Goal: Information Seeking & Learning: Compare options

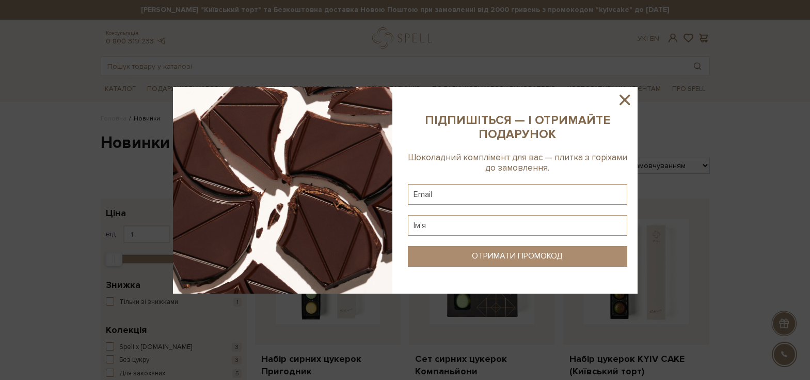
click at [623, 102] on icon at bounding box center [625, 100] width 18 height 18
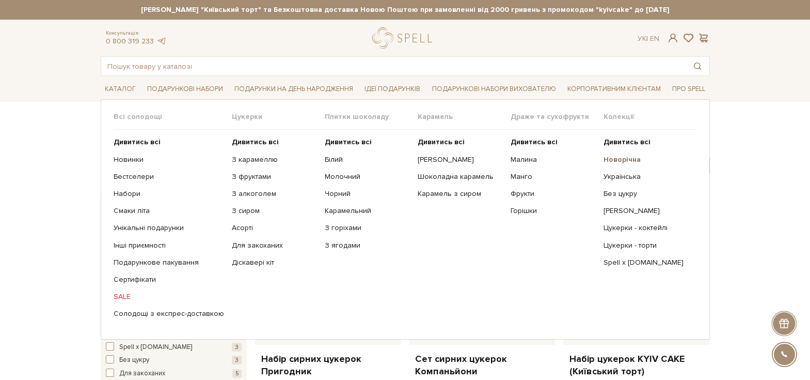
click at [631, 159] on b "Новорічна" at bounding box center [622, 159] width 37 height 9
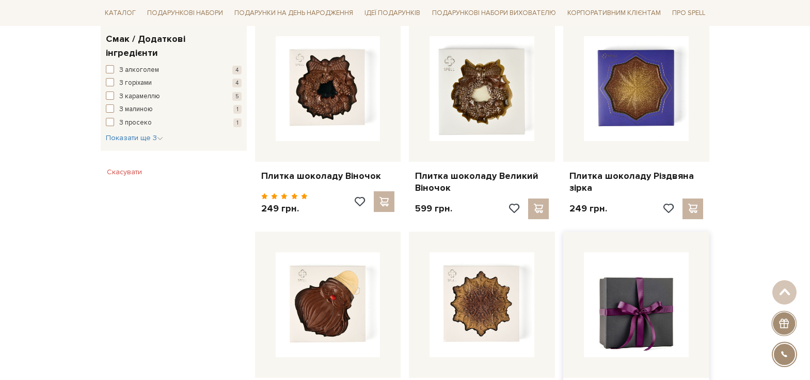
scroll to position [775, 0]
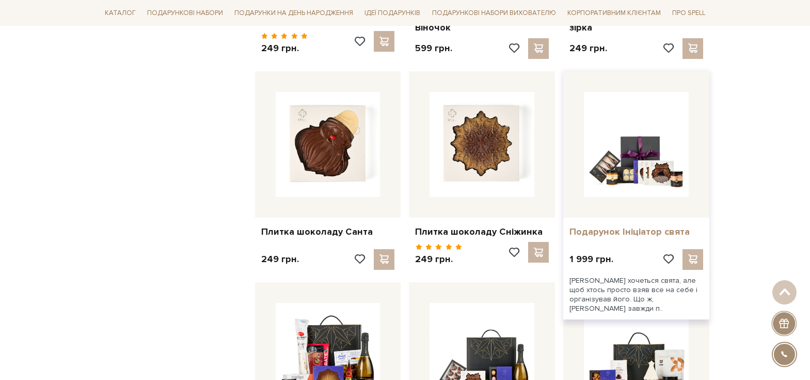
click at [599, 228] on link "Подарунок Ініціатор свята" at bounding box center [637, 232] width 134 height 12
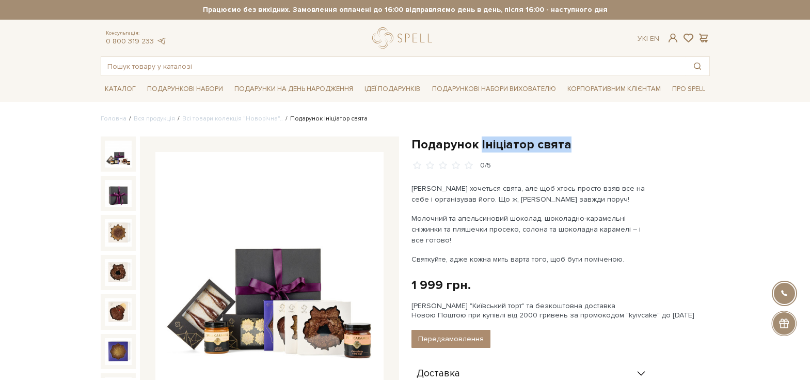
drag, startPoint x: 573, startPoint y: 145, endPoint x: 479, endPoint y: 151, distance: 94.2
click at [479, 151] on h1 "Подарунок Ініціатор свята" at bounding box center [561, 144] width 298 height 16
copy h1 "Ініціатор свята"
click at [409, 140] on div "Подарунок Ініціатор свята 0/5 Іноді хочеться свята, але щоб хтось просто взяв в…" at bounding box center [560, 373] width 311 height 474
drag, startPoint x: 416, startPoint y: 145, endPoint x: 557, endPoint y: 145, distance: 141.0
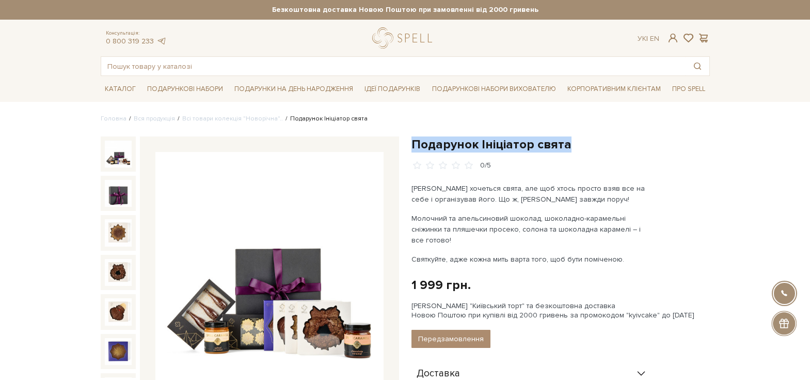
click at [580, 143] on h1 "Подарунок Ініціатор свята" at bounding box center [561, 144] width 298 height 16
copy h1 "Подарунок Ініціатор свята"
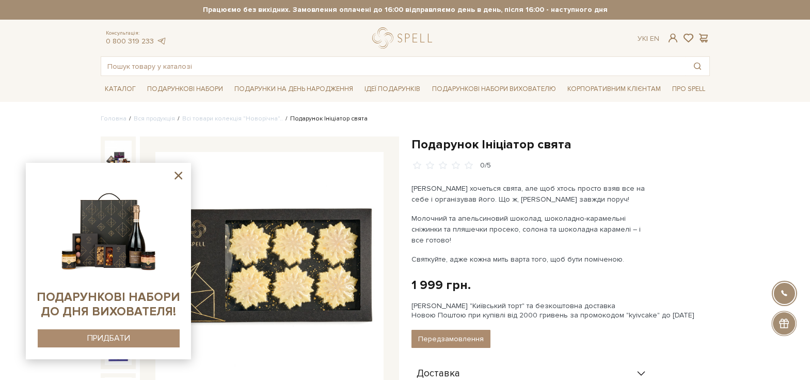
click at [518, 210] on div "Іноді хочеться свята, але щоб хтось просто взяв все на себе і організував його.…" at bounding box center [533, 224] width 242 height 82
click at [177, 171] on icon at bounding box center [178, 175] width 13 height 13
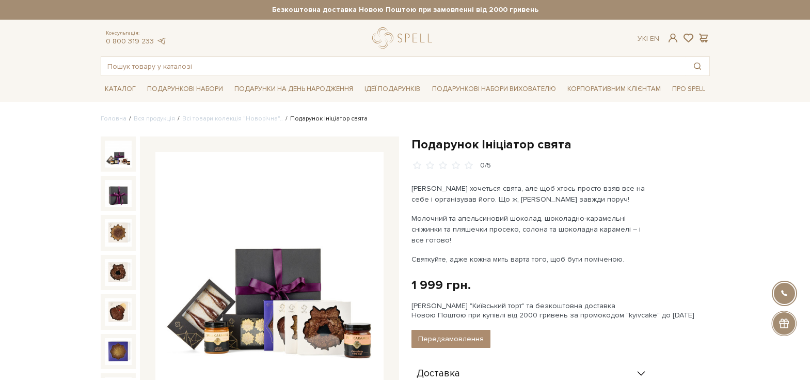
click at [121, 156] on img at bounding box center [118, 153] width 27 height 27
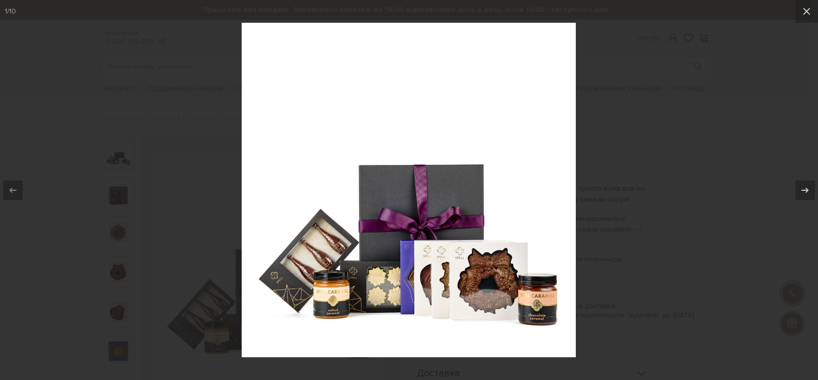
click at [659, 177] on div at bounding box center [409, 190] width 818 height 380
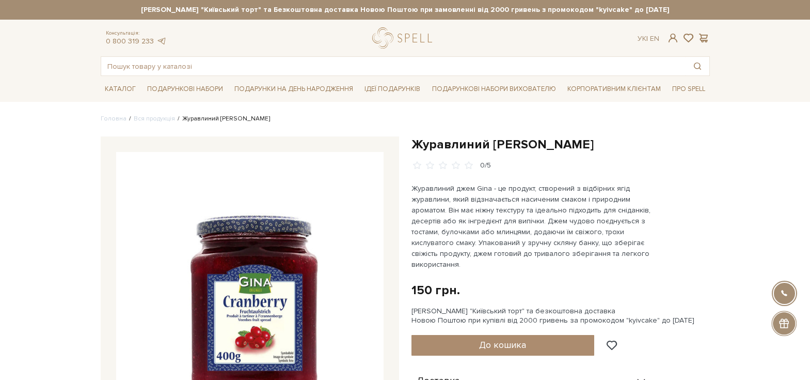
click at [475, 56] on div "Консультація: 0 800 319 233 Ук | En | Товари Сир фермерський Мукко, 50,2% 129 г…" at bounding box center [405, 51] width 622 height 49
click at [483, 68] on input "text" at bounding box center [393, 66] width 584 height 19
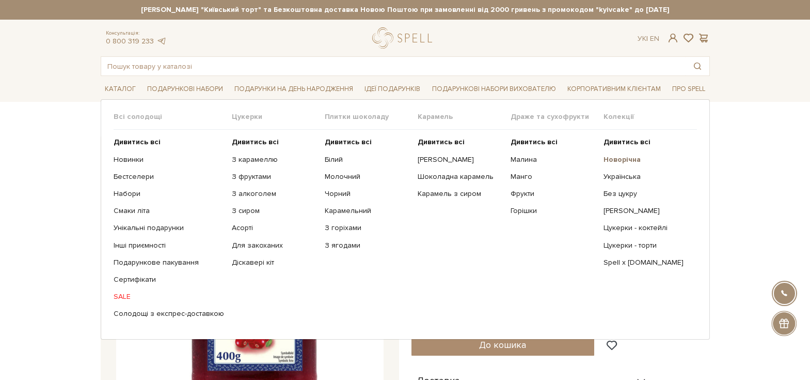
click at [629, 160] on b "Новорічна" at bounding box center [622, 159] width 37 height 9
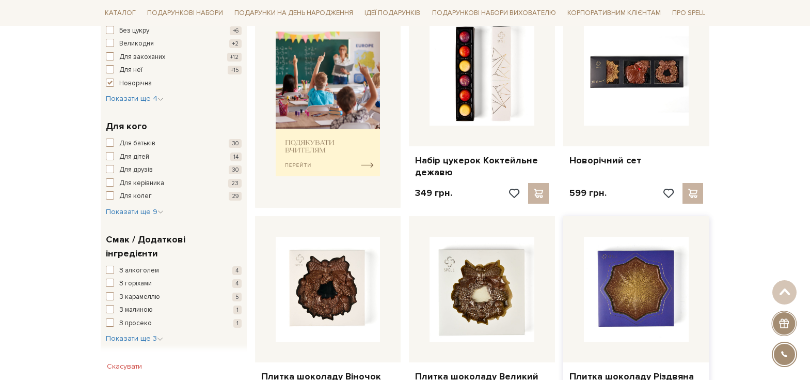
scroll to position [516, 0]
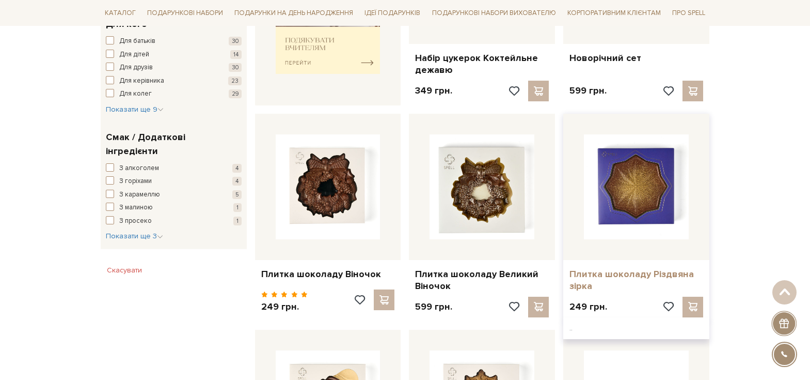
click at [619, 272] on link "Плитка шоколаду Різдвяна зірка" at bounding box center [637, 280] width 134 height 24
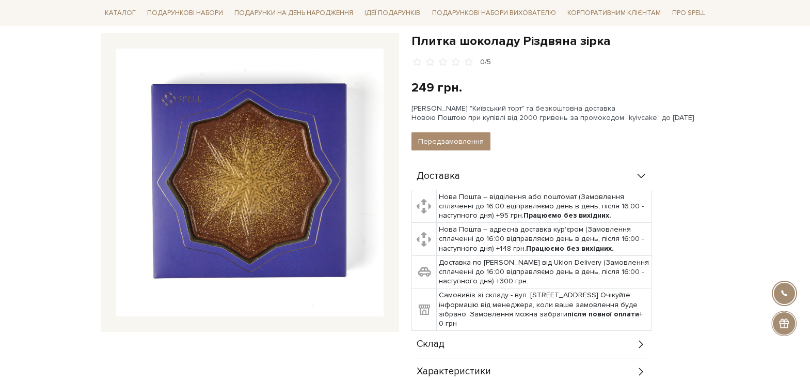
scroll to position [310, 0]
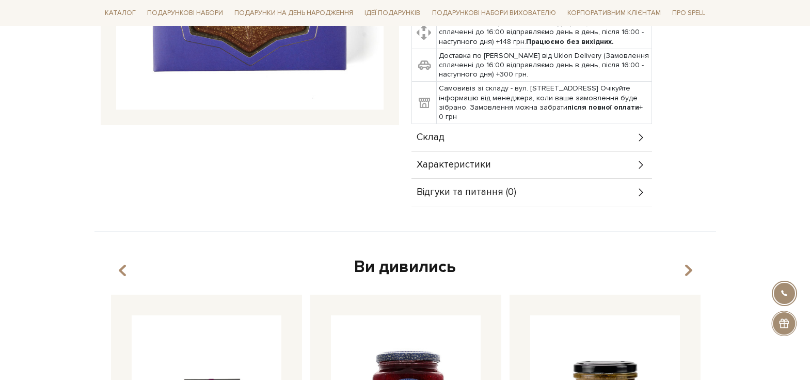
click at [616, 163] on div "Характеристики" at bounding box center [532, 164] width 241 height 27
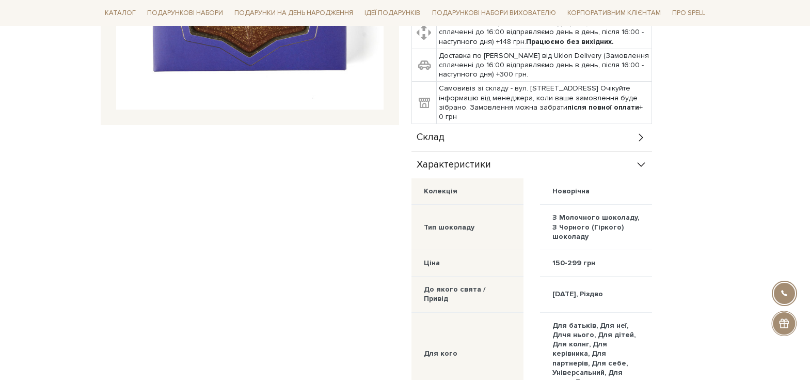
click at [623, 143] on div "Склад" at bounding box center [532, 137] width 241 height 27
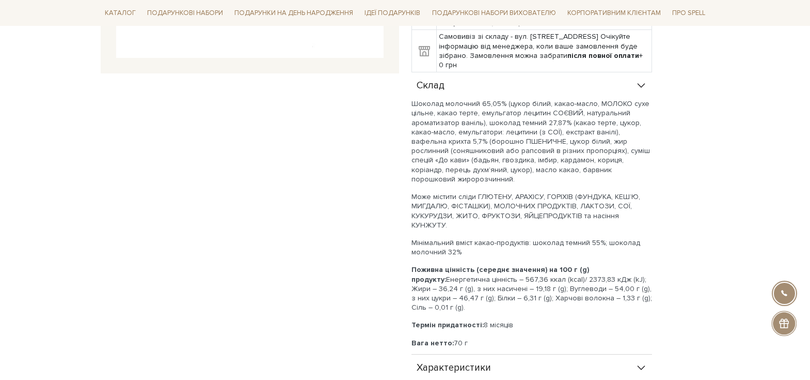
scroll to position [0, 0]
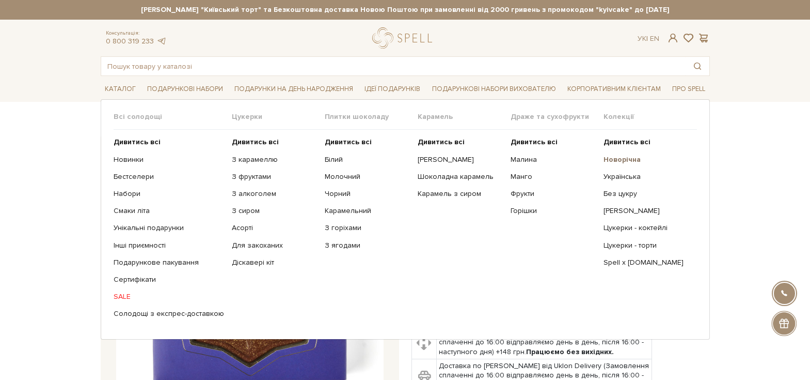
click at [634, 156] on b "Новорічна" at bounding box center [622, 159] width 37 height 9
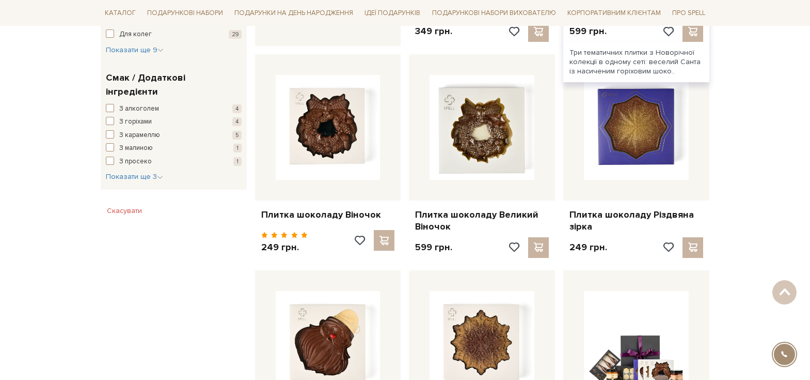
scroll to position [826, 0]
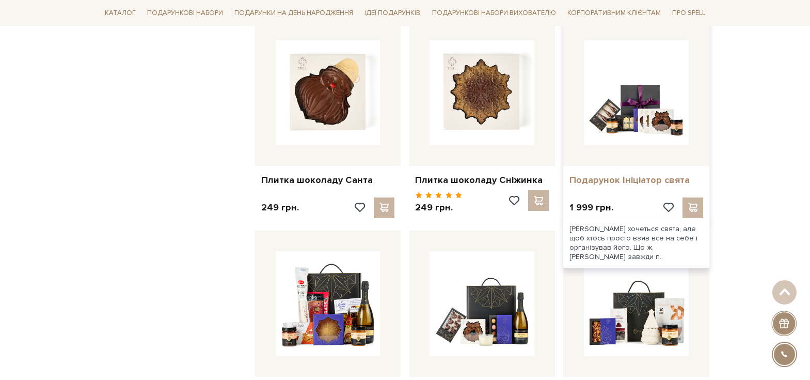
click at [632, 180] on link "Подарунок Ініціатор свята" at bounding box center [637, 180] width 134 height 12
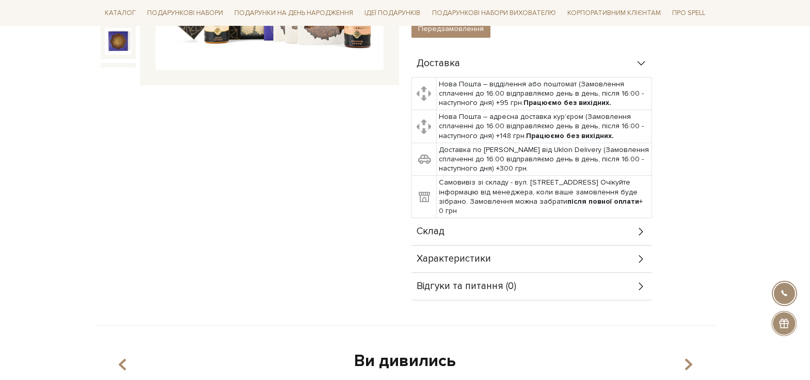
click at [582, 247] on div "Характеристики" at bounding box center [532, 258] width 241 height 27
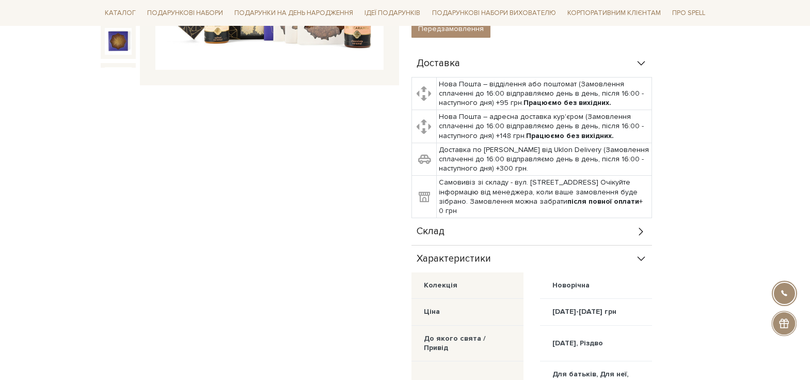
click at [588, 219] on div "Склад" at bounding box center [532, 231] width 241 height 27
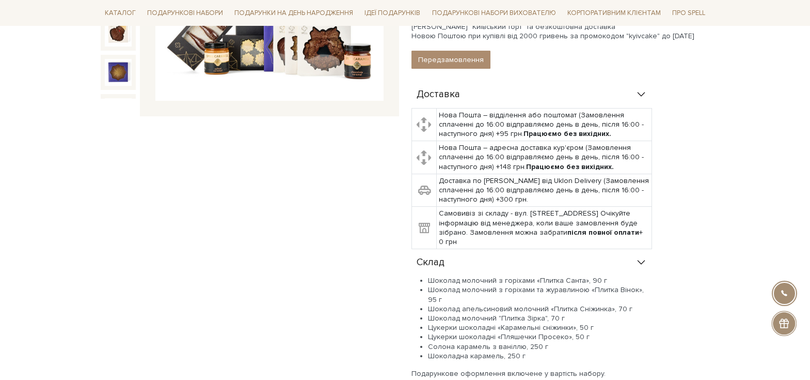
scroll to position [310, 0]
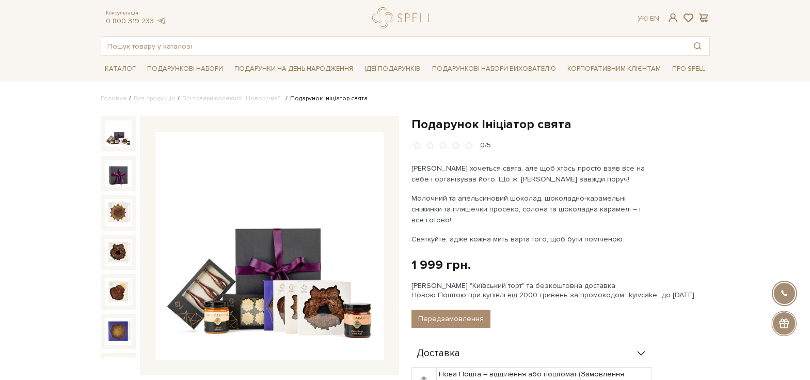
scroll to position [0, 0]
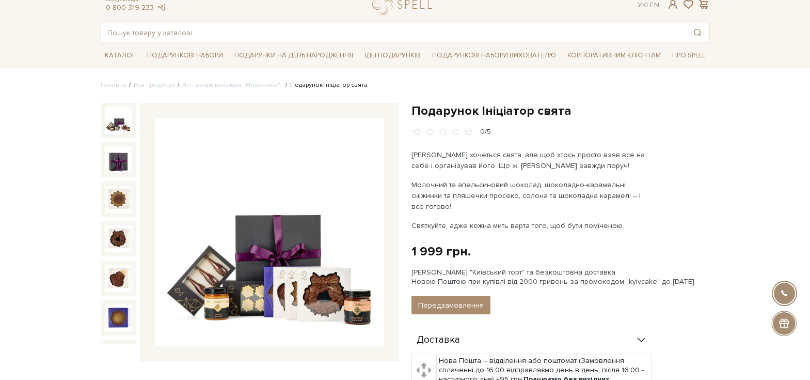
scroll to position [52, 0]
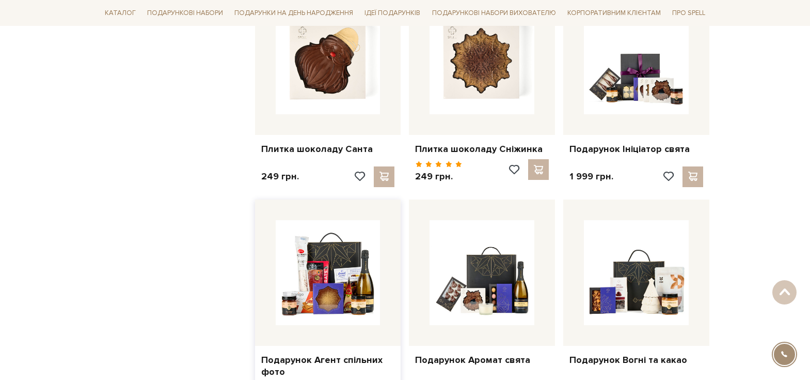
scroll to position [981, 0]
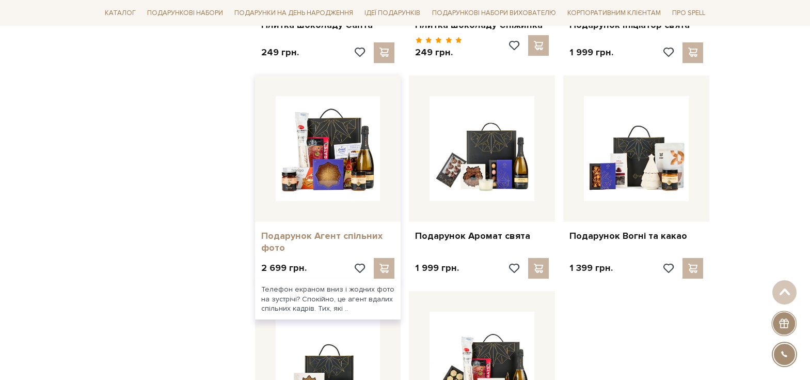
click at [299, 237] on link "Подарунок Агент спільних фото" at bounding box center [328, 242] width 134 height 24
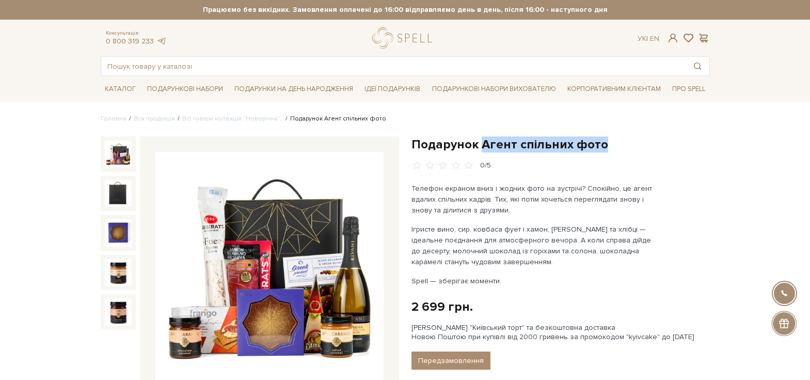
drag, startPoint x: 606, startPoint y: 145, endPoint x: 482, endPoint y: 139, distance: 124.1
click at [482, 140] on h1 "Подарунок Агент спільних фото" at bounding box center [561, 144] width 298 height 16
copy h1 "Агент спільних фото"
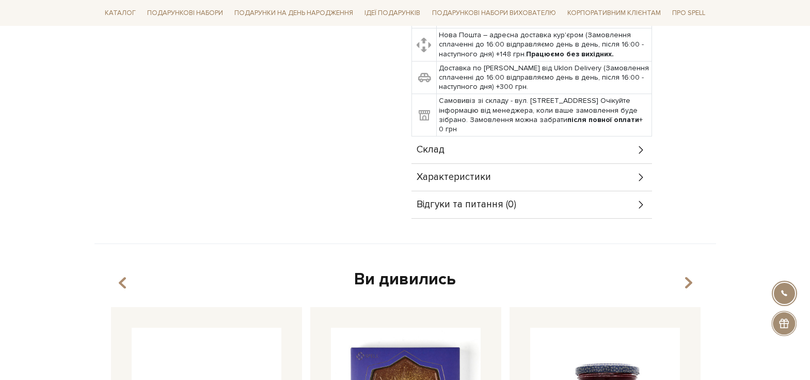
click at [504, 182] on div "Характеристики" at bounding box center [532, 177] width 241 height 27
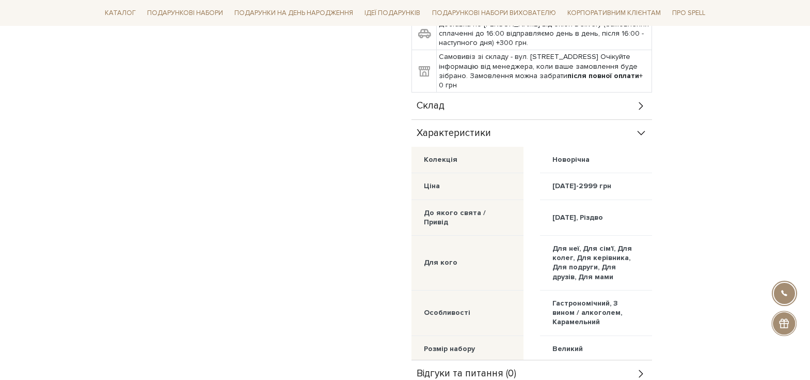
scroll to position [310, 0]
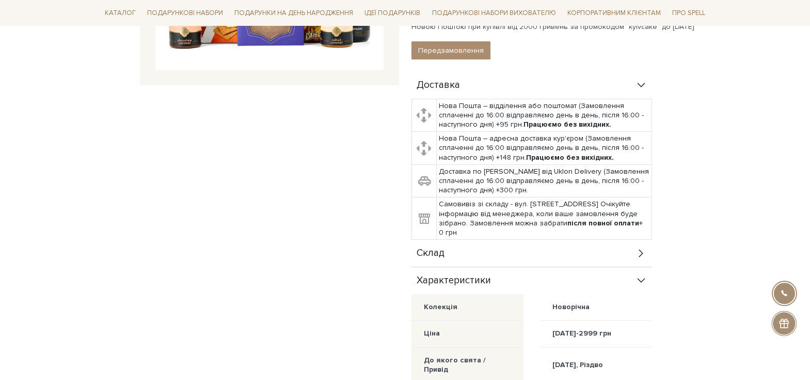
click at [547, 246] on div "Склад" at bounding box center [532, 253] width 241 height 27
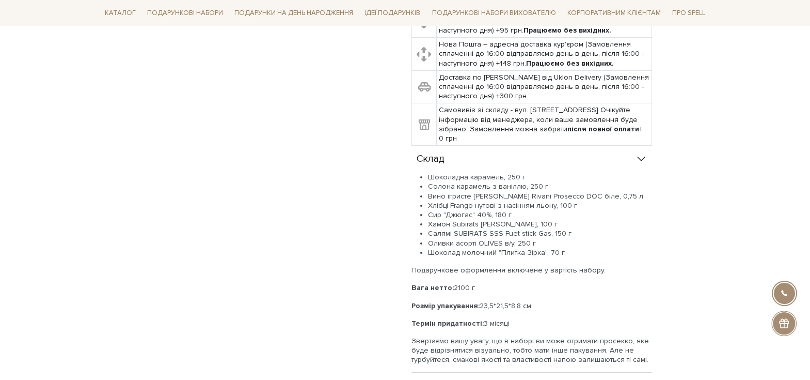
scroll to position [465, 0]
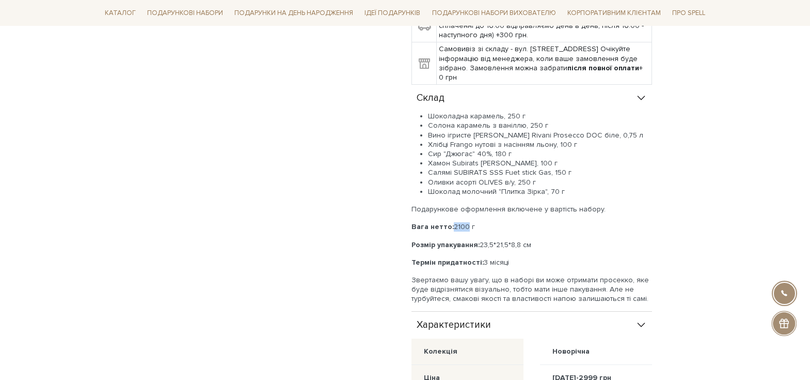
drag, startPoint x: 467, startPoint y: 226, endPoint x: 452, endPoint y: 223, distance: 15.7
click at [452, 223] on p "Вага нетто: 2100 г" at bounding box center [532, 226] width 241 height 9
copy p "2100"
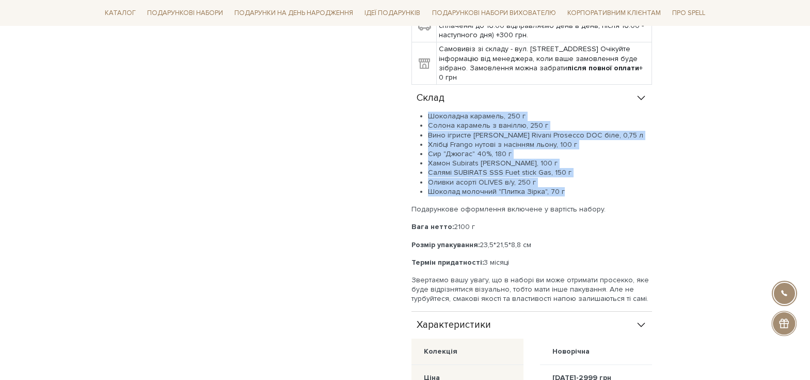
drag, startPoint x: 560, startPoint y: 192, endPoint x: 424, endPoint y: 117, distance: 154.8
click at [424, 117] on ul "Шоколадна карамель, 250 г Солона карамель з ваніллю, 250 г Вино ігристе Schenk …" at bounding box center [532, 154] width 241 height 85
copy ul "Шоколадна карамель, 250 г Солона карамель з ваніллю, 250 г Вино ігристе Schenk …"
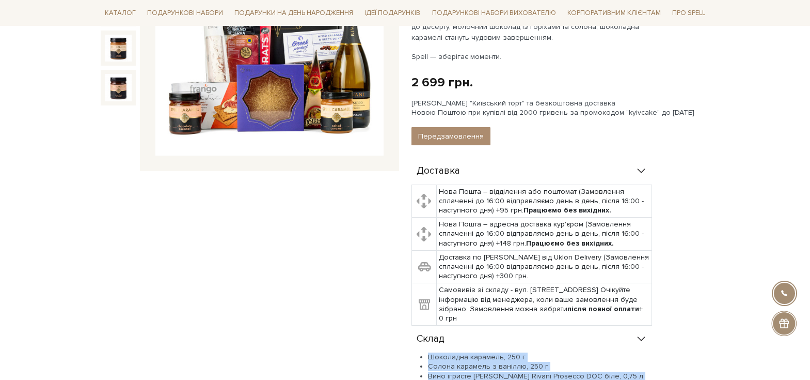
scroll to position [207, 0]
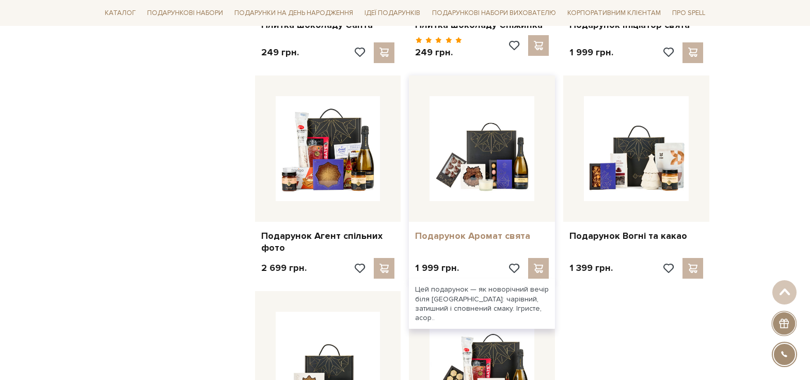
click at [450, 235] on link "Подарунок Аромат свята" at bounding box center [482, 236] width 134 height 12
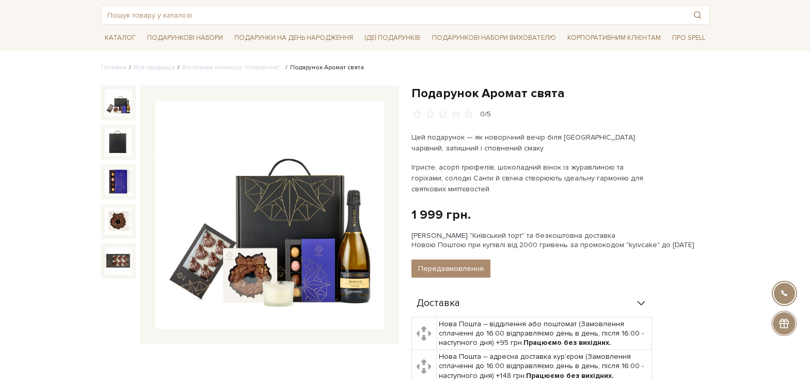
scroll to position [52, 0]
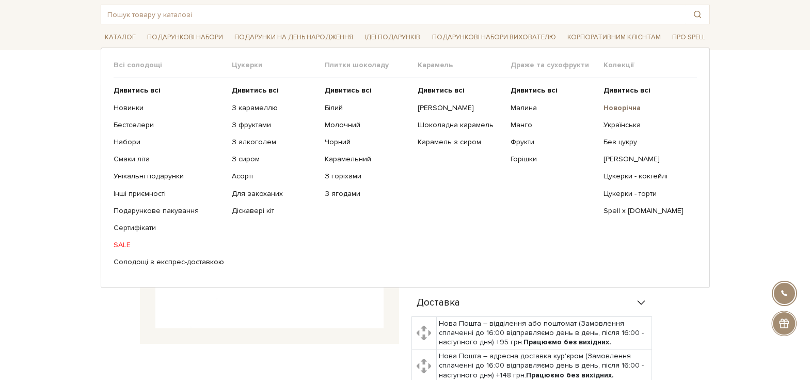
click at [619, 107] on b "Новорічна" at bounding box center [622, 107] width 37 height 9
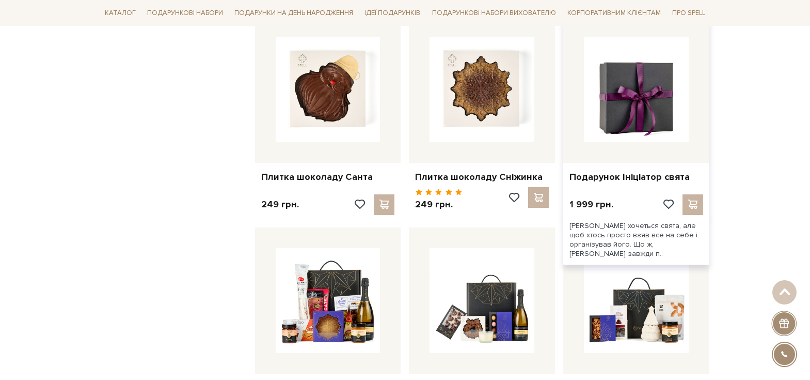
scroll to position [1188, 0]
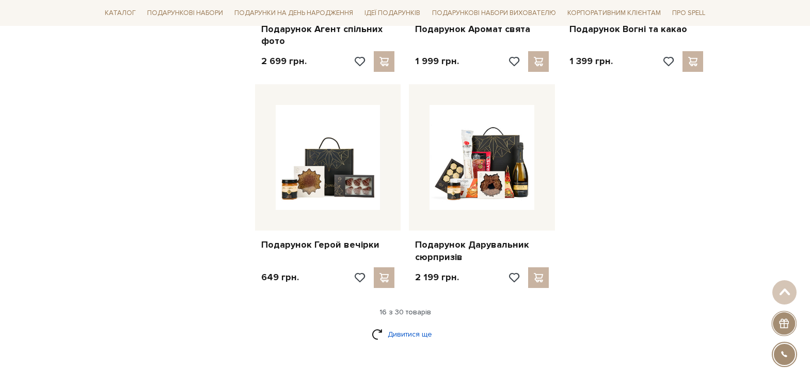
click at [401, 333] on link "Дивитися ще" at bounding box center [405, 334] width 67 height 18
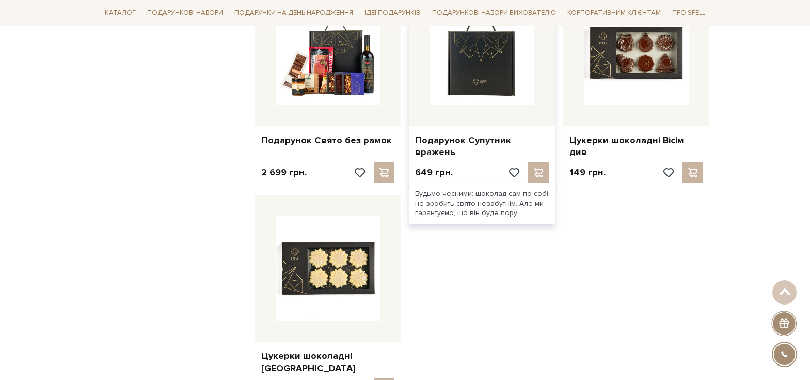
scroll to position [2220, 0]
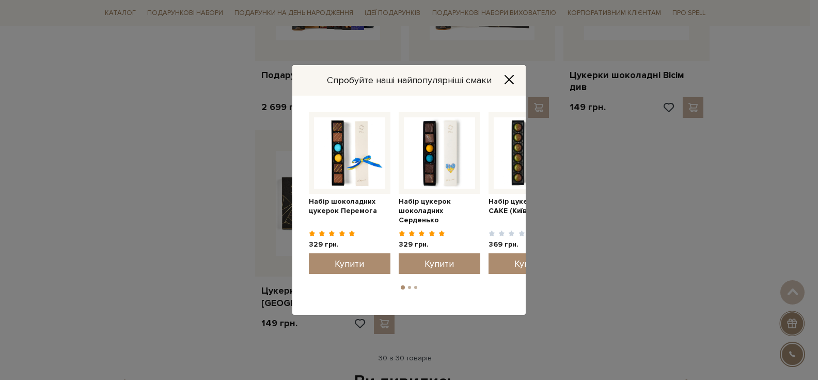
click at [627, 153] on div "Спробуйте наші найпопулярніші смаки Набір цукерок шоколадних [GEOGRAPHIC_DATA] …" at bounding box center [409, 190] width 818 height 380
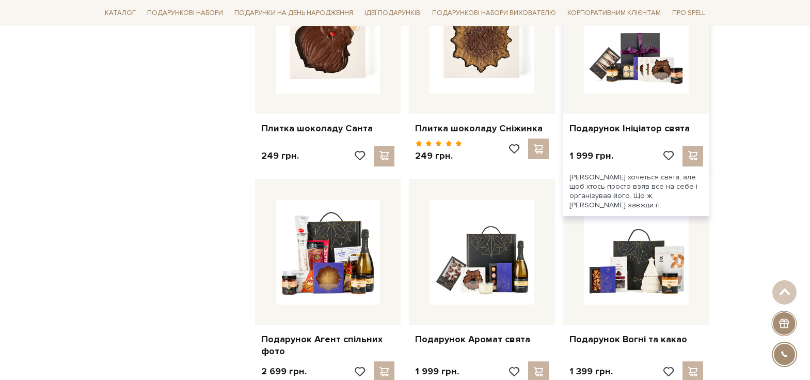
scroll to position [929, 0]
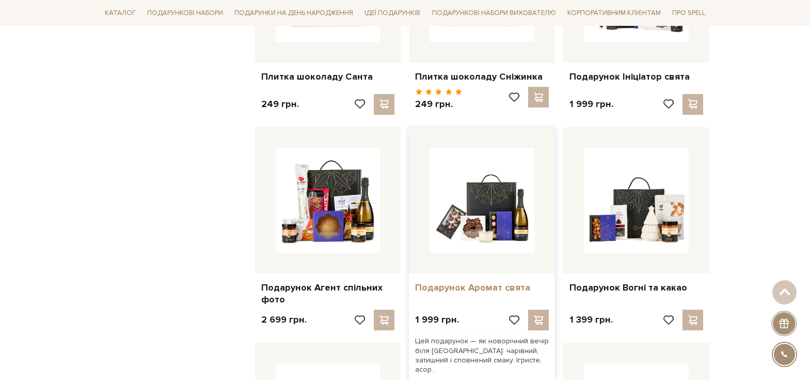
click at [494, 285] on link "Подарунок Аромат свята" at bounding box center [482, 287] width 134 height 12
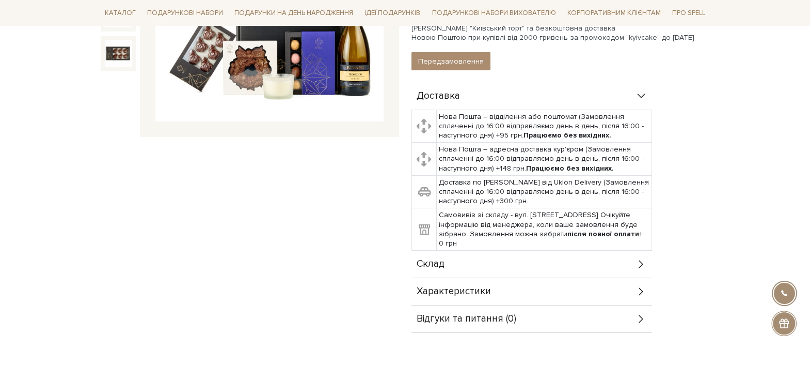
click at [621, 269] on div "Склад" at bounding box center [532, 263] width 241 height 27
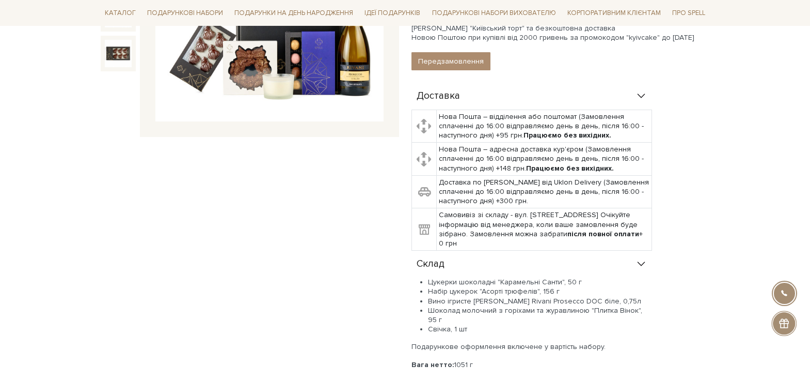
scroll to position [310, 0]
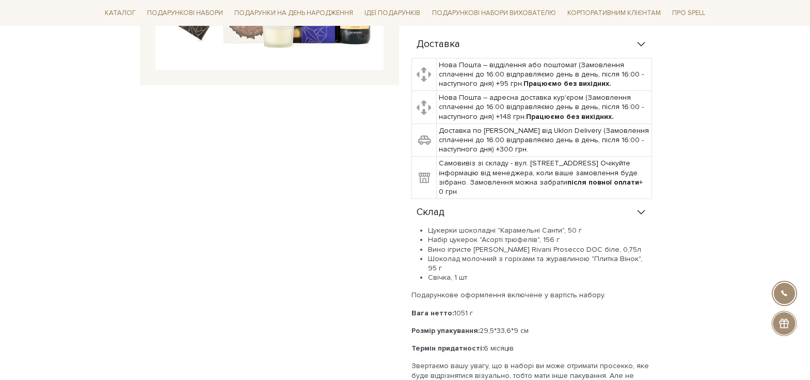
drag, startPoint x: 564, startPoint y: 237, endPoint x: 428, endPoint y: 242, distance: 135.9
click at [428, 243] on li "Набір цукерок "Асорті трюфелів", 156 г" at bounding box center [540, 239] width 224 height 9
copy li "Набір цукерок "Асорті трюфелів", 156 г"
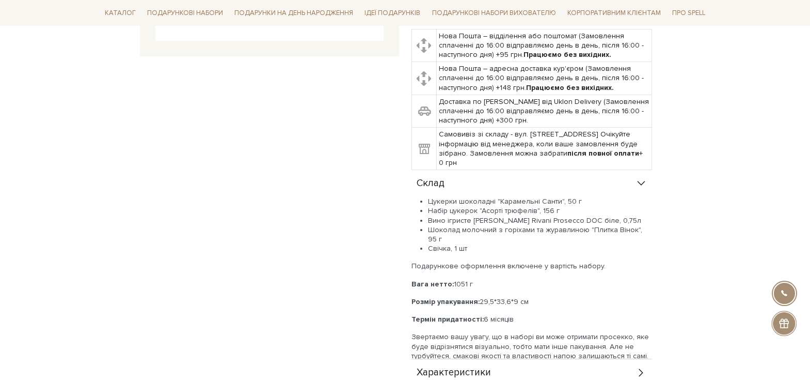
scroll to position [413, 0]
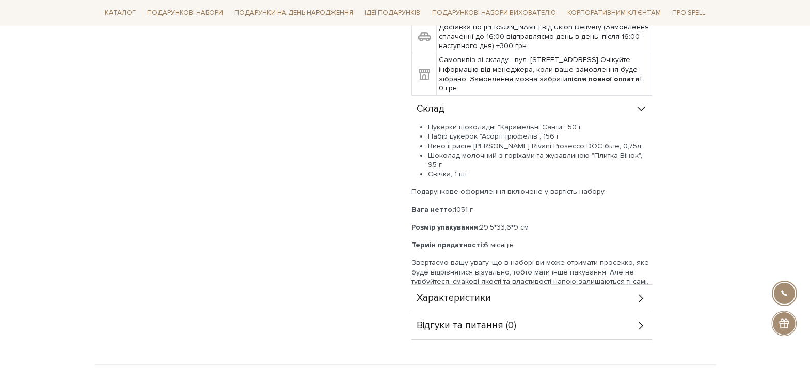
drag, startPoint x: 471, startPoint y: 199, endPoint x: 452, endPoint y: 198, distance: 19.6
click at [452, 205] on p "Вага нетто: 1051 г" at bounding box center [532, 209] width 241 height 9
copy p "1051 г"
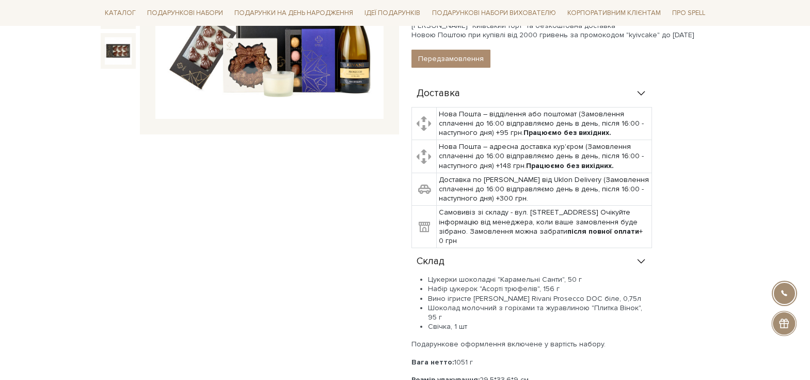
scroll to position [103, 0]
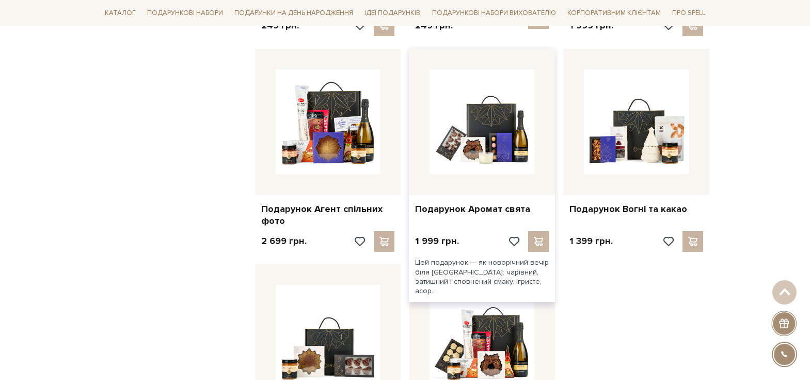
scroll to position [1033, 0]
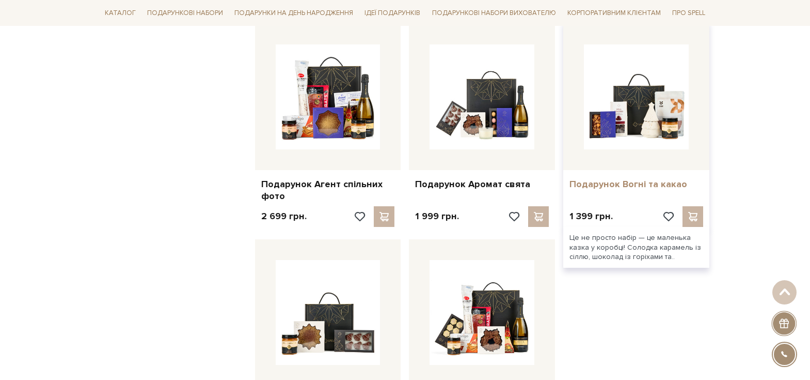
click at [612, 184] on link "Подарунок Вогні та какао" at bounding box center [637, 184] width 134 height 12
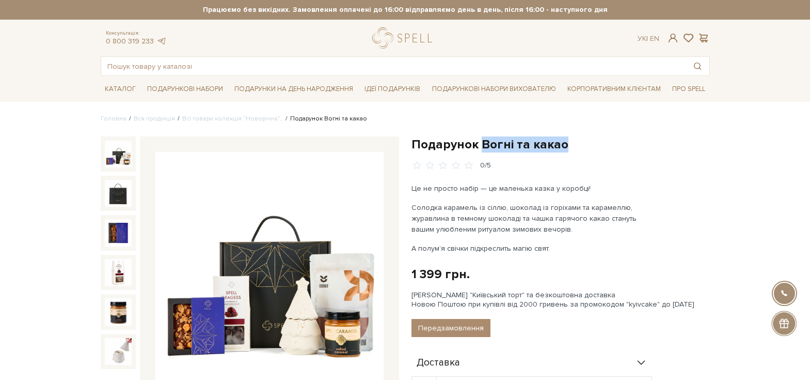
drag, startPoint x: 0, startPoint y: 0, endPoint x: 486, endPoint y: 145, distance: 507.6
click at [479, 145] on h1 "Подарунок Вогні та какао" at bounding box center [561, 144] width 298 height 16
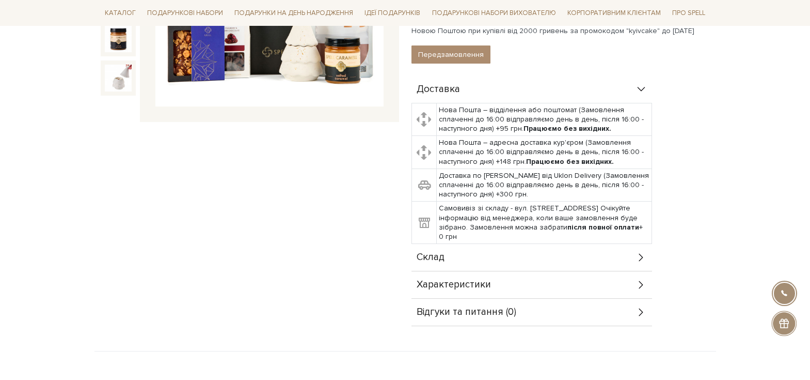
scroll to position [310, 0]
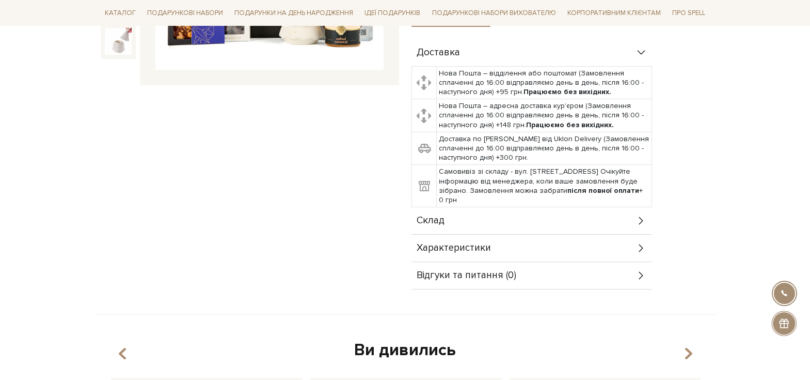
click at [506, 246] on div "Характеристики" at bounding box center [532, 247] width 241 height 27
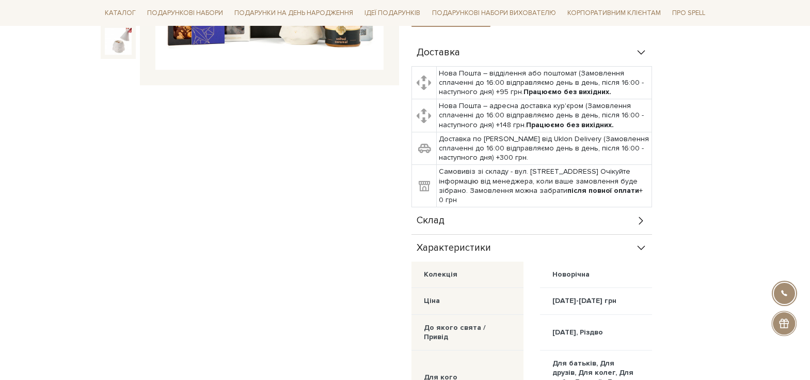
click at [534, 206] on td "Самовивіз зі складу - вул. Велика Кільцева, 4-А. Очікуйте інформацію від менедж…" at bounding box center [543, 186] width 215 height 42
click at [541, 214] on div "Склад" at bounding box center [532, 220] width 241 height 27
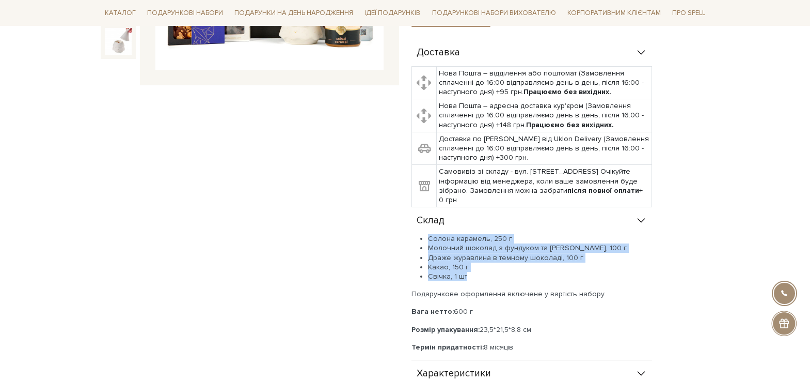
drag, startPoint x: 469, startPoint y: 273, endPoint x: 422, endPoint y: 241, distance: 56.9
click at [422, 241] on ul "Солона карамель, 250 г Молочний шоколад з фундуком та солоною карамеллю, 100 г …" at bounding box center [532, 257] width 241 height 47
copy ul "Солона карамель, 250 г Молочний шоколад з фундуком та солоною карамеллю, 100 г …"
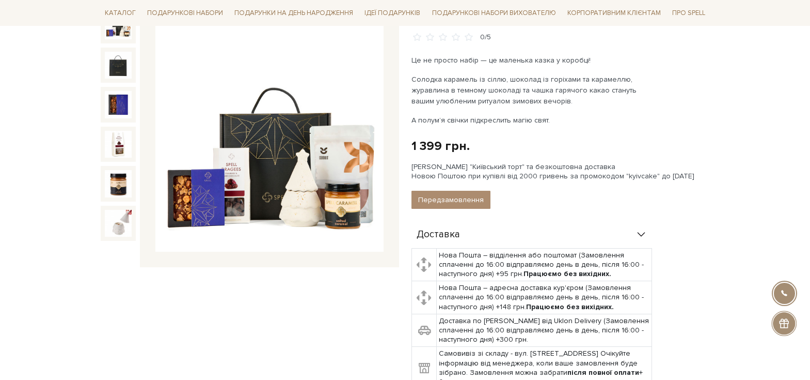
scroll to position [103, 0]
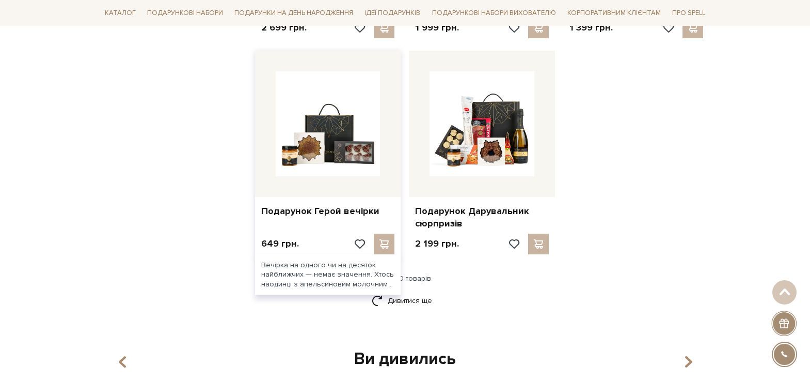
scroll to position [1239, 0]
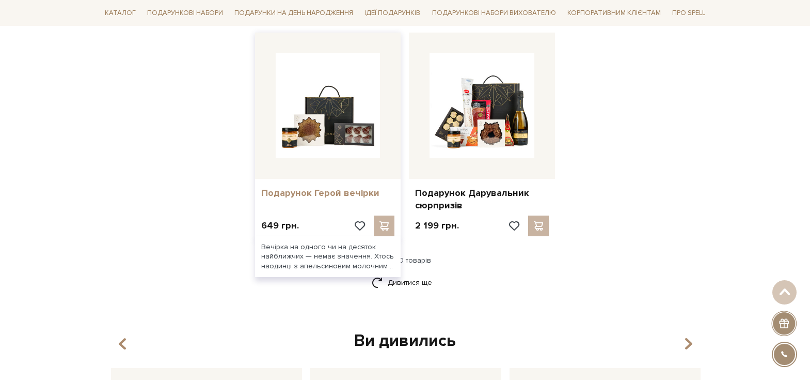
click at [343, 189] on link "Подарунок Герой вечірки" at bounding box center [328, 193] width 134 height 12
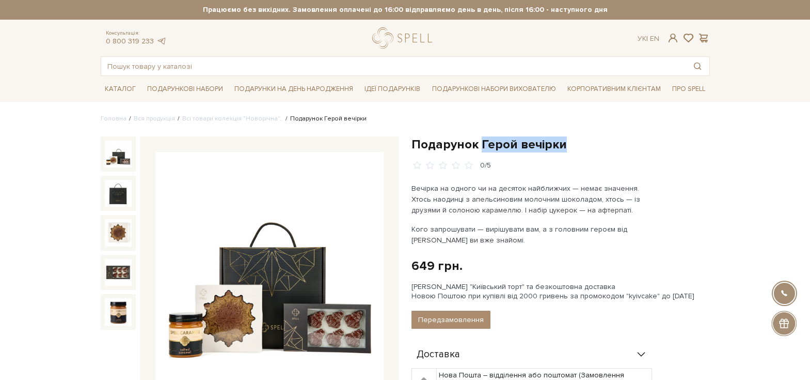
drag, startPoint x: 568, startPoint y: 147, endPoint x: 480, endPoint y: 143, distance: 87.9
click at [480, 143] on h1 "Подарунок Герой вечірки" at bounding box center [561, 144] width 298 height 16
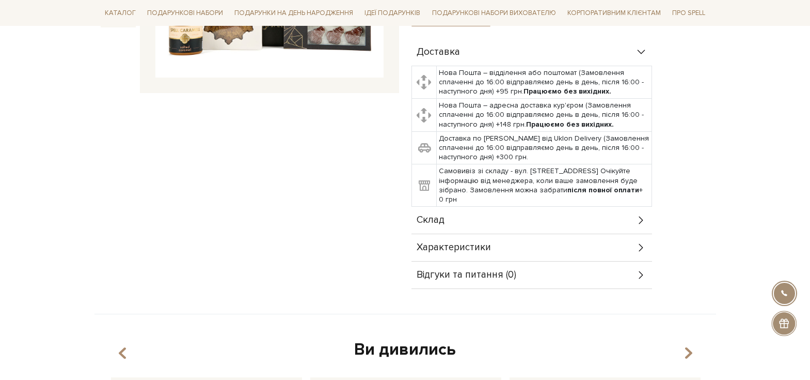
scroll to position [310, 0]
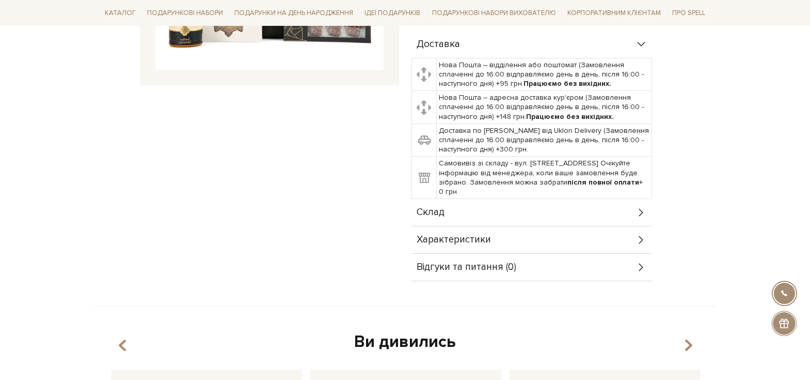
click at [524, 216] on div "Склад" at bounding box center [532, 212] width 241 height 27
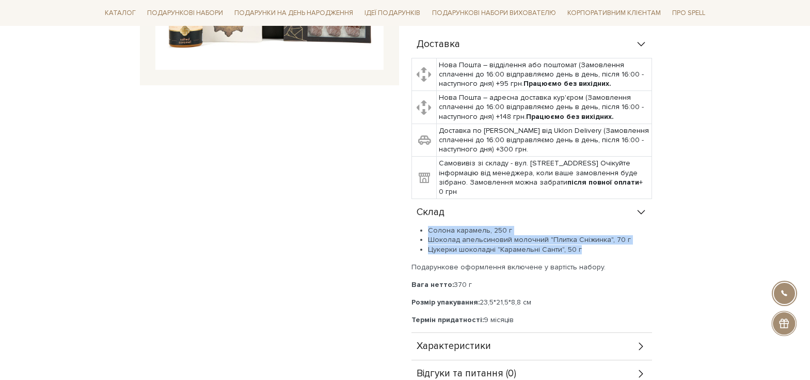
drag, startPoint x: 583, startPoint y: 247, endPoint x: 425, endPoint y: 228, distance: 158.6
click at [425, 228] on ul "Солона карамель, 250 г Шоколад апельсиновий молочний "Плитка Сніжинка", 70 г Цу…" at bounding box center [532, 240] width 241 height 28
copy ul "Солона карамель, 250 г Шоколад апельсиновий молочний "Плитка Сніжинка", 70 г Цу…"
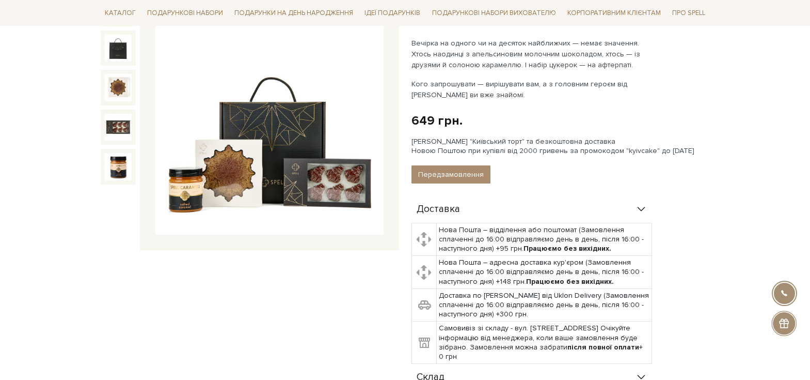
scroll to position [0, 0]
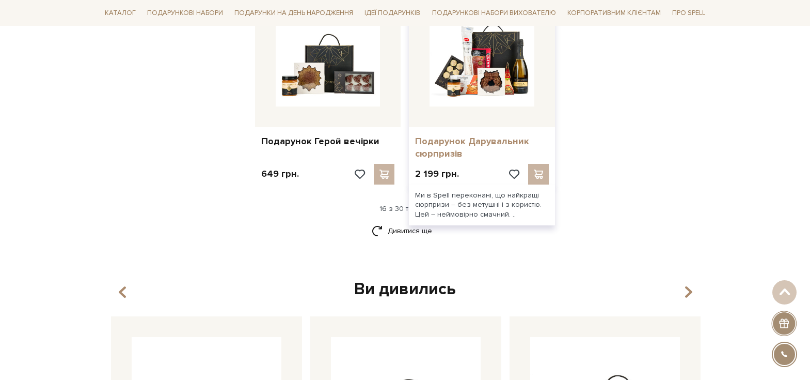
click at [454, 143] on link "Подарунок Дарувальник сюрпризів" at bounding box center [482, 147] width 134 height 24
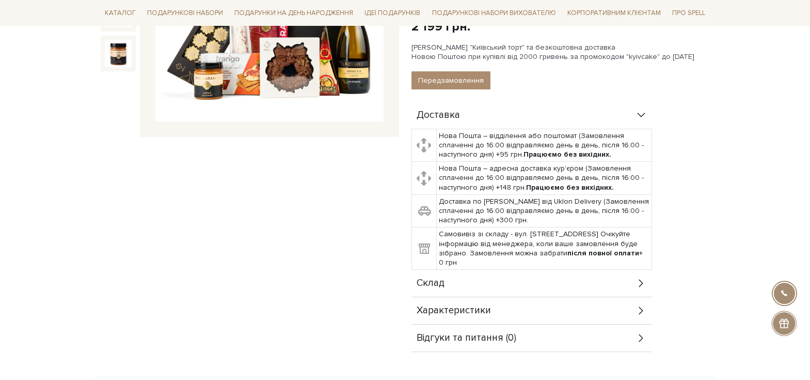
click at [552, 311] on div "Характеристики" at bounding box center [532, 310] width 241 height 27
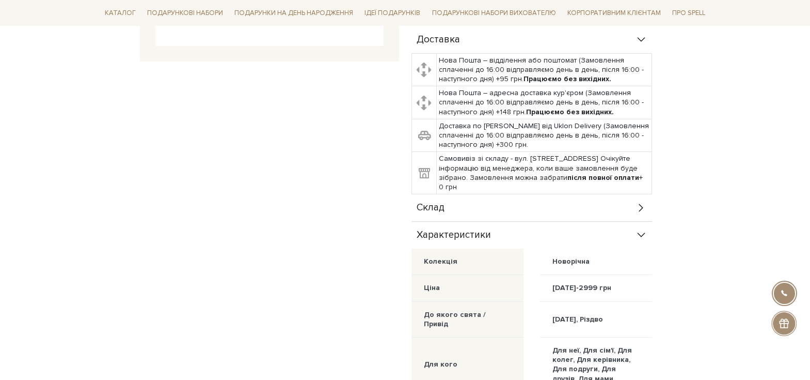
scroll to position [465, 0]
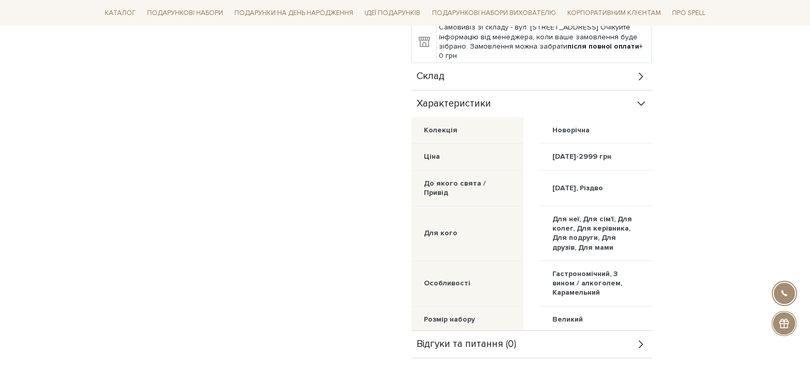
drag, startPoint x: 530, startPoint y: 80, endPoint x: 528, endPoint y: 91, distance: 11.5
click at [530, 80] on div "Склад" at bounding box center [532, 76] width 241 height 27
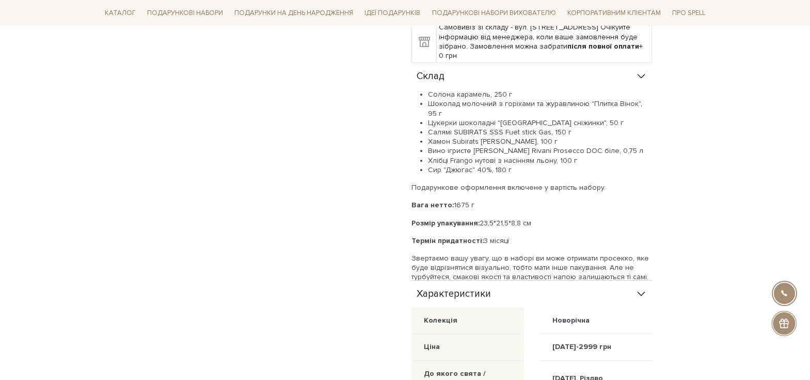
drag, startPoint x: 472, startPoint y: 197, endPoint x: 451, endPoint y: 197, distance: 21.2
click at [450, 200] on p "Вага нетто: 1675 г" at bounding box center [532, 204] width 241 height 9
copy p "1675 г"
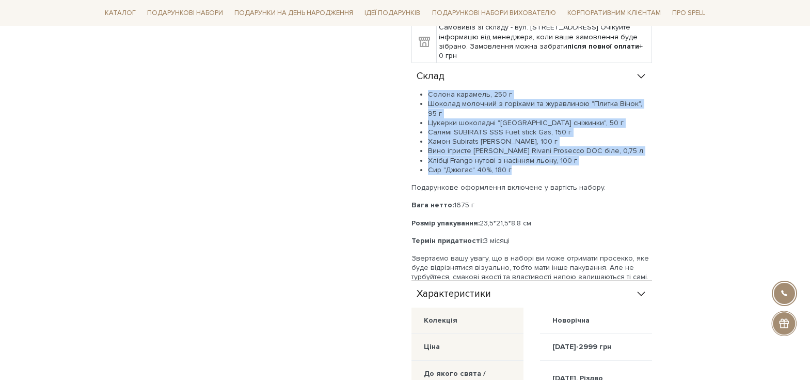
drag, startPoint x: 516, startPoint y: 162, endPoint x: 424, endPoint y: 98, distance: 112.0
click at [424, 98] on ul "Солона карамель, 250 г Шоколад молочний з горіхами та журавлиною "Плитка Вінок"…" at bounding box center [532, 132] width 241 height 85
copy ul "Солона карамель, 250 г Шоколад молочний з горіхами та журавлиною "Плитка Вінок"…"
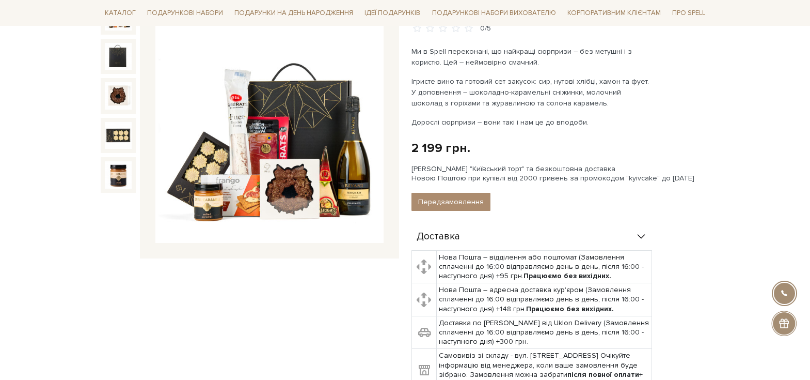
scroll to position [258, 0]
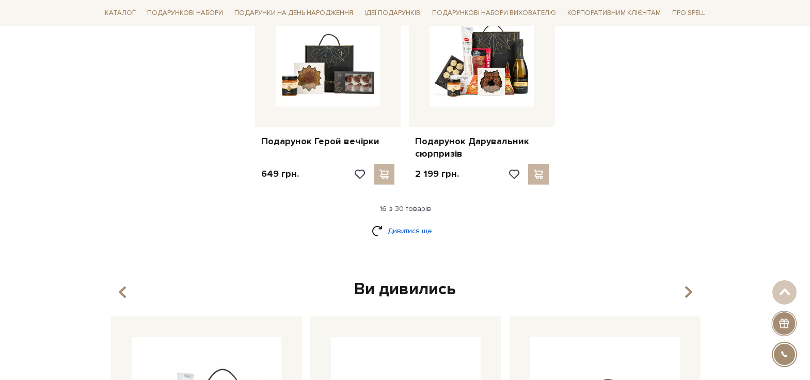
click at [405, 233] on link "Дивитися ще" at bounding box center [405, 231] width 67 height 18
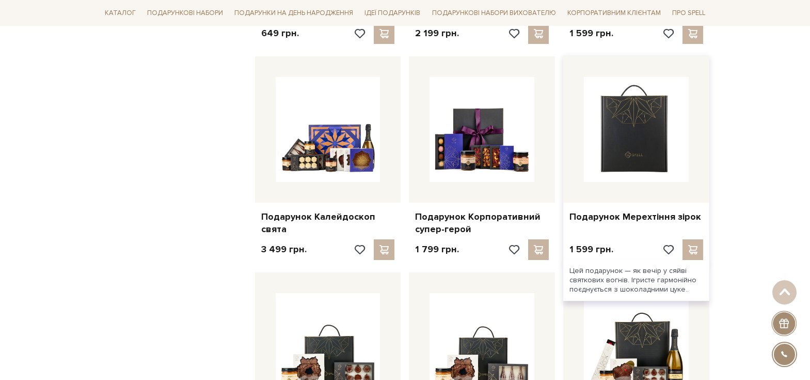
scroll to position [1342, 0]
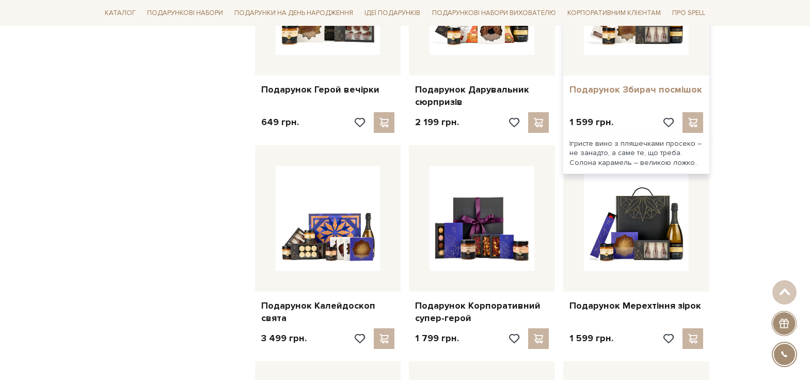
click at [621, 91] on link "Подарунок Збирач посмішок" at bounding box center [637, 90] width 134 height 12
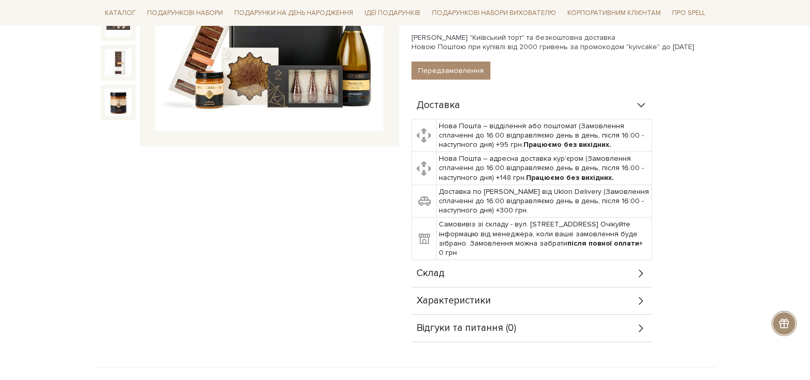
scroll to position [310, 0]
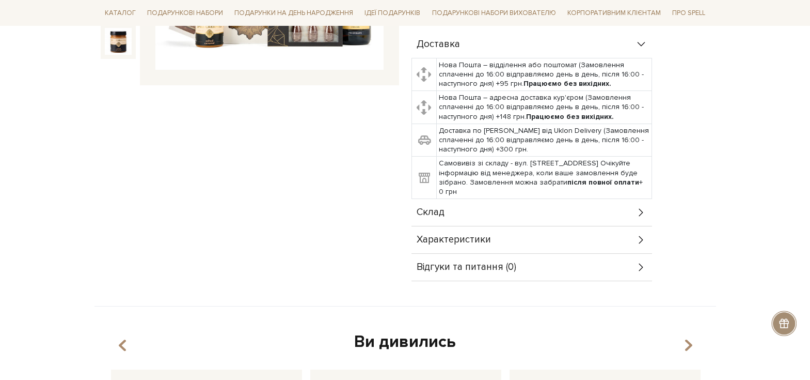
drag, startPoint x: 592, startPoint y: 241, endPoint x: 597, endPoint y: 209, distance: 32.0
click at [591, 241] on div "Характеристики" at bounding box center [532, 239] width 241 height 27
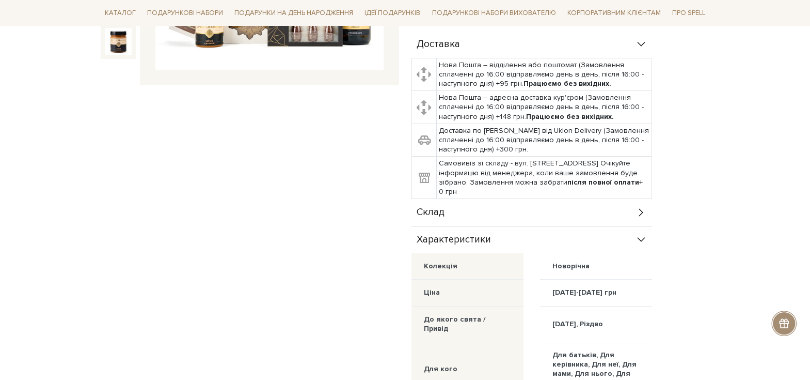
click at [599, 206] on div "Склад" at bounding box center [532, 212] width 241 height 27
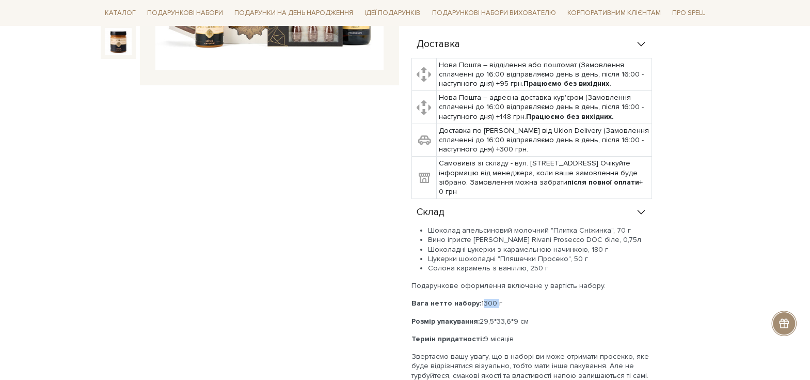
drag, startPoint x: 496, startPoint y: 303, endPoint x: 479, endPoint y: 303, distance: 16.5
click at [479, 303] on p "Вага нетто набору: 1300 г" at bounding box center [532, 302] width 241 height 9
click at [505, 296] on div "Шоколад апельсиновий молочний "Плитка Сніжинка", 70 г Вино ігристе Schenk Rivan…" at bounding box center [532, 303] width 241 height 154
drag, startPoint x: 498, startPoint y: 304, endPoint x: 480, endPoint y: 301, distance: 18.8
click at [480, 301] on p "Вага нетто набору: 1300 г" at bounding box center [532, 302] width 241 height 9
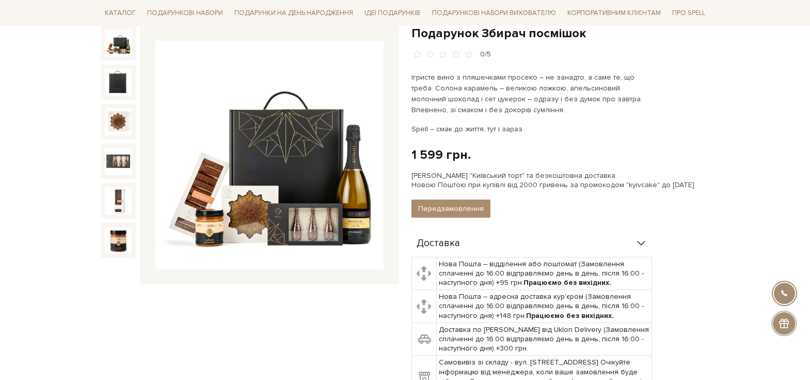
scroll to position [0, 0]
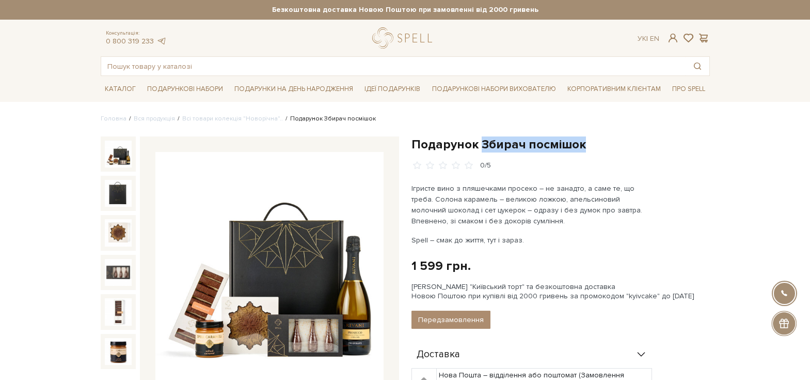
drag, startPoint x: 556, startPoint y: 144, endPoint x: 483, endPoint y: 143, distance: 72.8
click at [483, 143] on h1 "Подарунок Збирач посмішок" at bounding box center [561, 144] width 298 height 16
copy h1 "Збирач посмішок"
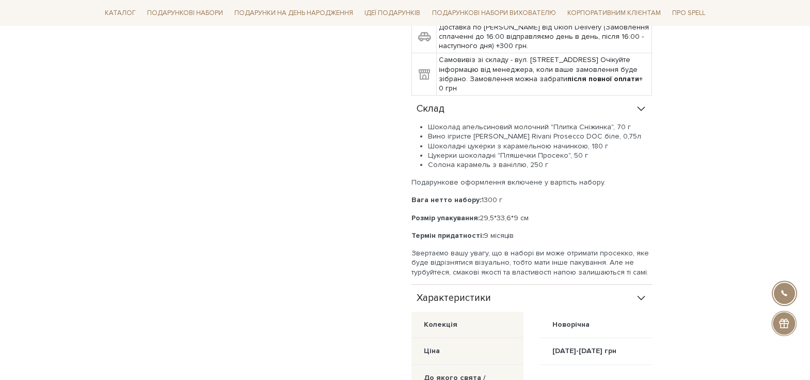
scroll to position [310, 0]
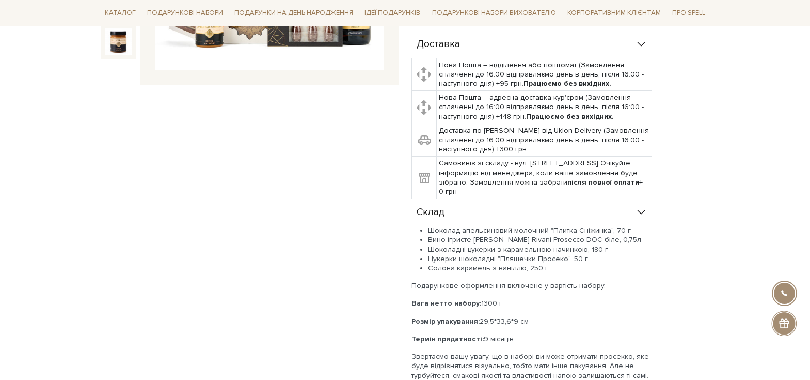
drag, startPoint x: 540, startPoint y: 260, endPoint x: 429, endPoint y: 228, distance: 115.4
click at [429, 228] on ul "Шоколад апельсиновий молочний "Плитка Сніжинка", 70 г Вино ігристе Schenk Rivan…" at bounding box center [532, 249] width 241 height 47
copy ul "Шоколад апельсиновий молочний "Плитка Сніжинка", 70 г Вино ігристе Schenk Rivan…"
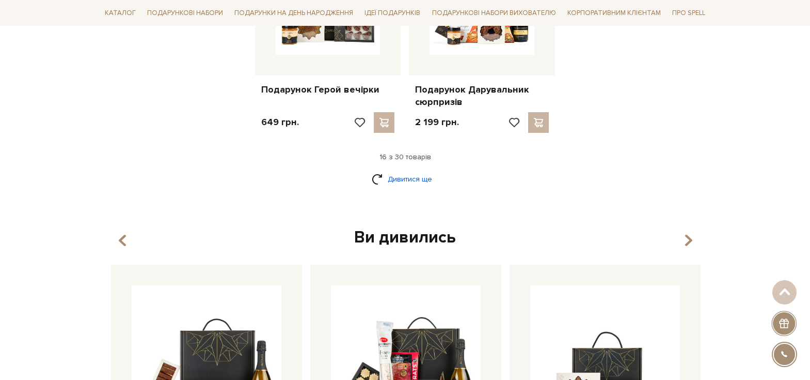
click at [425, 175] on link "Дивитися ще" at bounding box center [405, 179] width 67 height 18
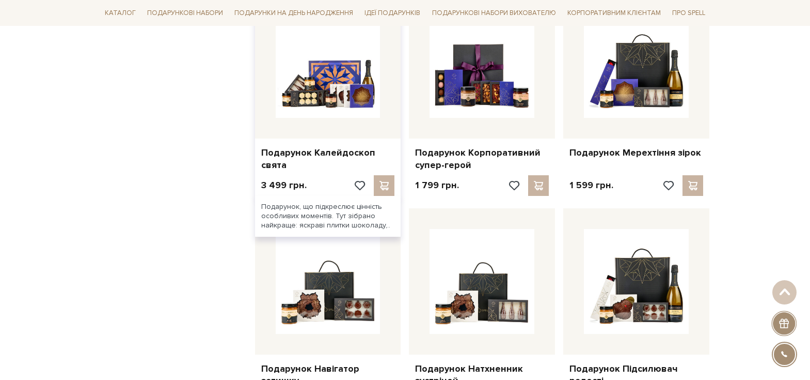
scroll to position [1497, 0]
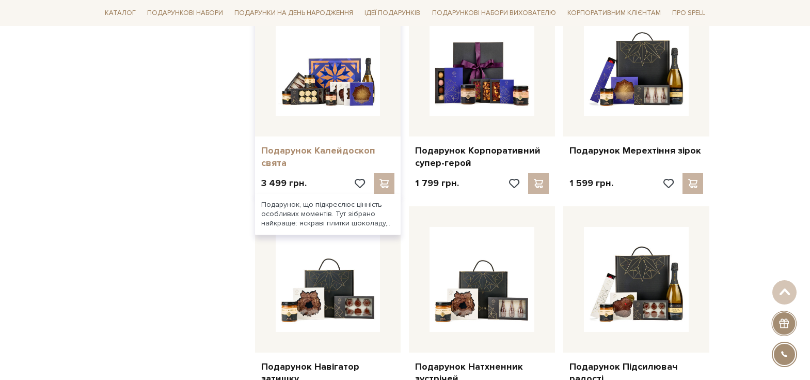
click at [325, 153] on link "Подарунок Калейдоскоп свята" at bounding box center [328, 157] width 134 height 24
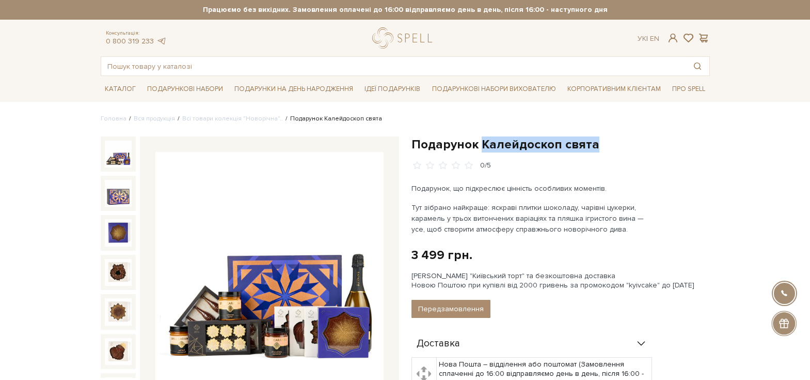
drag, startPoint x: 599, startPoint y: 145, endPoint x: 483, endPoint y: 148, distance: 116.7
click at [483, 148] on h1 "Подарунок Калейдоскоп свята" at bounding box center [561, 144] width 298 height 16
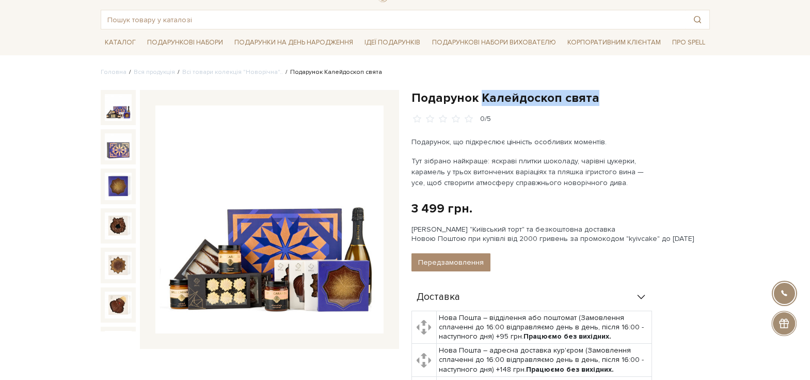
scroll to position [258, 0]
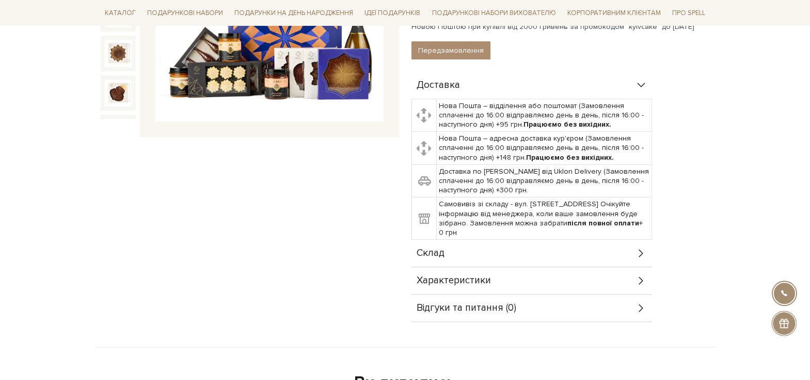
click at [608, 243] on div "Склад" at bounding box center [532, 253] width 241 height 27
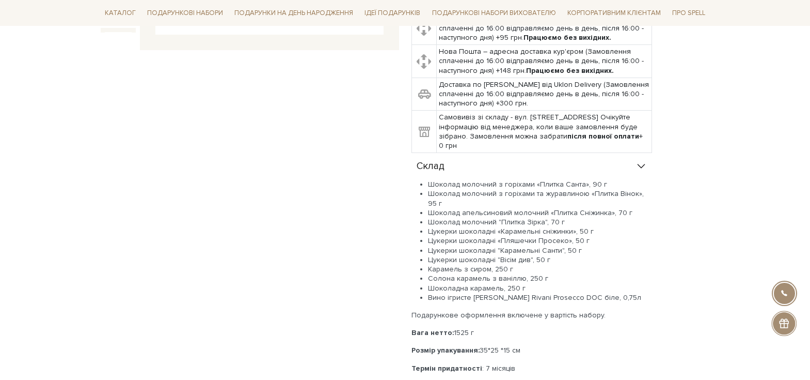
scroll to position [413, 0]
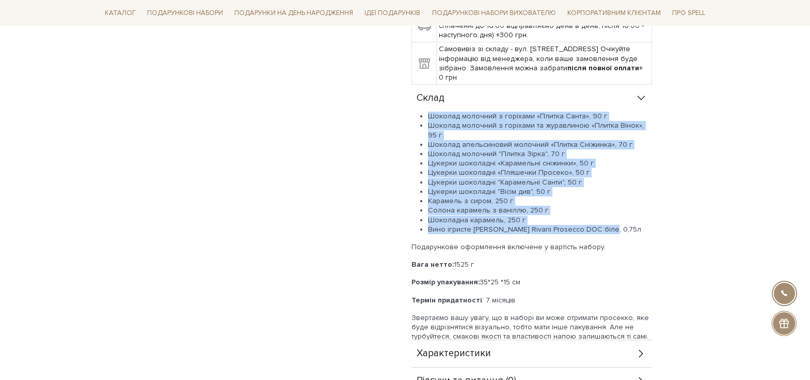
drag, startPoint x: 610, startPoint y: 221, endPoint x: 425, endPoint y: 115, distance: 212.6
click at [425, 115] on ul "Шоколад молочний з горіхами «Плитка Санта», 90 г Шоколад молочний з горіхами та…" at bounding box center [532, 173] width 241 height 122
copy ul "Шоколад молочний з горіхами «Плитка Санта», 90 г Шоколад молочний з горіхами та…"
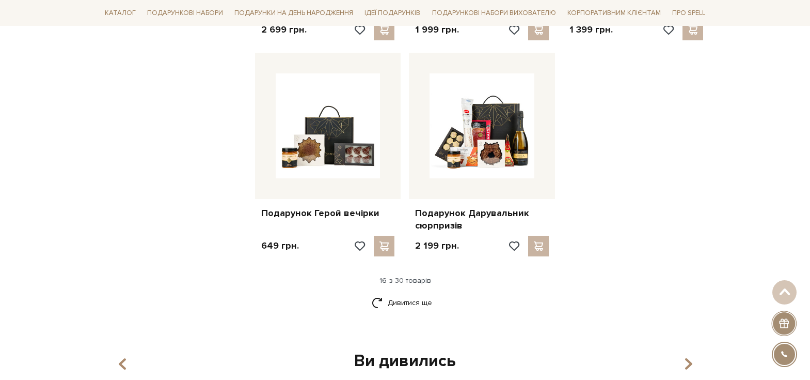
scroll to position [1169, 0]
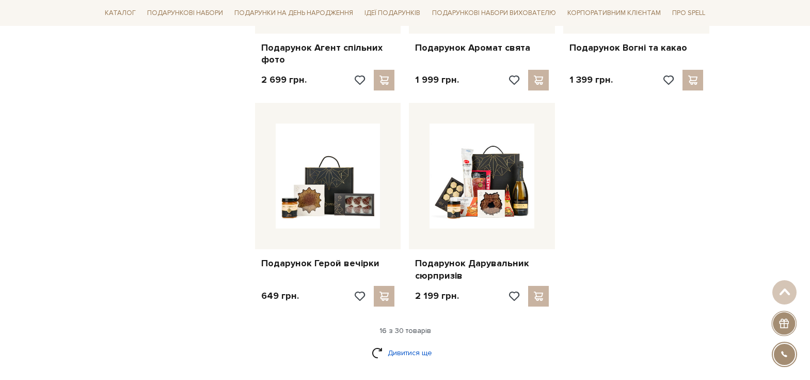
click at [398, 355] on link "Дивитися ще" at bounding box center [405, 352] width 67 height 18
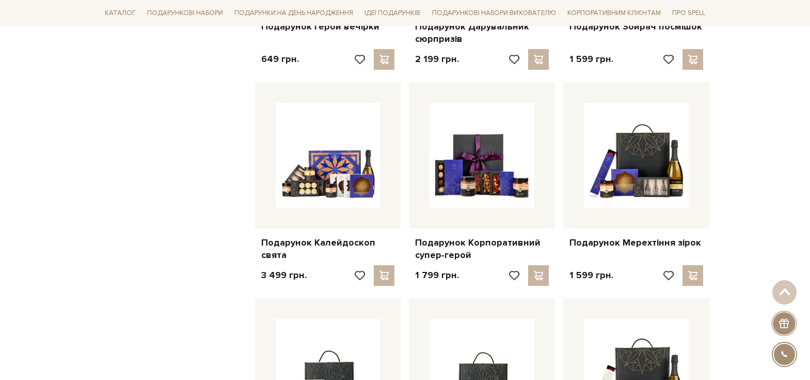
scroll to position [1427, 0]
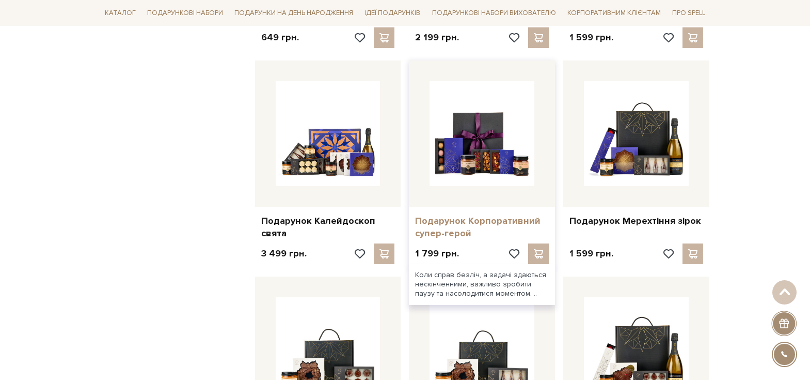
click at [462, 219] on link "Подарунок Корпоративний супер-герой" at bounding box center [482, 227] width 134 height 24
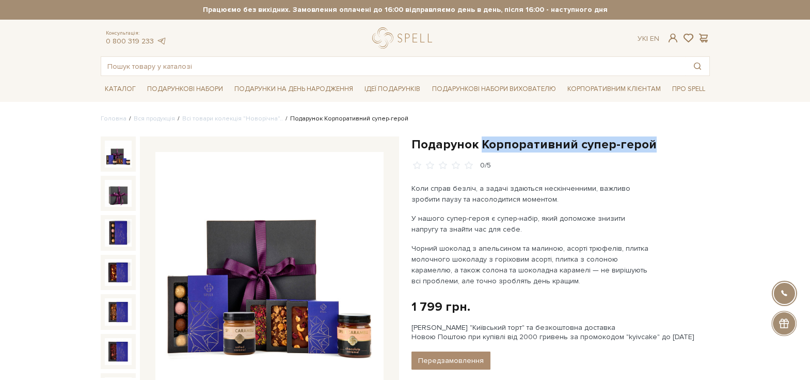
drag, startPoint x: 627, startPoint y: 147, endPoint x: 482, endPoint y: 146, distance: 144.6
click at [482, 146] on h1 "Подарунок Корпоративний супер-герой" at bounding box center [561, 144] width 298 height 16
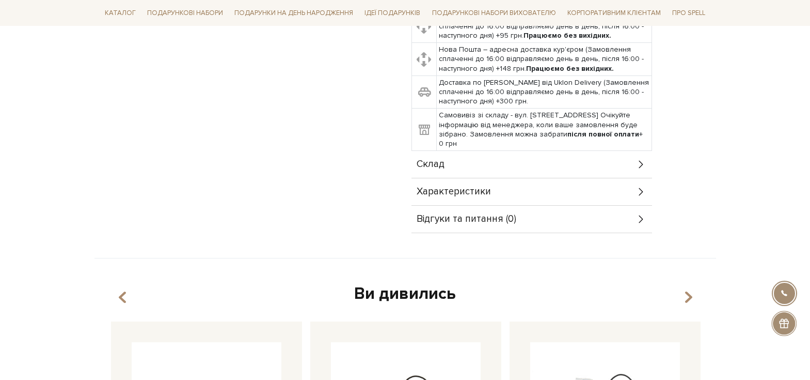
scroll to position [516, 0]
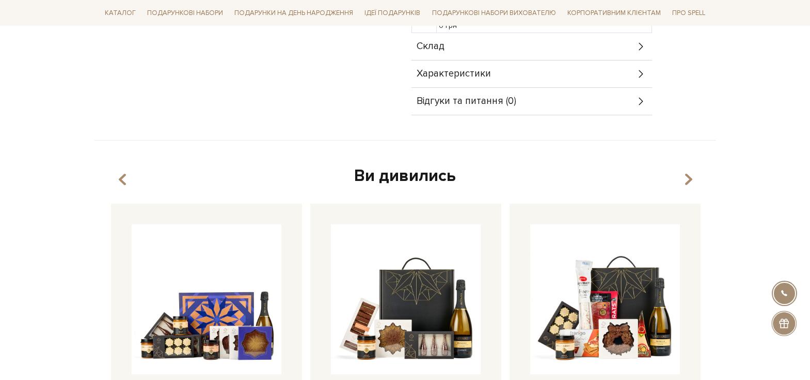
click at [609, 72] on div "Характеристики" at bounding box center [532, 73] width 241 height 27
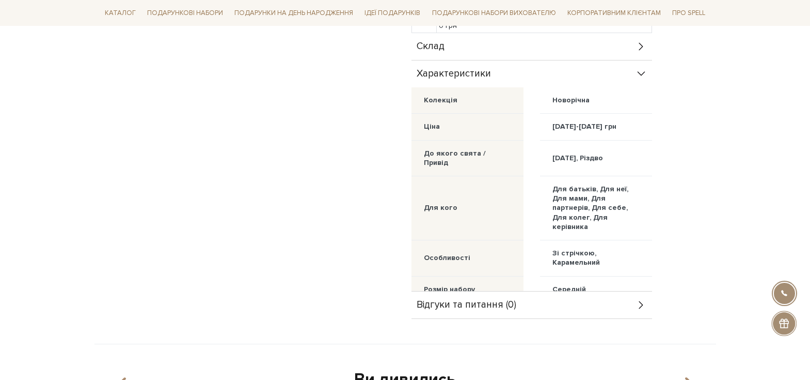
click at [613, 46] on div "Склад" at bounding box center [532, 46] width 241 height 27
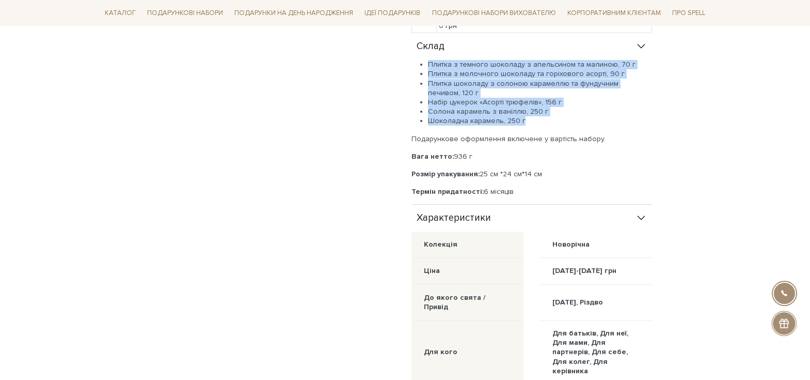
drag, startPoint x: 539, startPoint y: 118, endPoint x: 428, endPoint y: 62, distance: 123.8
click at [428, 62] on ul "Плитка з темного шоколаду з апельсином та малиною, 70 г Плитка з молочного шоко…" at bounding box center [532, 93] width 241 height 66
copy ul "Плитка з темного шоколаду з апельсином та малиною, 70 г Плитка з молочного шоко…"
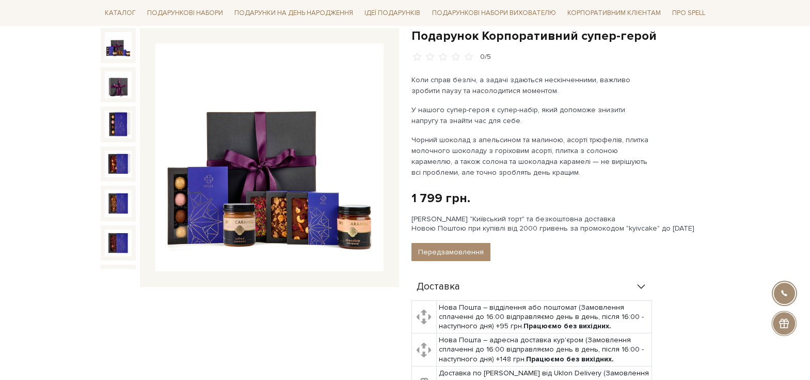
scroll to position [103, 0]
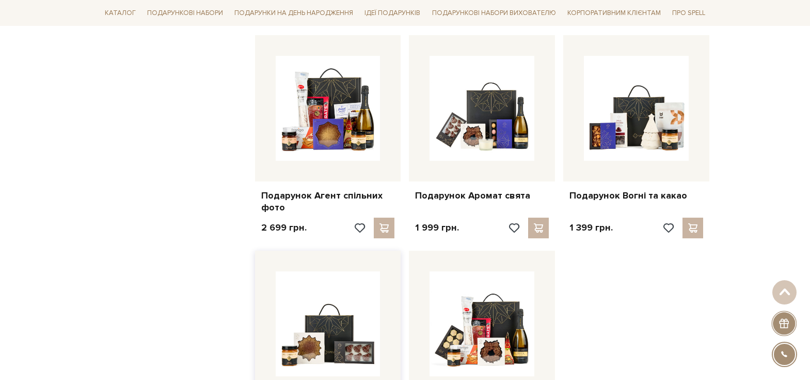
scroll to position [1239, 0]
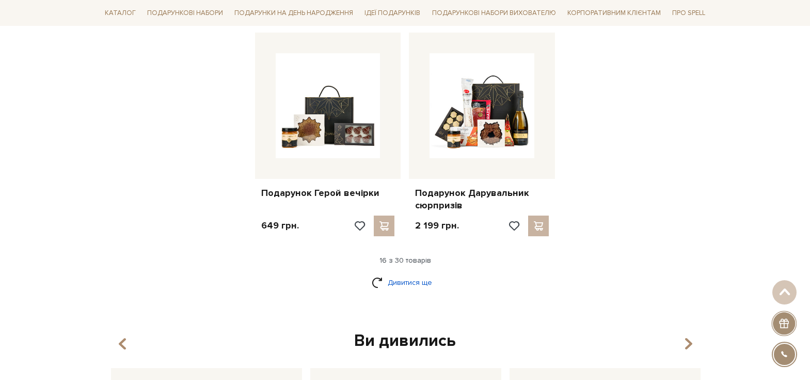
click at [410, 284] on link "Дивитися ще" at bounding box center [405, 282] width 67 height 18
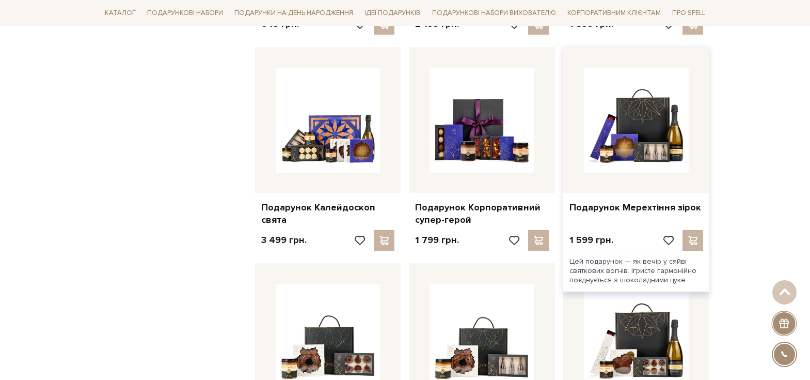
scroll to position [1446, 0]
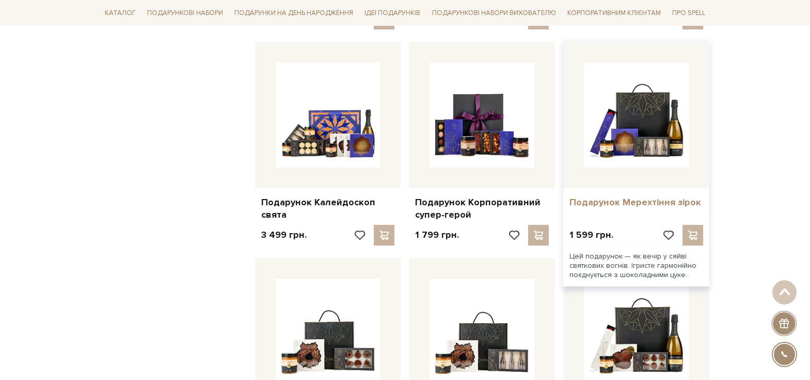
click at [621, 204] on link "Подарунок Мерехтіння зірок" at bounding box center [637, 202] width 134 height 12
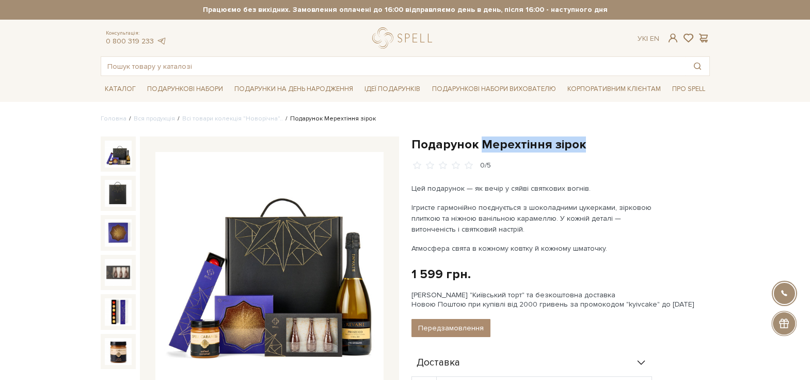
drag, startPoint x: 584, startPoint y: 145, endPoint x: 482, endPoint y: 142, distance: 102.3
click at [482, 142] on h1 "Подарунок Мерехтіння зірок" at bounding box center [561, 144] width 298 height 16
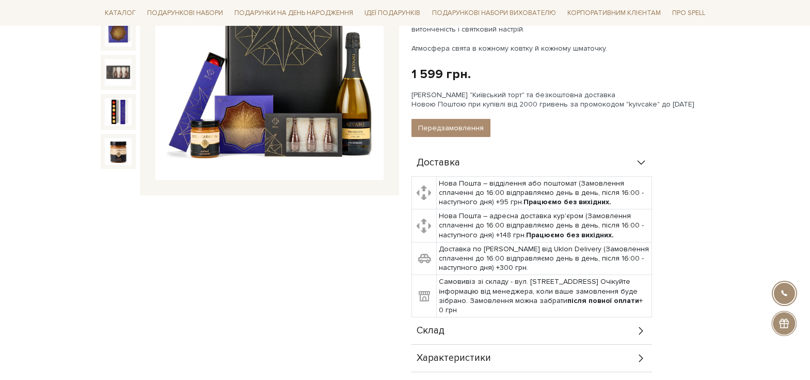
scroll to position [310, 0]
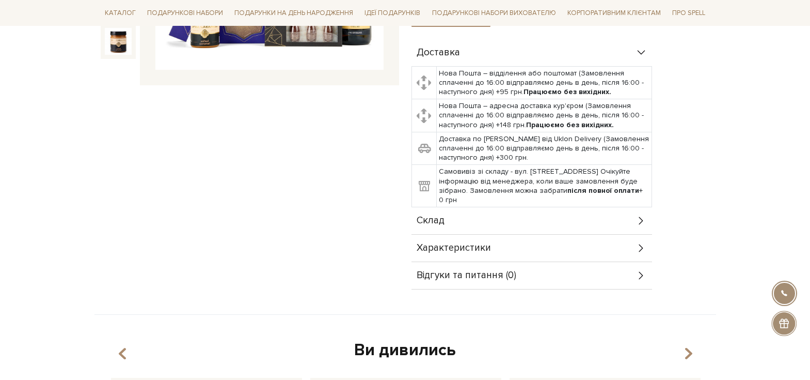
click at [497, 246] on div "Характеристики" at bounding box center [532, 247] width 241 height 27
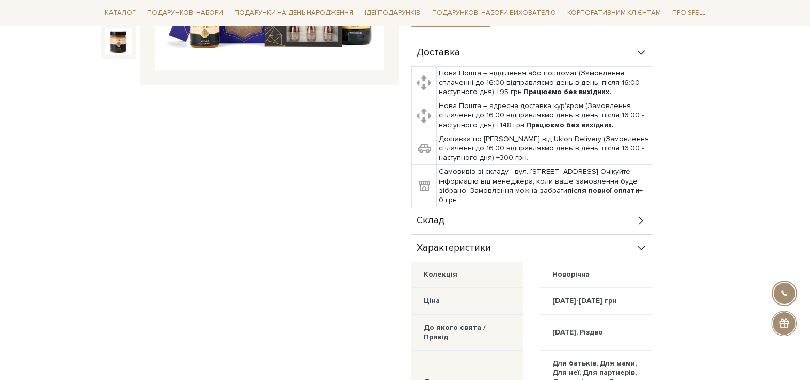
click at [551, 226] on div "Склад" at bounding box center [532, 220] width 241 height 27
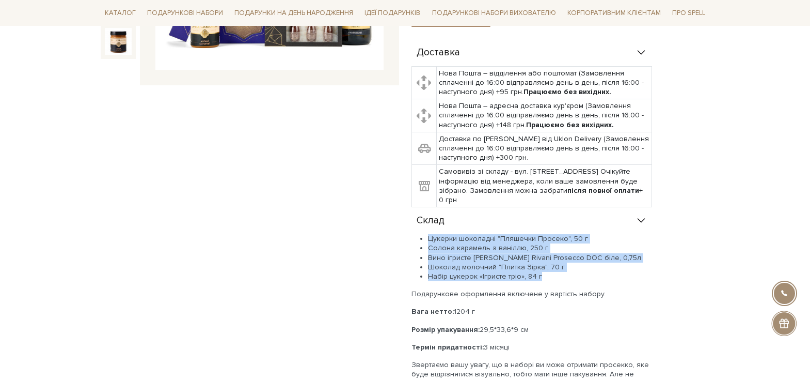
drag, startPoint x: 549, startPoint y: 275, endPoint x: 428, endPoint y: 242, distance: 125.3
click at [428, 242] on ul "Цукерки шоколадні "Пляшечки Просеко", 50 г Солона карамель з ваніллю, 250 г Вин…" at bounding box center [532, 257] width 241 height 47
copy ul "Цукерки шоколадні "Пляшечки Просеко", 50 г Солона карамель з ваніллю, 250 г Вин…"
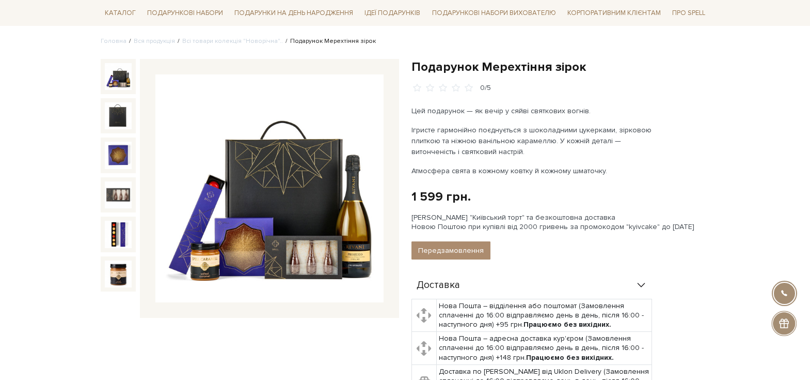
scroll to position [0, 0]
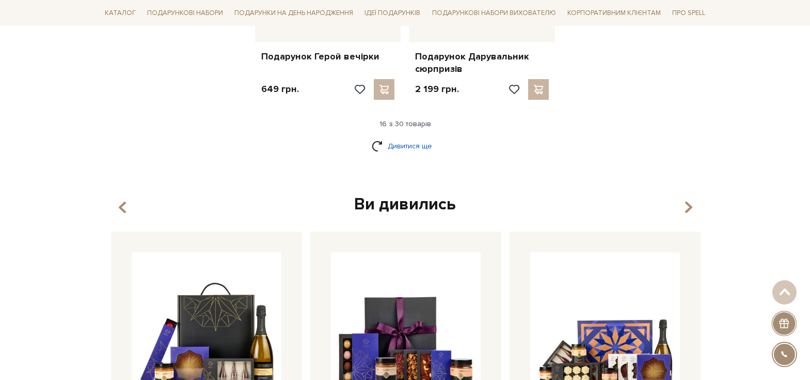
click at [373, 154] on div "Дивитися ще" at bounding box center [406, 152] width 618 height 30
click at [381, 149] on link "Дивитися ще" at bounding box center [405, 146] width 67 height 18
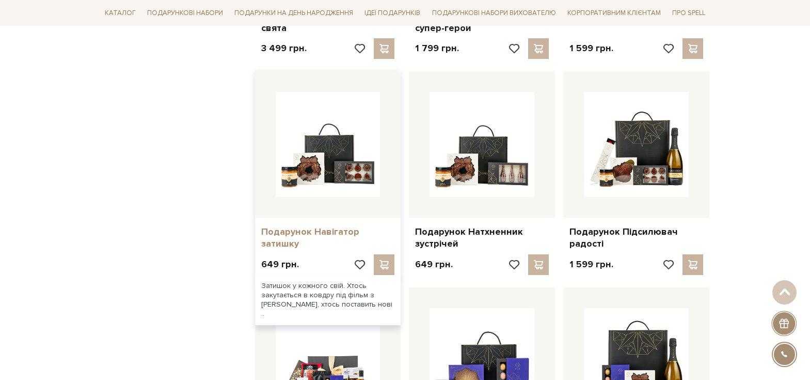
scroll to position [1634, 0]
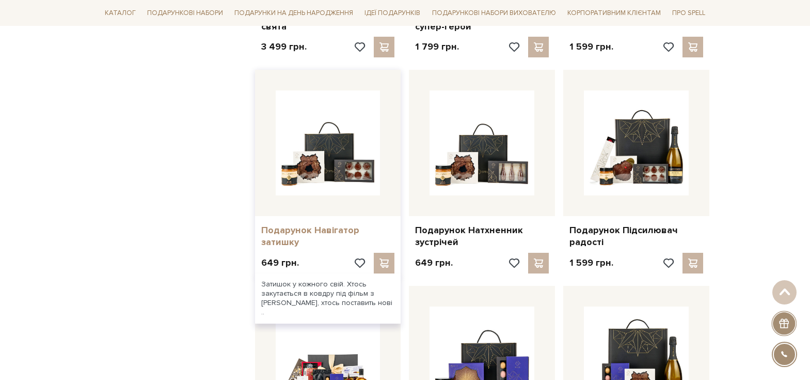
click at [324, 228] on link "Подарунок Навігатор затишку" at bounding box center [328, 236] width 134 height 24
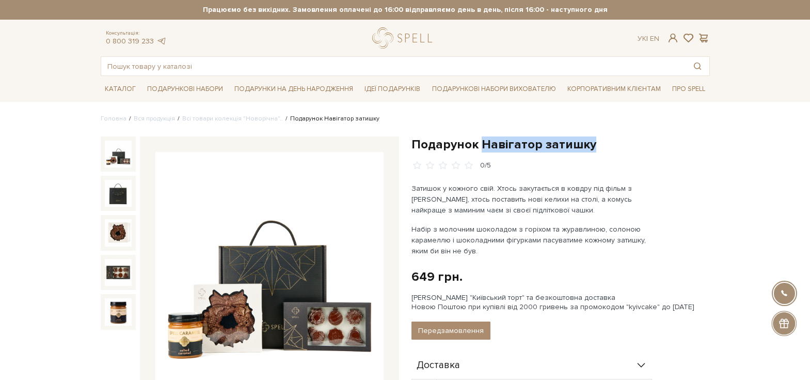
drag, startPoint x: 514, startPoint y: 139, endPoint x: 482, endPoint y: 138, distance: 31.5
click at [482, 138] on h1 "Подарунок Навігатор затишку" at bounding box center [561, 144] width 298 height 16
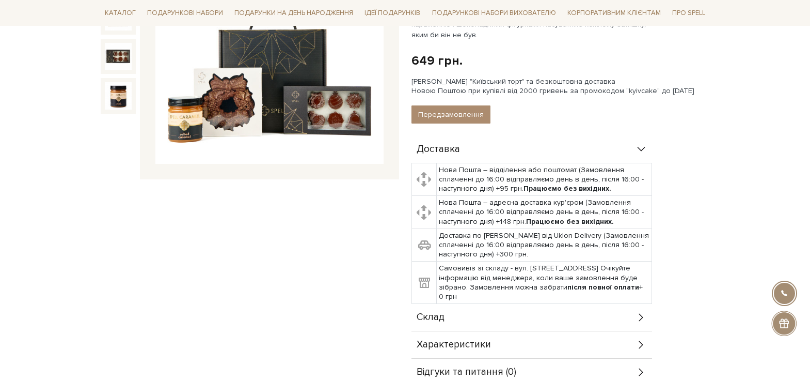
scroll to position [310, 0]
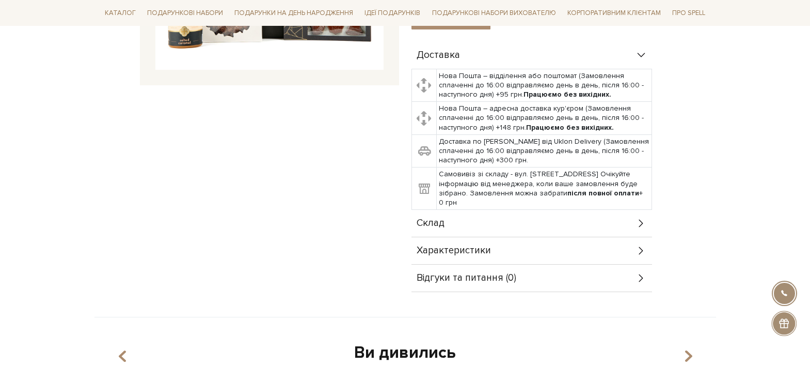
click at [544, 241] on div "Характеристики" at bounding box center [532, 250] width 241 height 27
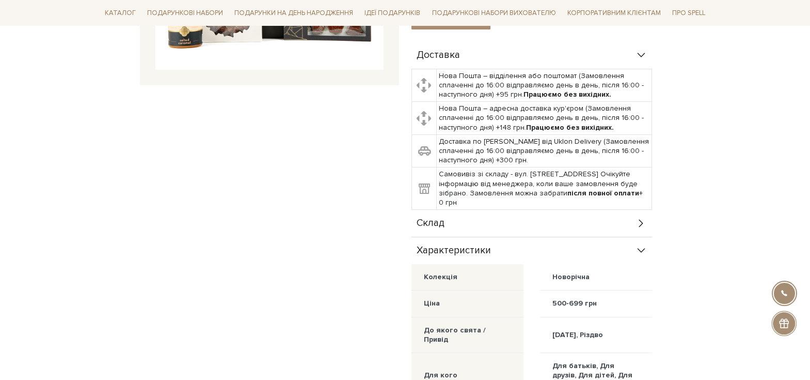
click at [544, 222] on div "Склад" at bounding box center [532, 223] width 241 height 27
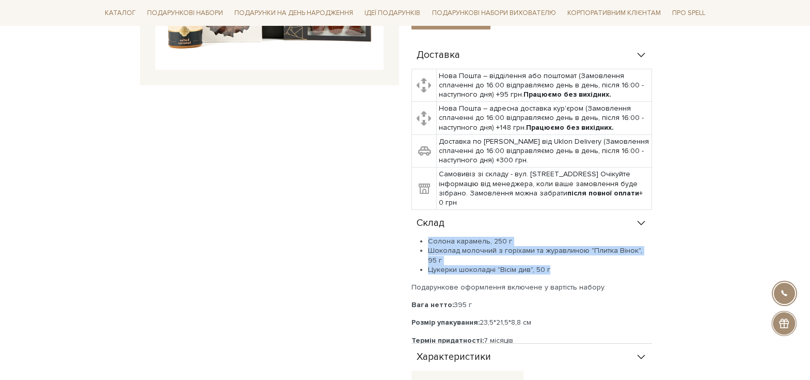
drag, startPoint x: 552, startPoint y: 258, endPoint x: 434, endPoint y: 244, distance: 119.5
click at [429, 245] on ul "Солона карамель, 250 г Шоколад молочний з горіхами та журавлиною "Плитка Вінок"…" at bounding box center [532, 255] width 241 height 38
copy ul "Солона карамель, 250 г Шоколад молочний з горіхами та журавлиною "Плитка Вінок"…"
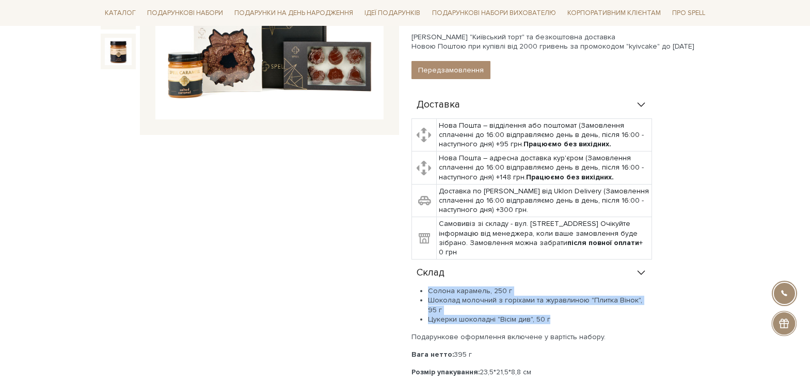
scroll to position [207, 0]
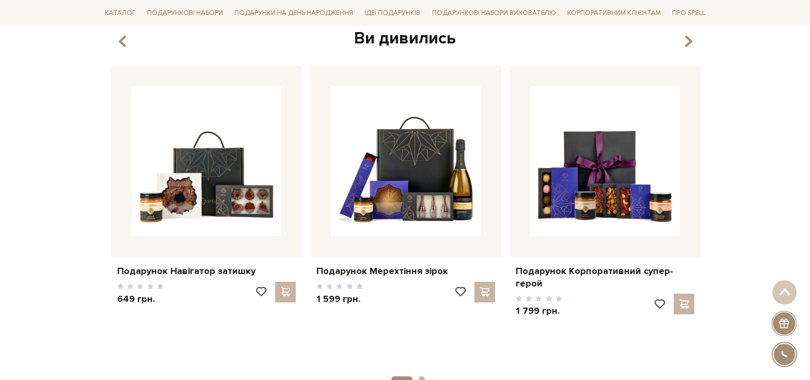
scroll to position [1376, 0]
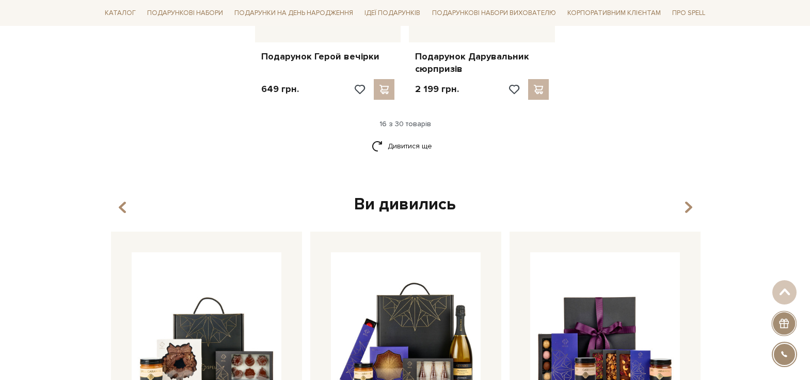
click at [413, 139] on link "Дивитися ще" at bounding box center [405, 146] width 67 height 18
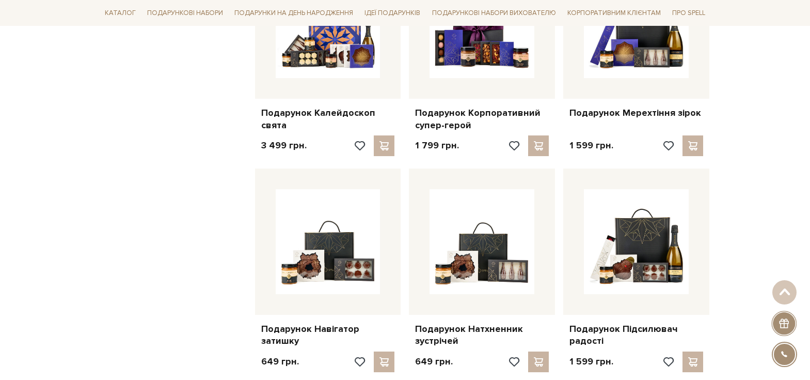
scroll to position [1634, 0]
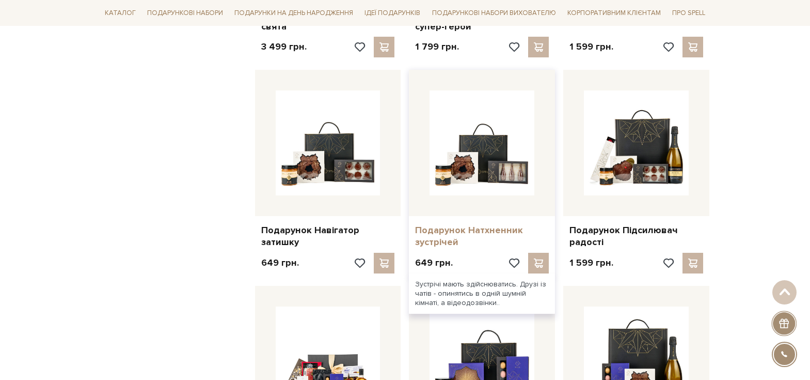
click at [459, 234] on link "Подарунок Натхненник зустрічей" at bounding box center [482, 236] width 134 height 24
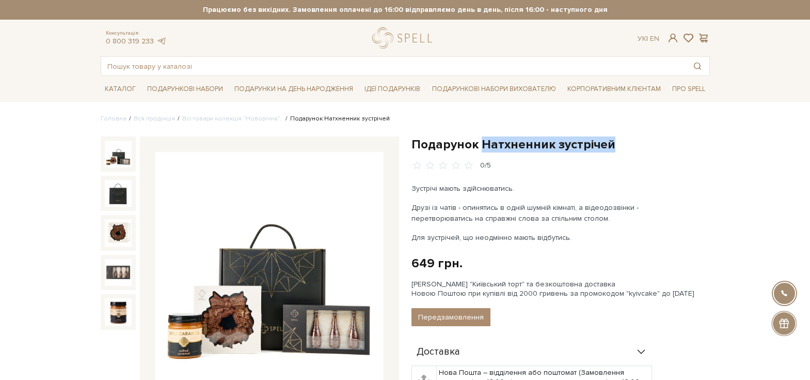
drag, startPoint x: 614, startPoint y: 144, endPoint x: 483, endPoint y: 146, distance: 131.2
click at [483, 146] on h1 "Подарунок Натхненник зустрічей" at bounding box center [561, 144] width 298 height 16
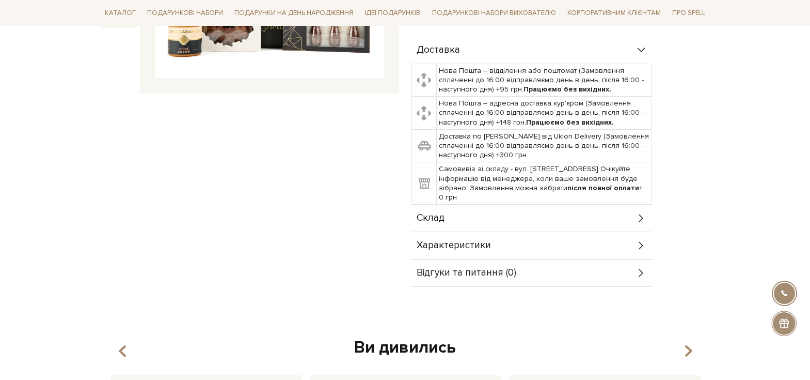
scroll to position [310, 0]
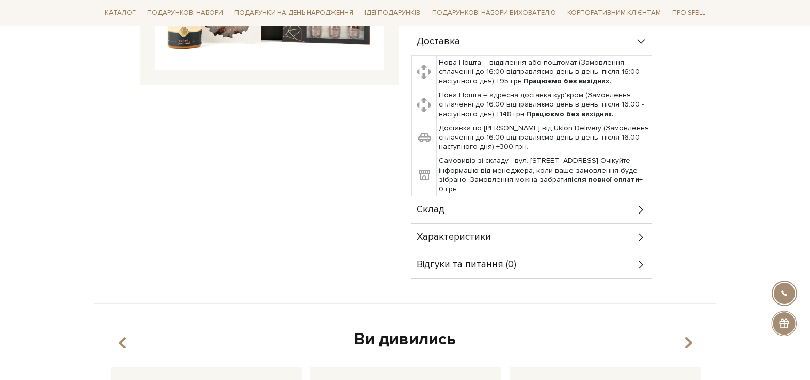
click at [562, 235] on div "Характеристики" at bounding box center [532, 237] width 241 height 27
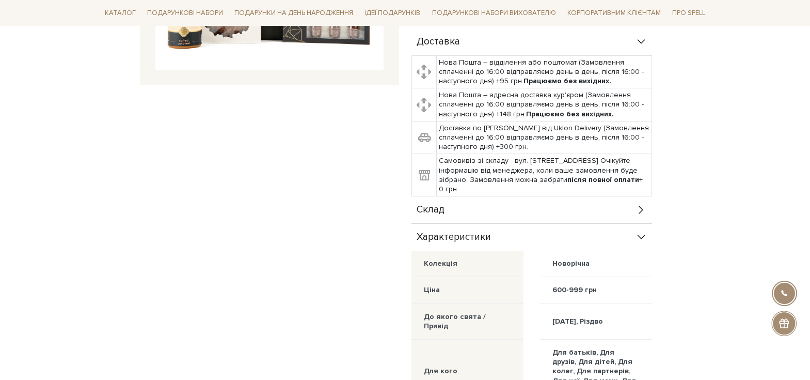
click at [557, 204] on div "Склад" at bounding box center [532, 209] width 241 height 27
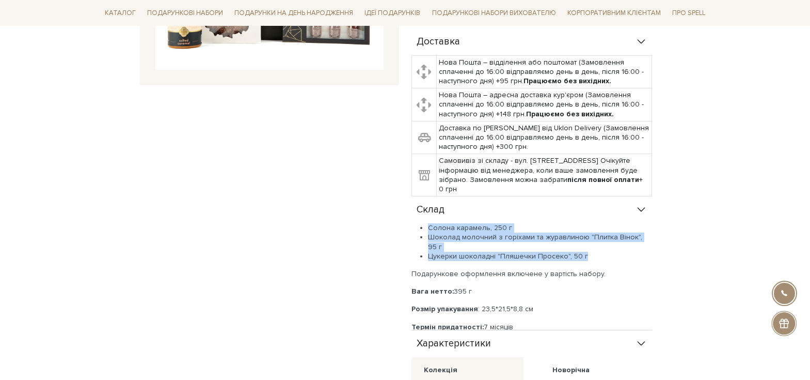
drag, startPoint x: 586, startPoint y: 246, endPoint x: 425, endPoint y: 230, distance: 160.9
click at [425, 230] on ul "Солона карамель, 250 г Шоколад молочний з горіхами та журавлиною "Плитка Вінок"…" at bounding box center [532, 242] width 241 height 38
copy ul "Солона карамель, 250 г Шоколад молочний з горіхами та журавлиною "Плитка Вінок"…"
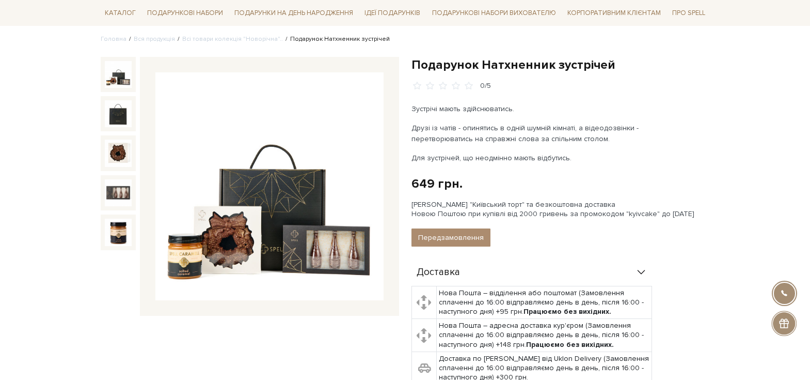
scroll to position [0, 0]
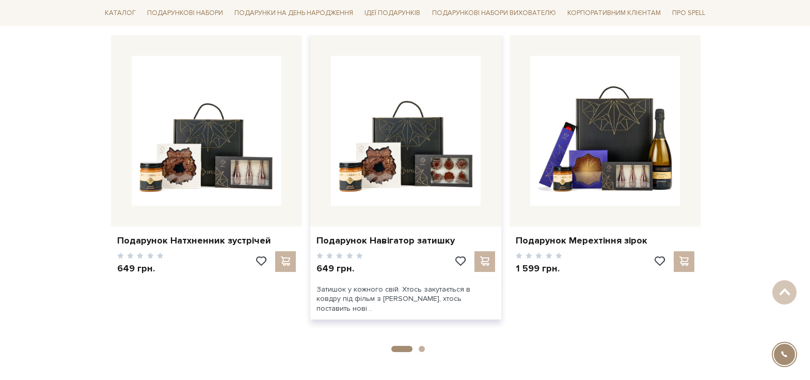
scroll to position [1376, 0]
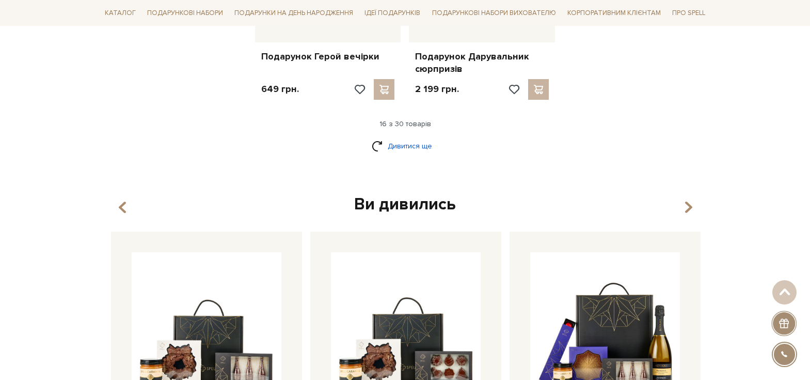
click at [399, 147] on link "Дивитися ще" at bounding box center [405, 146] width 67 height 18
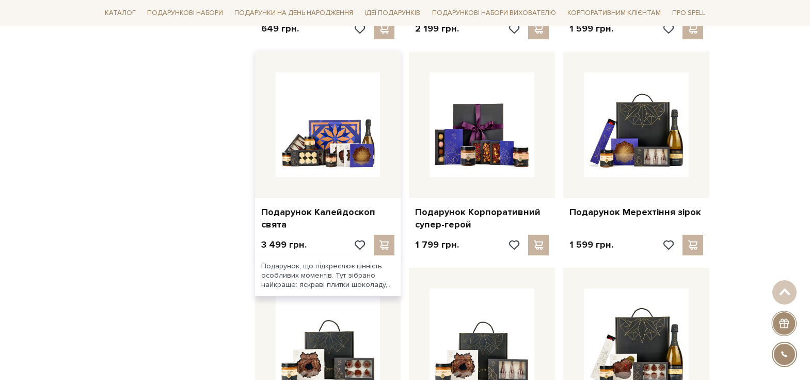
scroll to position [1685, 0]
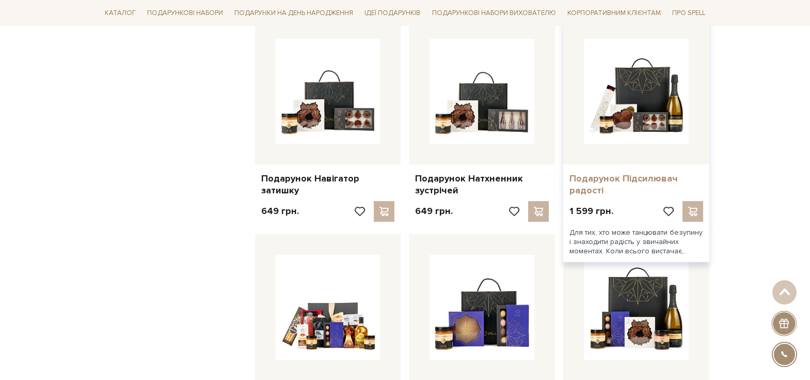
click at [635, 175] on link "Подарунок Підсилювач радості" at bounding box center [637, 184] width 134 height 24
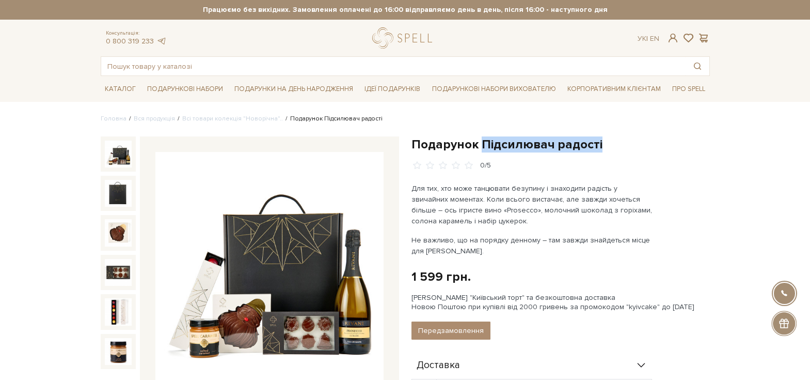
drag, startPoint x: 0, startPoint y: 0, endPoint x: 483, endPoint y: 144, distance: 503.8
click at [483, 144] on h1 "Подарунок Підсилювач радості" at bounding box center [561, 144] width 298 height 16
copy h1 "Підсилювач радості"
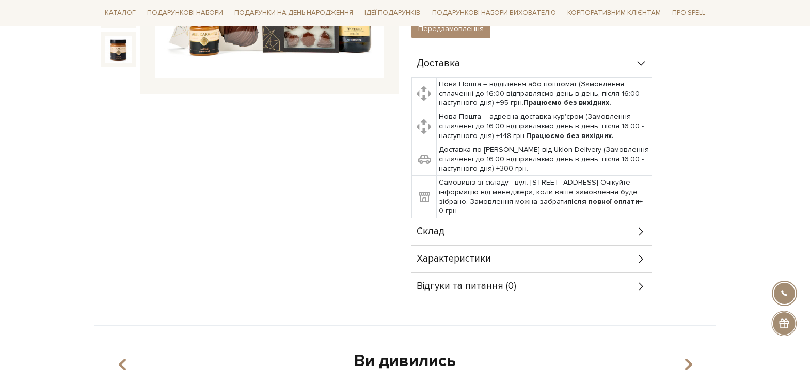
scroll to position [361, 0]
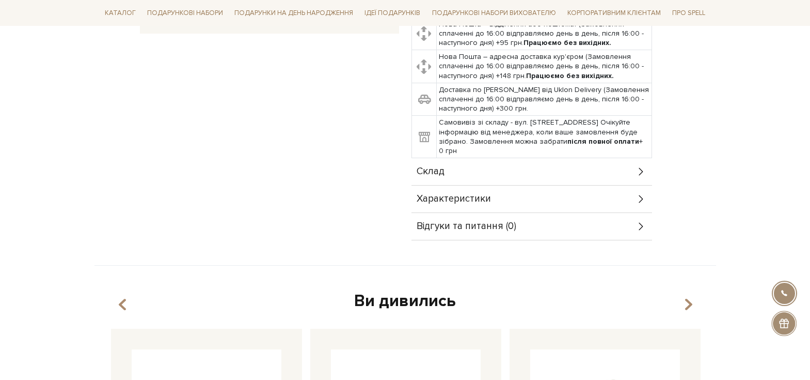
click at [545, 172] on div "Склад" at bounding box center [532, 171] width 241 height 27
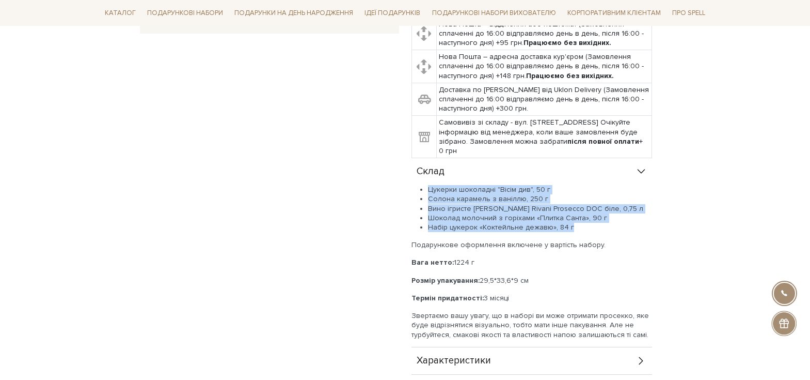
drag, startPoint x: 582, startPoint y: 226, endPoint x: 430, endPoint y: 188, distance: 156.9
click at [430, 188] on ul "Цукерки шоколадні "Вісім див", 50 г Солона карамель з ваніллю, 250 г Вино ігрис…" at bounding box center [532, 208] width 241 height 47
copy ul "Цукерки шоколадні "Вісім див", 50 г Солона карамель з ваніллю, 250 г Вино ігрис…"
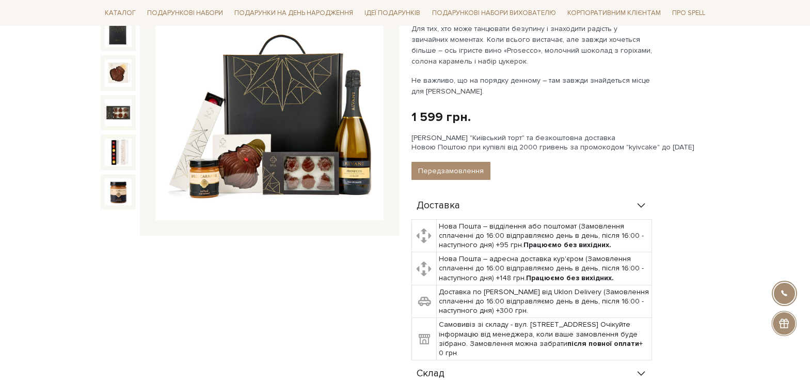
scroll to position [0, 0]
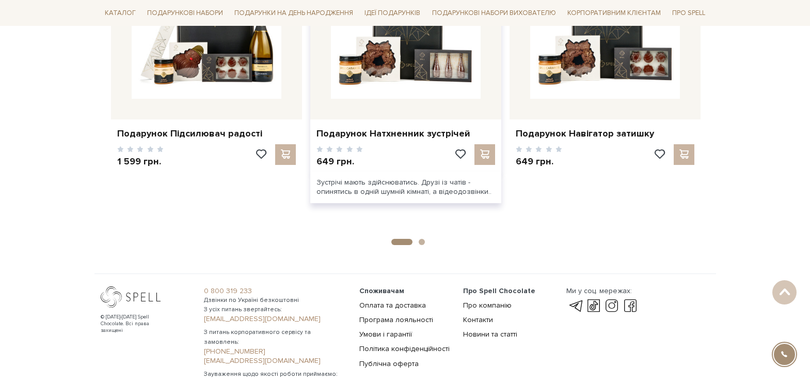
scroll to position [1479, 0]
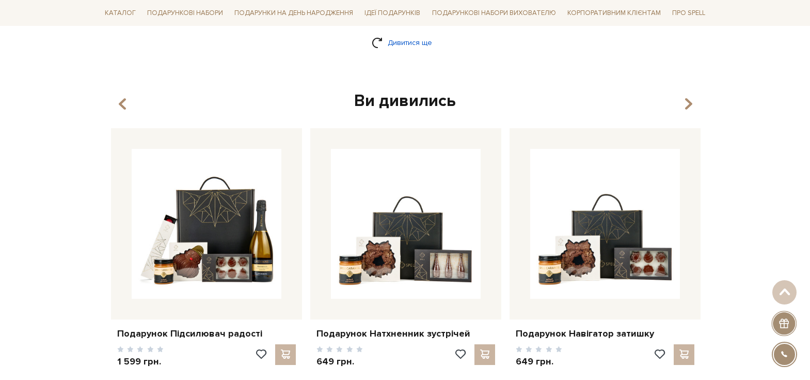
click at [407, 46] on link "Дивитися ще" at bounding box center [405, 43] width 67 height 18
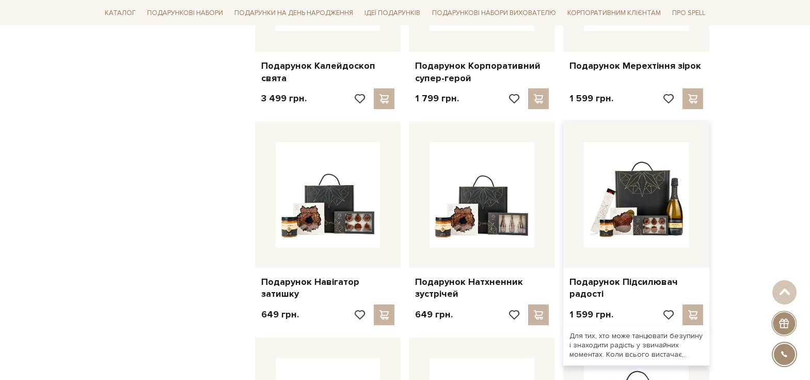
scroll to position [1789, 0]
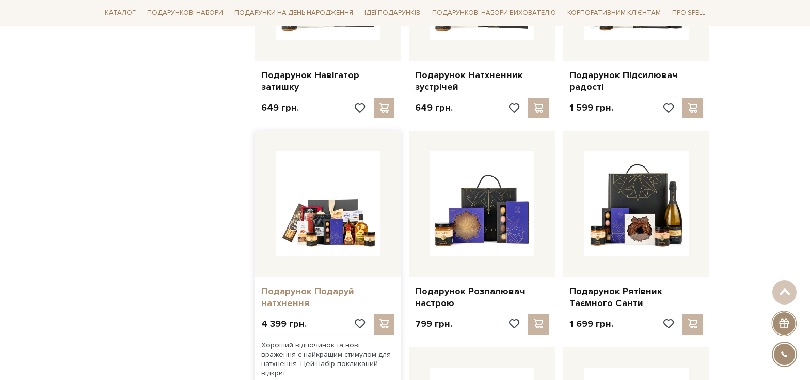
click at [331, 292] on link "Подарунок Подаруй натхнення" at bounding box center [328, 297] width 134 height 24
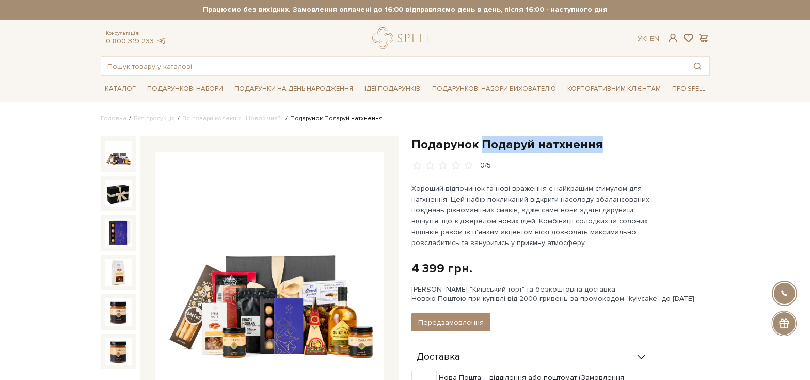
drag, startPoint x: 595, startPoint y: 143, endPoint x: 482, endPoint y: 145, distance: 113.6
click at [482, 145] on h1 "Подарунок Подаруй натхнення" at bounding box center [561, 144] width 298 height 16
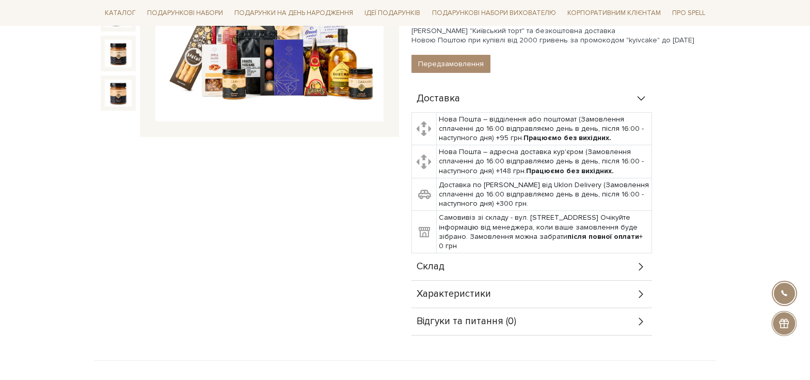
click at [617, 263] on div "Склад" at bounding box center [532, 266] width 241 height 27
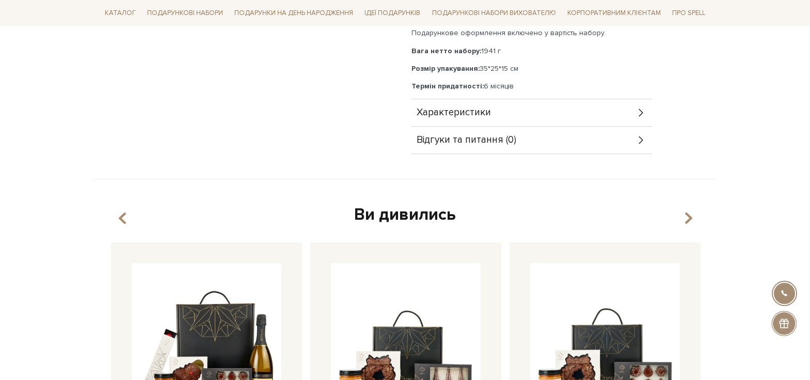
scroll to position [568, 0]
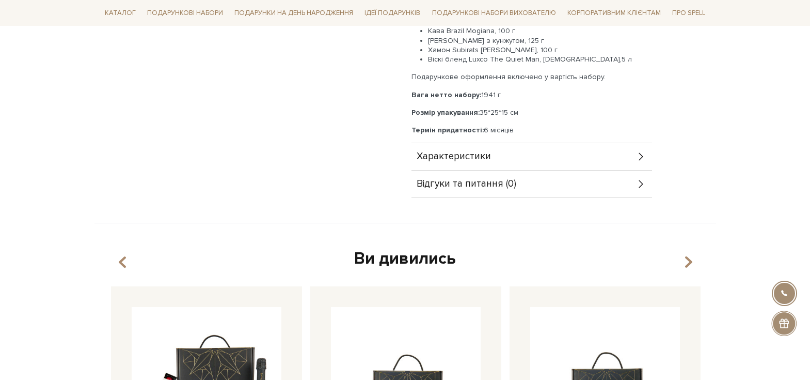
click at [617, 157] on div "Характеристики" at bounding box center [532, 156] width 241 height 27
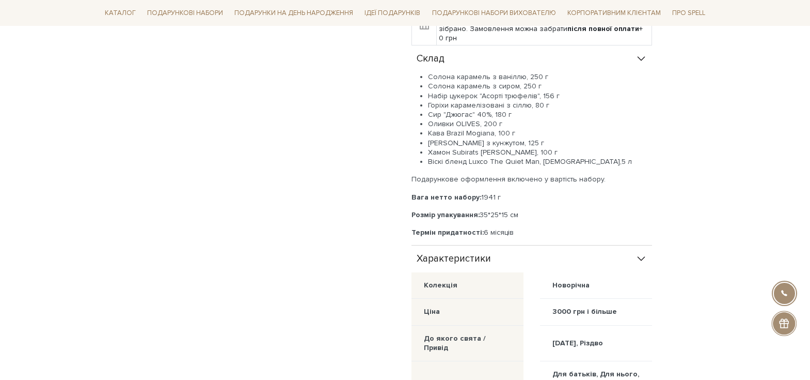
scroll to position [465, 0]
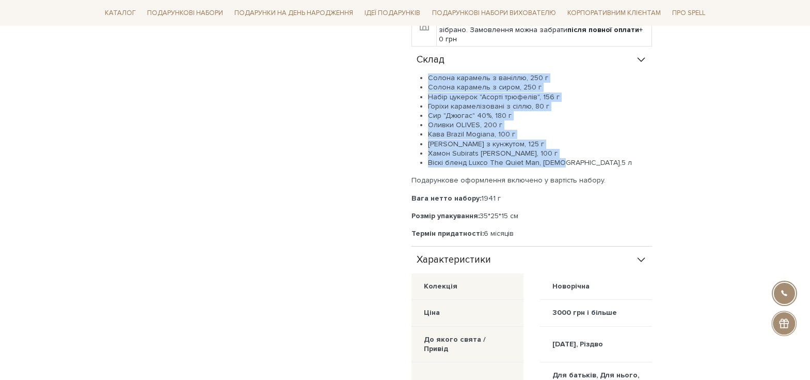
drag, startPoint x: 562, startPoint y: 164, endPoint x: 424, endPoint y: 75, distance: 163.3
click at [424, 75] on ul "Солона карамель з ваніллю, 250 г Солона карамель з сиром, 250 г Набір цукерок "…" at bounding box center [532, 120] width 241 height 94
copy ul "Солона карамель з ваніллю, 250 г Солона карамель з сиром, 250 г Набір цукерок "…"
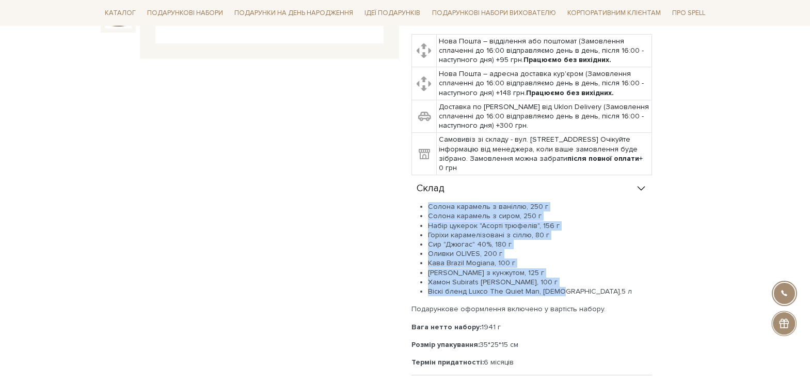
scroll to position [413, 0]
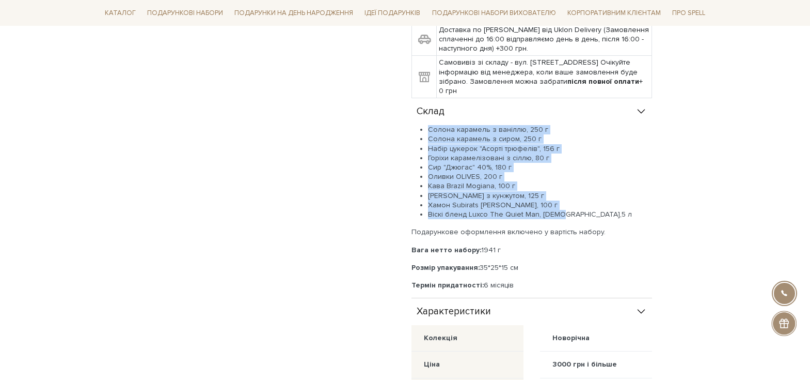
click at [497, 187] on li "Кава Brazil Mogiana, 100 г" at bounding box center [540, 185] width 224 height 9
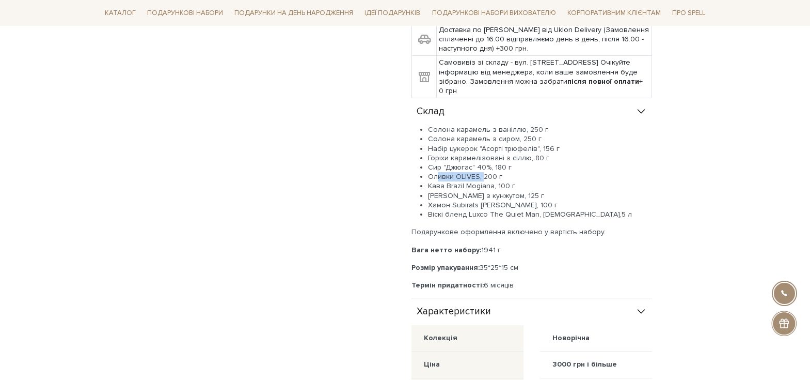
drag, startPoint x: 478, startPoint y: 177, endPoint x: 430, endPoint y: 176, distance: 48.5
click at [430, 176] on li "Оливки OLIVES, 200 г" at bounding box center [540, 176] width 224 height 9
copy li "Оливки OLIVES"
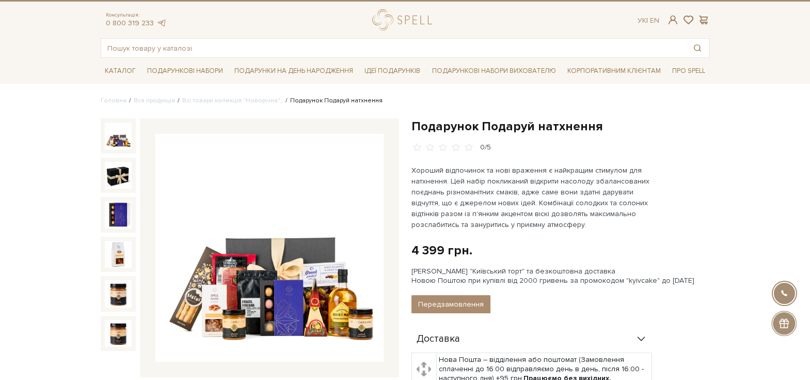
scroll to position [0, 0]
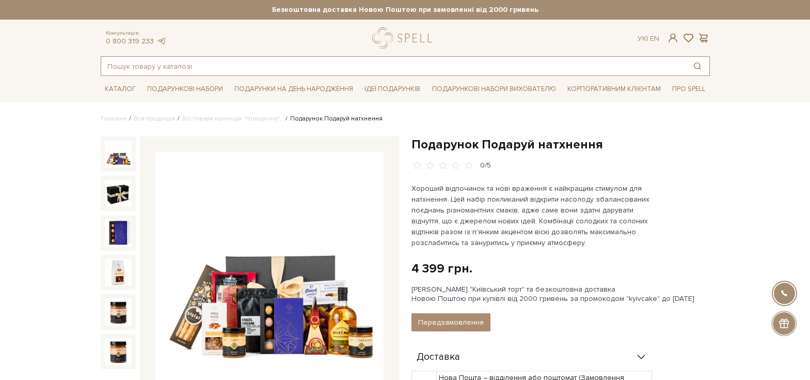
click at [326, 64] on input "text" at bounding box center [393, 66] width 584 height 19
paste input "Оливки OLIVES"
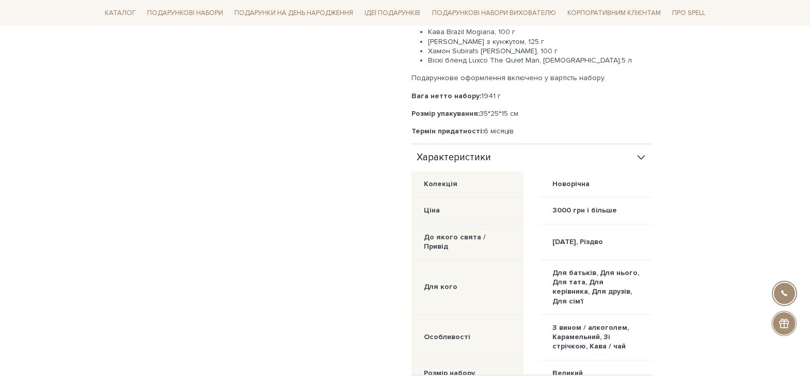
scroll to position [516, 0]
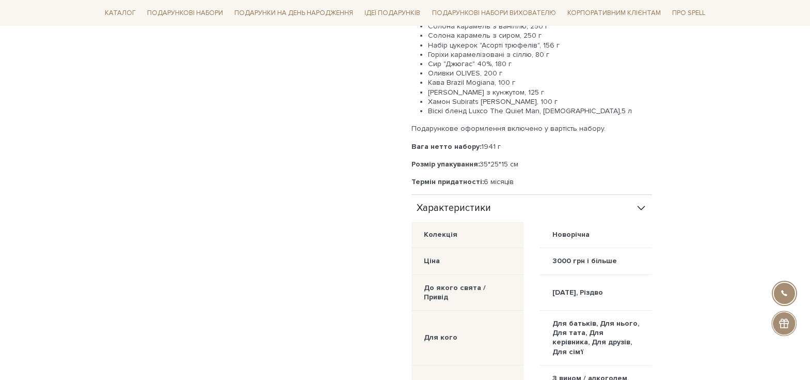
type input "Оливки"
drag, startPoint x: 477, startPoint y: 72, endPoint x: 429, endPoint y: 75, distance: 48.1
click at [429, 75] on li "Оливки OLIVES, 200 г" at bounding box center [540, 73] width 224 height 9
copy li "Оливки OLIVES"
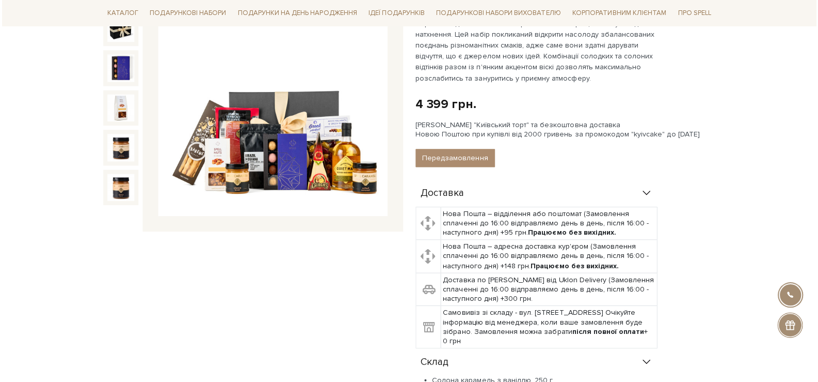
scroll to position [52, 0]
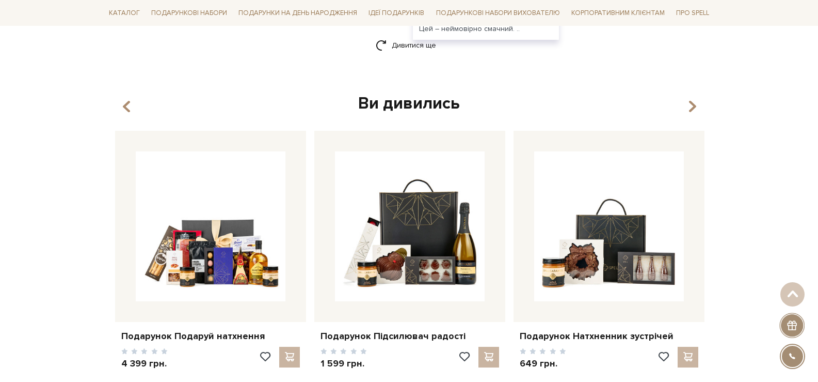
scroll to position [1270, 0]
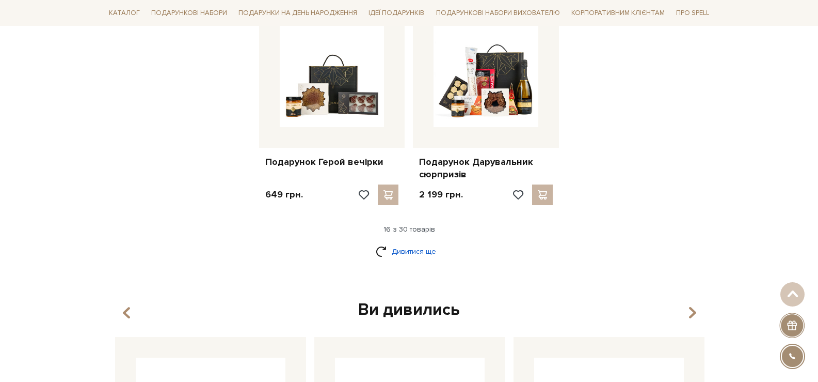
click at [416, 249] on link "Дивитися ще" at bounding box center [409, 251] width 67 height 18
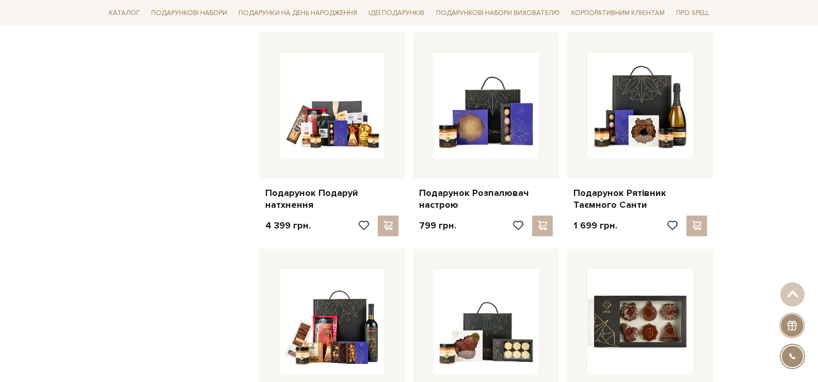
scroll to position [1890, 0]
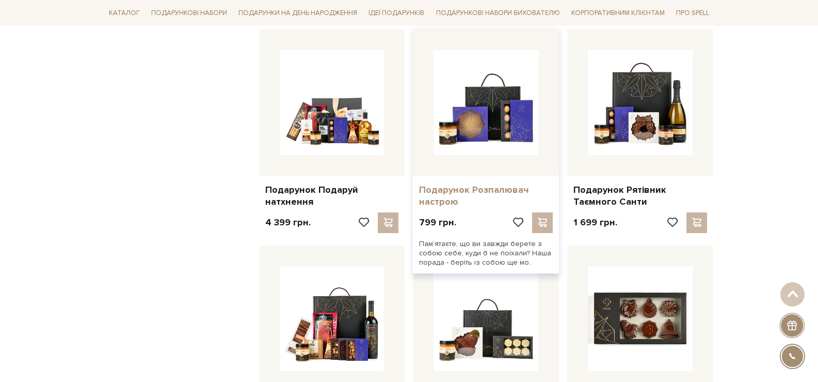
click at [469, 188] on link "Подарунок Розпалювач настрою" at bounding box center [486, 196] width 134 height 24
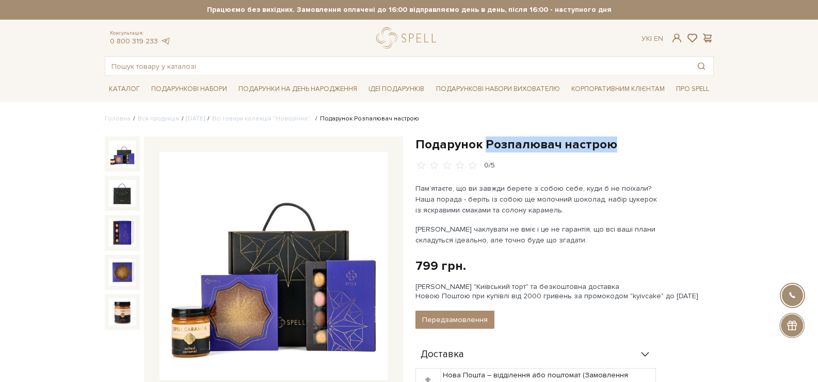
drag, startPoint x: 599, startPoint y: 140, endPoint x: 486, endPoint y: 143, distance: 113.6
click at [486, 143] on h1 "Подарунок Розпалювач настрою" at bounding box center [565, 144] width 298 height 16
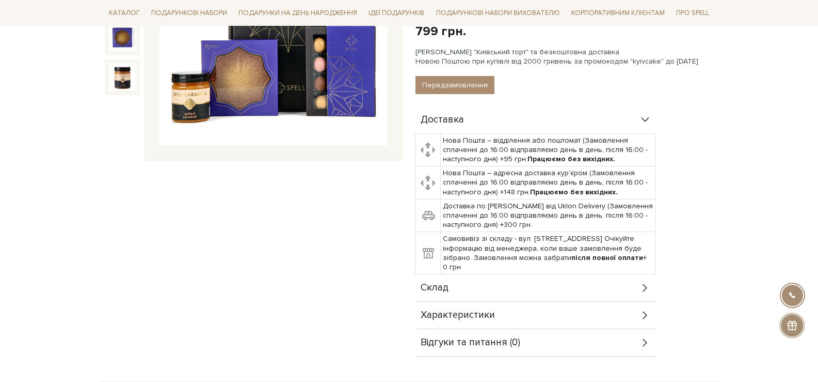
scroll to position [258, 0]
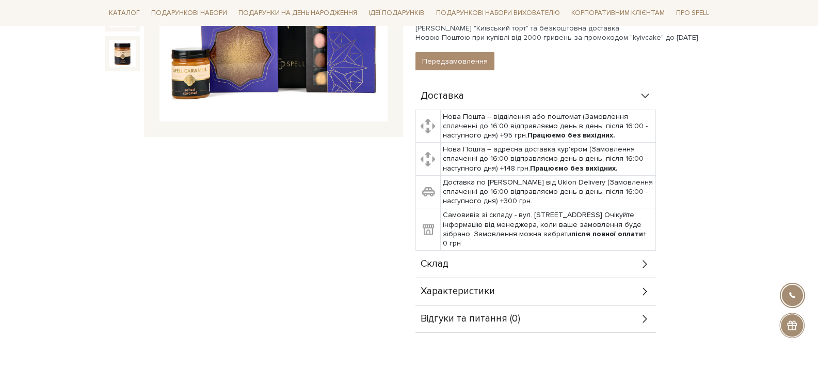
click at [546, 252] on div "Склад" at bounding box center [536, 263] width 241 height 27
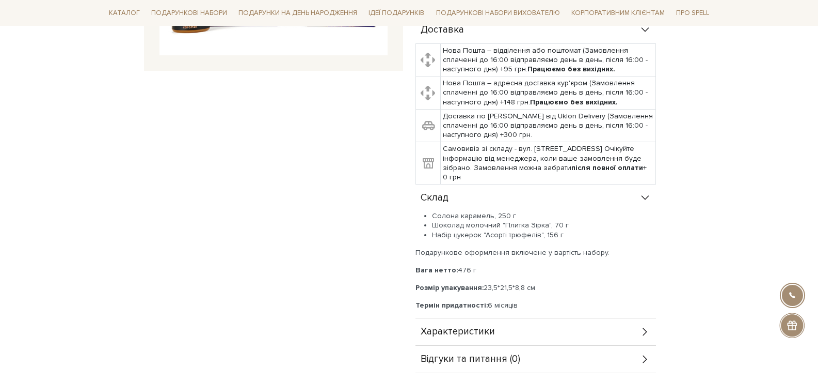
scroll to position [413, 0]
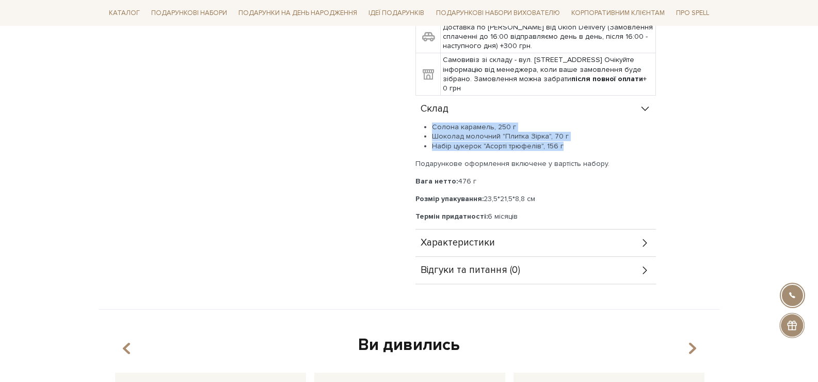
drag, startPoint x: 567, startPoint y: 147, endPoint x: 431, endPoint y: 128, distance: 137.6
click at [431, 128] on ul "Солона карамель, 250 г Шоколад молочний "Плитка Зірка", 70 г Набір цукерок "Асо…" at bounding box center [536, 136] width 241 height 28
copy ul "Солона карамель, 250 г Шоколад молочний "Плитка Зірка", 70 г Набір цукерок "Асо…"
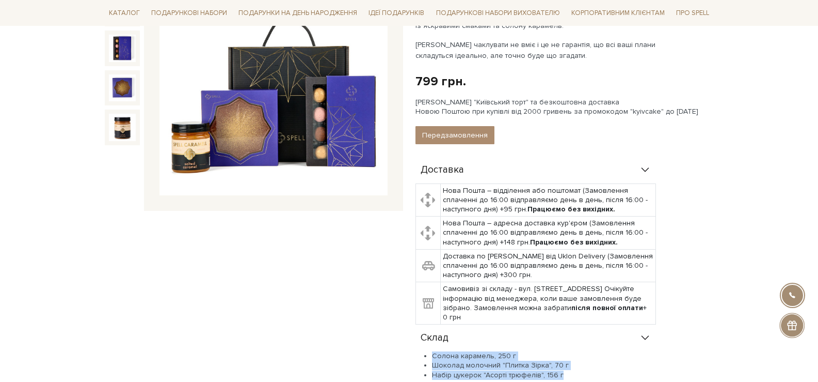
scroll to position [0, 0]
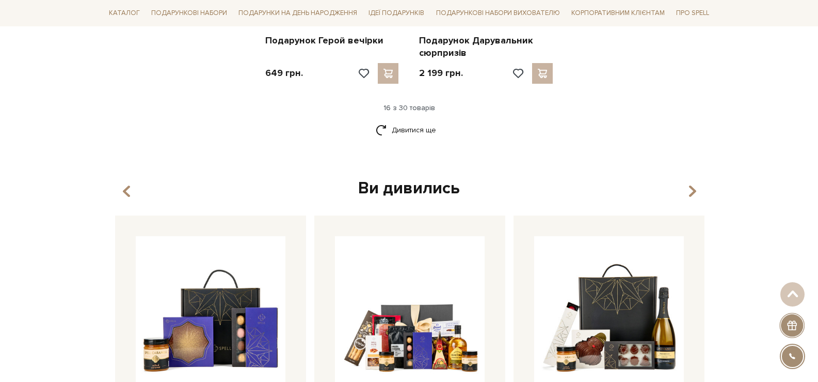
scroll to position [1373, 0]
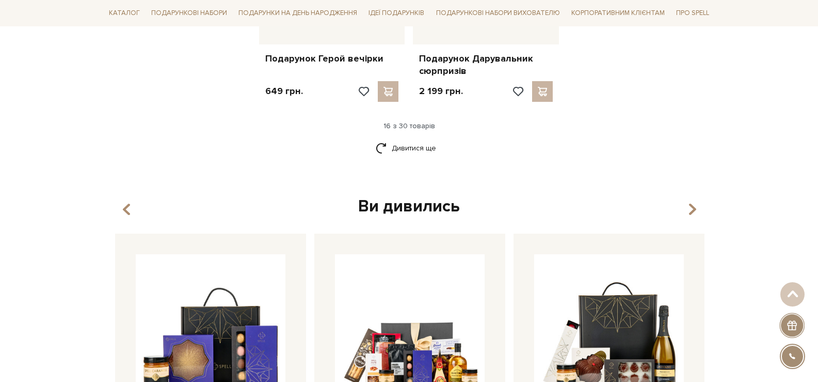
click at [420, 158] on div "Дивитися ще" at bounding box center [410, 154] width 618 height 30
click at [422, 152] on link "Дивитися ще" at bounding box center [409, 148] width 67 height 18
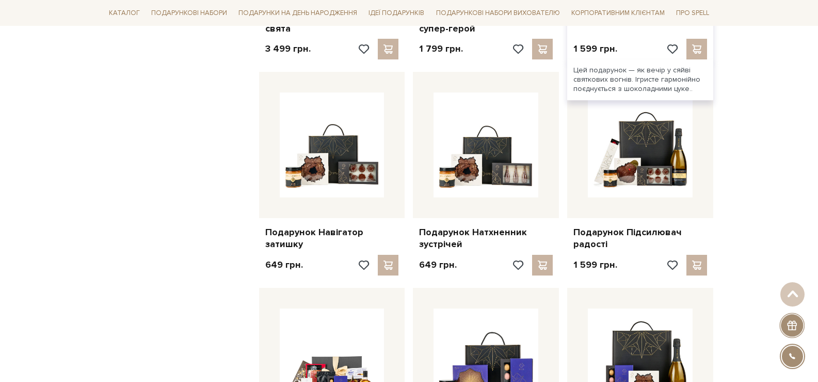
scroll to position [1941, 0]
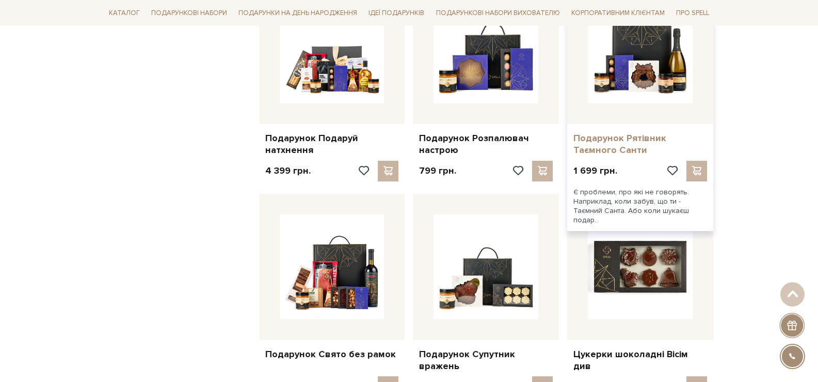
click at [586, 144] on link "Подарунок Рятівник Таємного Санти" at bounding box center [641, 144] width 134 height 24
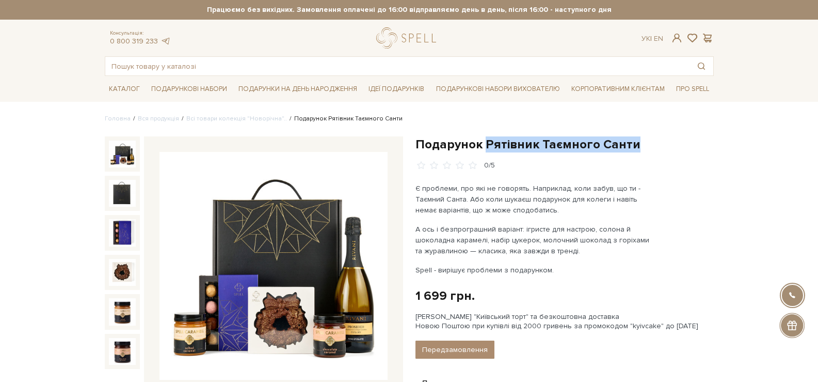
drag, startPoint x: 637, startPoint y: 143, endPoint x: 486, endPoint y: 143, distance: 150.8
click at [486, 143] on h1 "Подарунок Рятівник Таємного Санти" at bounding box center [565, 144] width 298 height 16
copy h1 "Рятівник Таємного Санти"
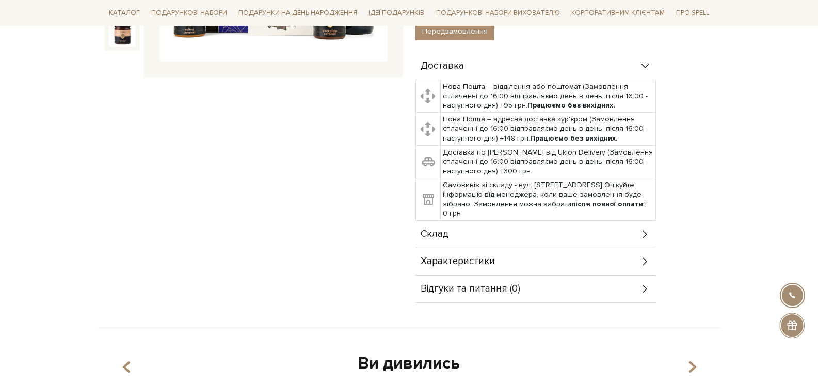
scroll to position [465, 0]
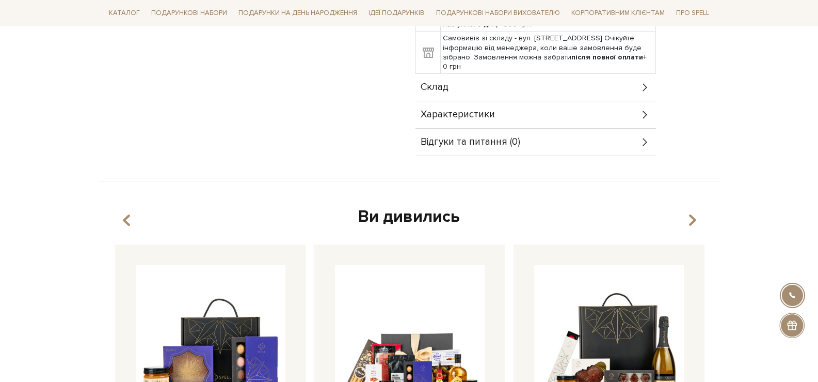
click at [520, 85] on div "Склад" at bounding box center [536, 87] width 241 height 27
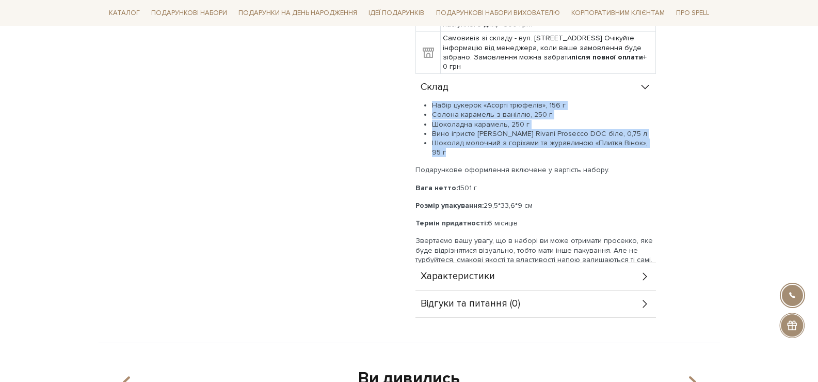
drag, startPoint x: 653, startPoint y: 144, endPoint x: 425, endPoint y: 106, distance: 230.4
click at [425, 106] on div "Доставка Нова Пошта – відділення або поштомат (Замовлення сплаченні до 16:00 ві…" at bounding box center [565, 112] width 298 height 412
copy ul "Набір цукерок «Асорті трюфелів», 156 г Солона карамель з ваніллю, 250 г Шоколад…"
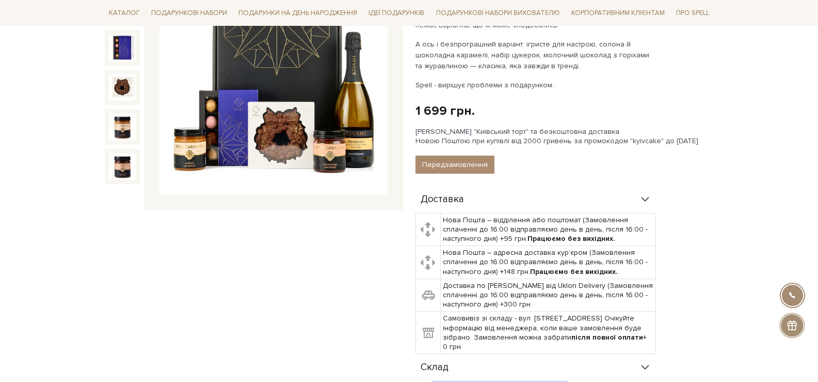
scroll to position [103, 0]
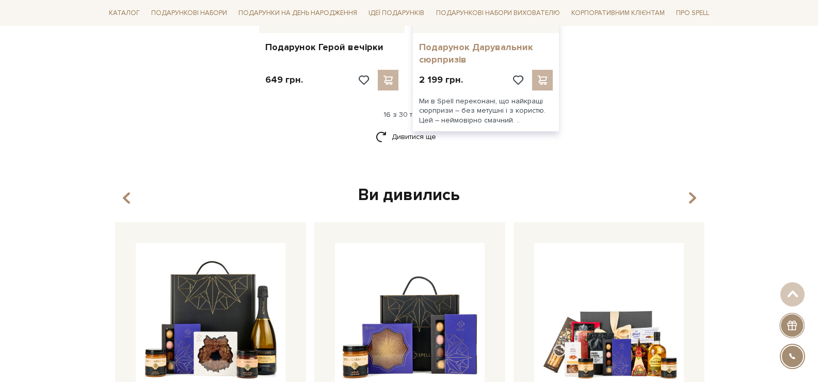
scroll to position [1270, 0]
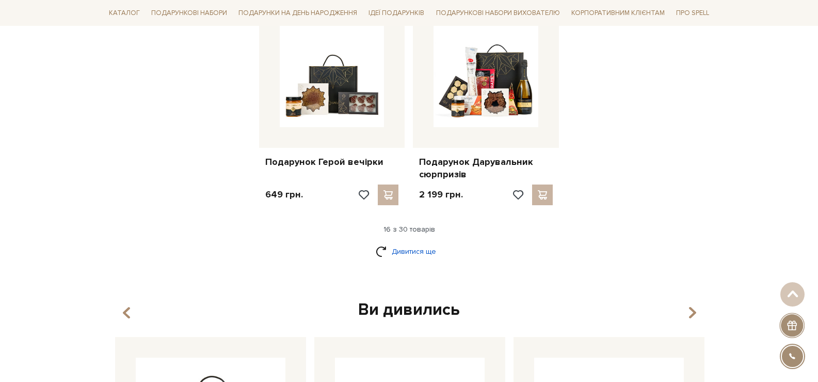
click at [407, 248] on link "Дивитися ще" at bounding box center [409, 251] width 67 height 18
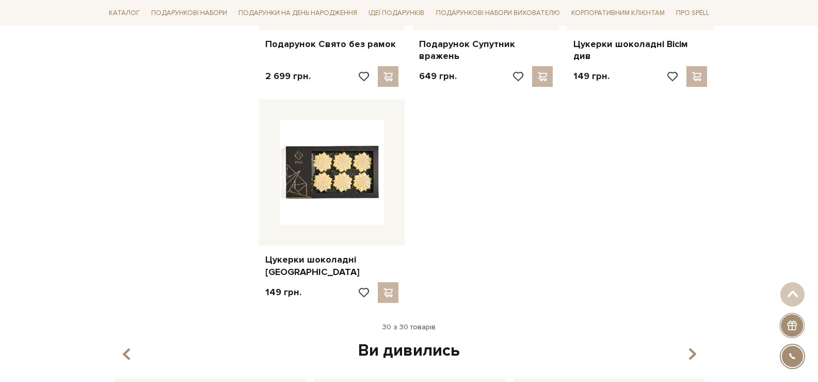
scroll to position [2148, 0]
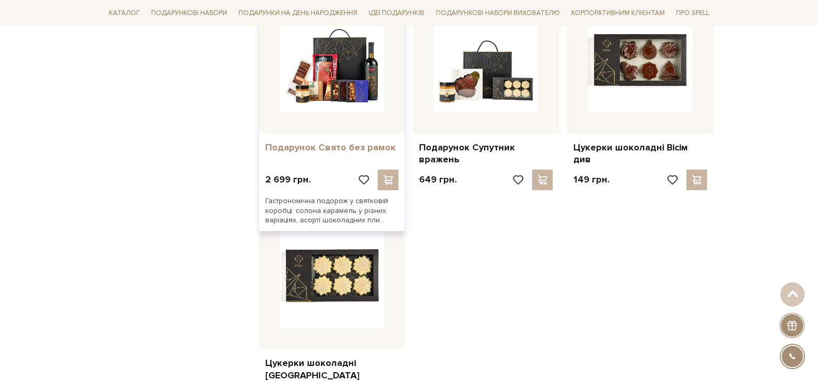
click at [339, 144] on link "Подарунок Свято без рамок" at bounding box center [332, 147] width 134 height 12
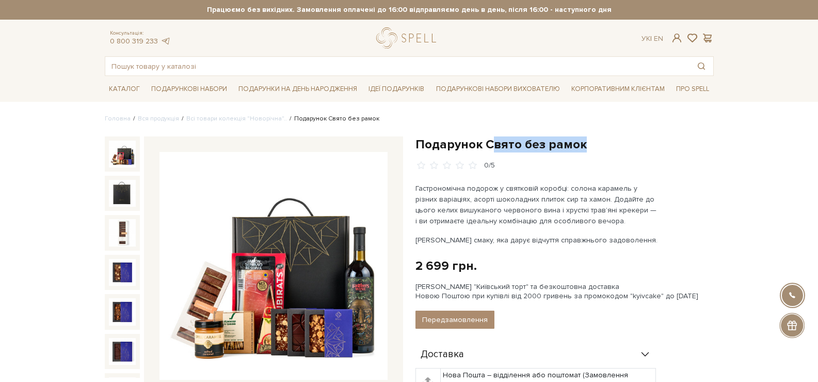
drag, startPoint x: 588, startPoint y: 143, endPoint x: 488, endPoint y: 146, distance: 100.2
click at [488, 146] on h1 "Подарунок Свято без рамок" at bounding box center [565, 144] width 298 height 16
click at [482, 146] on h1 "Подарунок Свято без рамок" at bounding box center [565, 144] width 298 height 16
drag, startPoint x: 480, startPoint y: 147, endPoint x: 587, endPoint y: 137, distance: 107.3
click at [587, 137] on h1 "Подарунок Свято без рамок" at bounding box center [565, 144] width 298 height 16
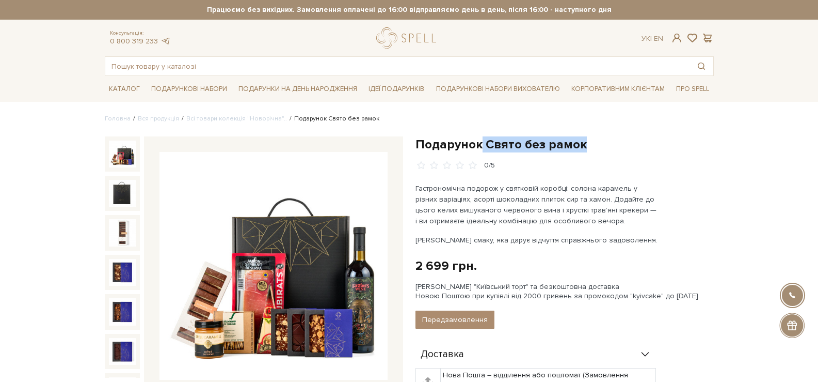
copy h1 "Свято без рамок"
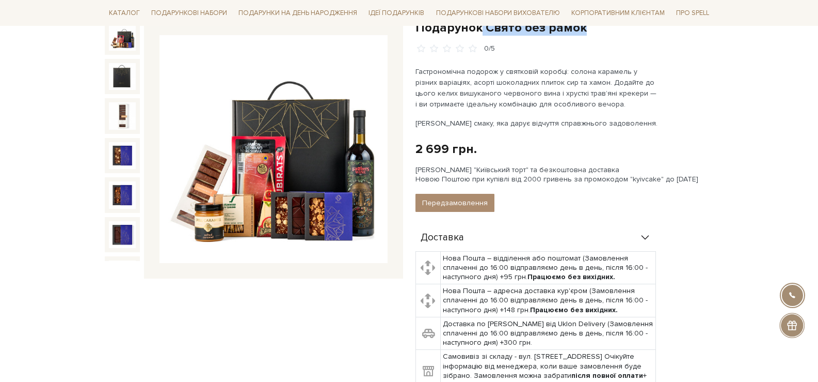
scroll to position [258, 0]
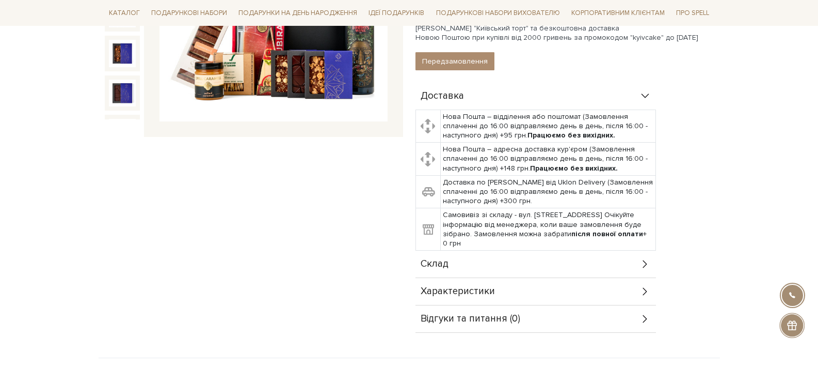
click at [540, 272] on div "Склад" at bounding box center [536, 263] width 241 height 27
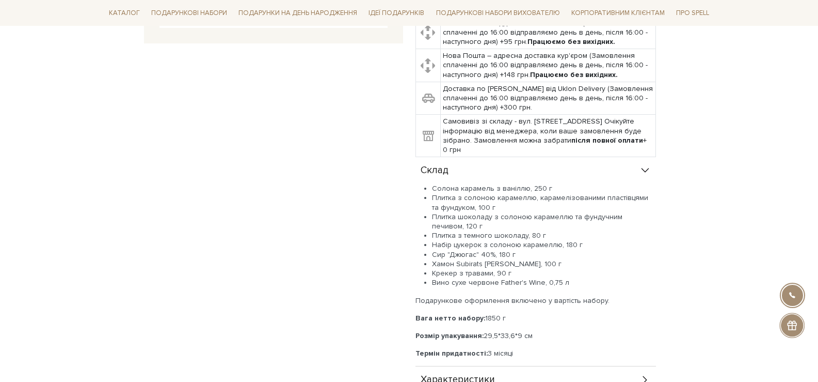
scroll to position [361, 0]
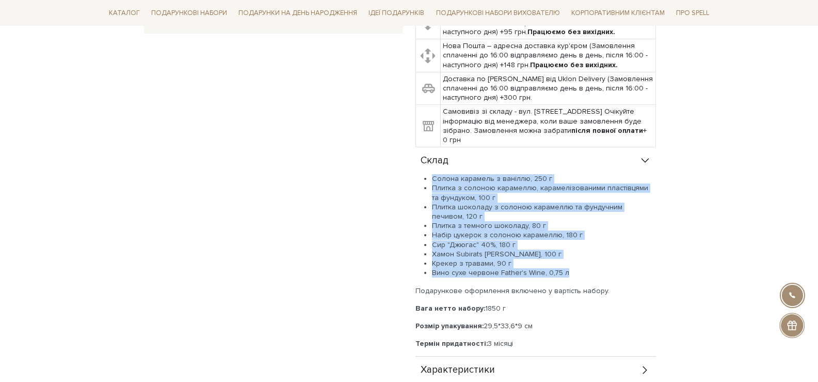
drag, startPoint x: 568, startPoint y: 275, endPoint x: 430, endPoint y: 181, distance: 167.0
click at [430, 181] on ul "Солона карамель з ваніллю, 250 г Плитка з солоною карамеллю, карамелізованими п…" at bounding box center [536, 225] width 241 height 103
copy ul "Солона карамель з ваніллю, 250 г Плитка з солоною карамеллю, карамелізованими п…"
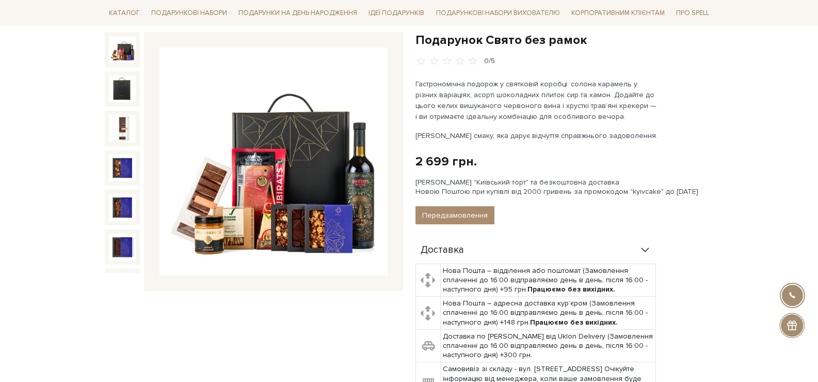
scroll to position [0, 0]
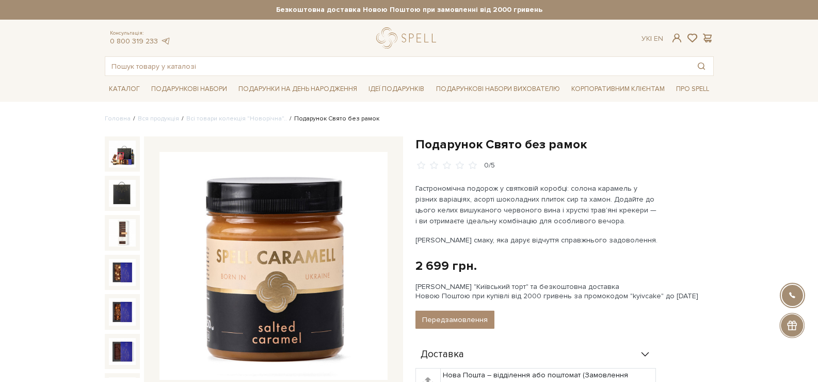
click at [295, 55] on div "Консультація: 0 800 319 233 Ук | En | #набір цукерок #печиво #карамель" at bounding box center [410, 51] width 622 height 49
click at [295, 62] on input "text" at bounding box center [397, 66] width 584 height 19
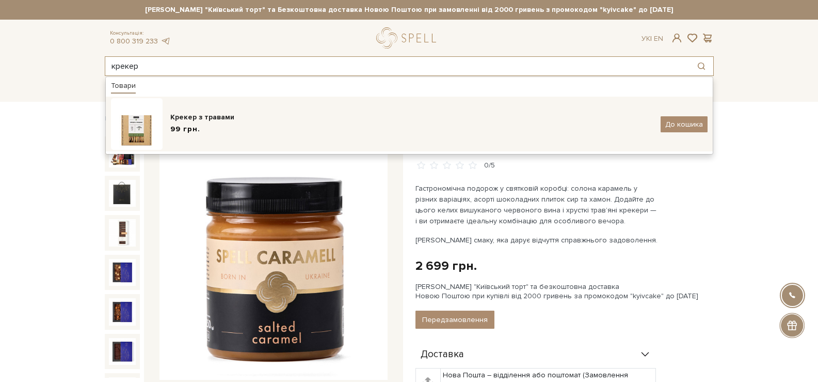
type input "крекер"
click at [279, 119] on div "Крекер з травами" at bounding box center [411, 117] width 483 height 10
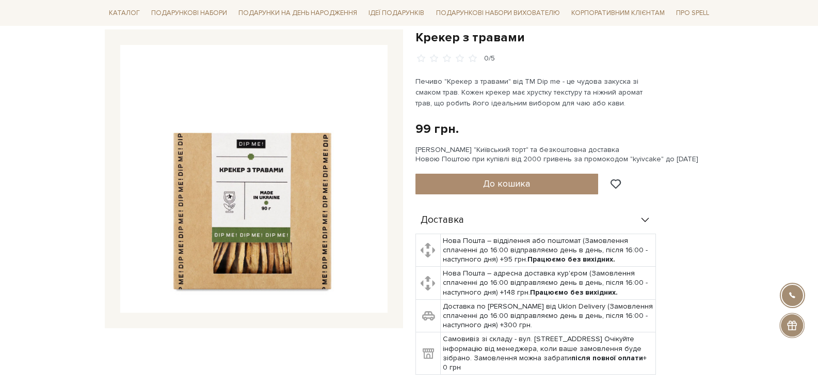
scroll to position [103, 0]
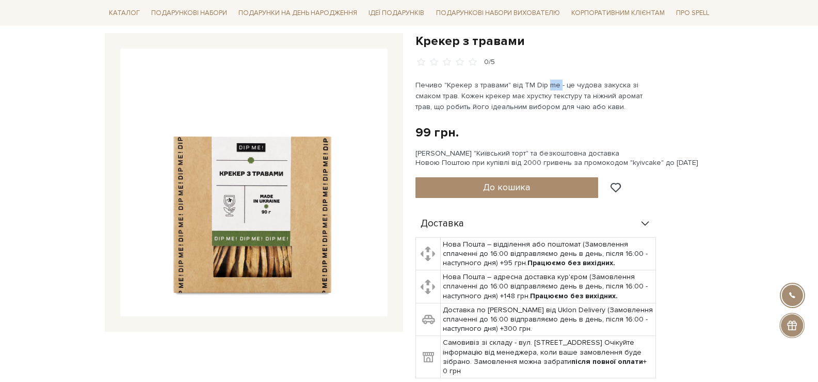
drag, startPoint x: 557, startPoint y: 86, endPoint x: 535, endPoint y: 83, distance: 22.4
click at [543, 84] on p "Печиво "Крекер з травами" від ТМ Dip me - це чудова закуска зі смаком трав. Кож…" at bounding box center [537, 96] width 242 height 33
drag, startPoint x: 521, startPoint y: 84, endPoint x: 555, endPoint y: 86, distance: 33.6
click at [555, 86] on p "Печиво "Крекер з травами" від ТМ Dip me - це чудова закуска зі смаком трав. Кож…" at bounding box center [537, 96] width 242 height 33
copy p "ТМ Dip me"
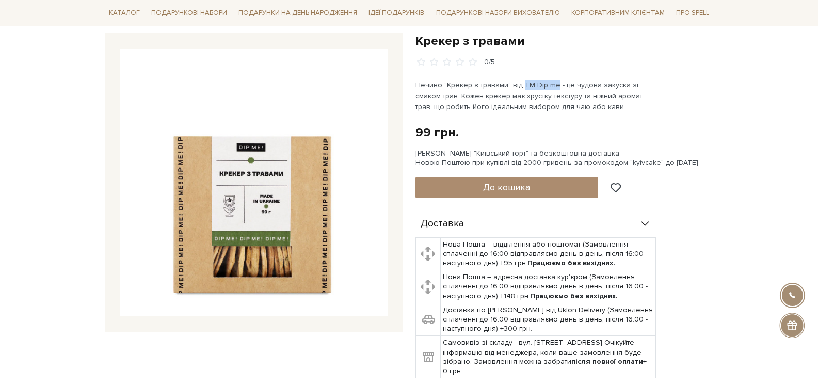
scroll to position [0, 0]
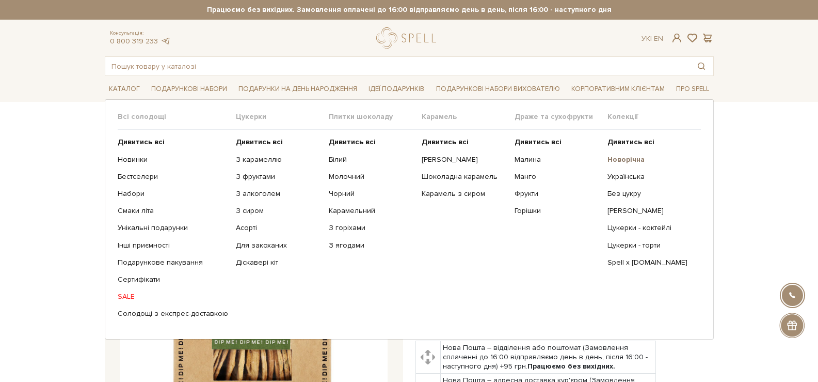
click at [634, 159] on b "Новорічна" at bounding box center [626, 159] width 37 height 9
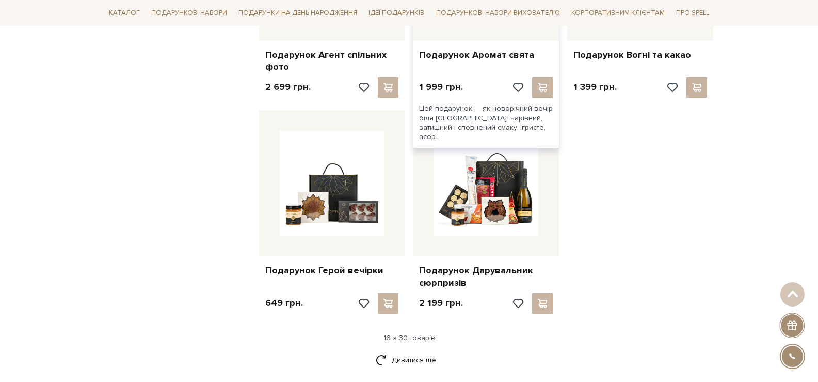
scroll to position [1239, 0]
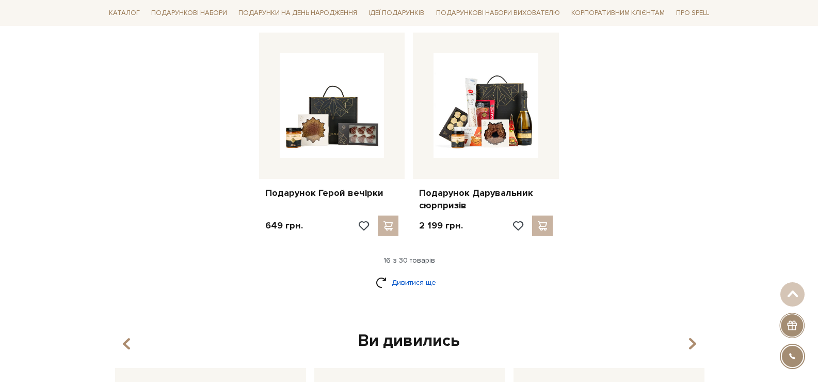
click at [415, 283] on link "Дивитися ще" at bounding box center [409, 282] width 67 height 18
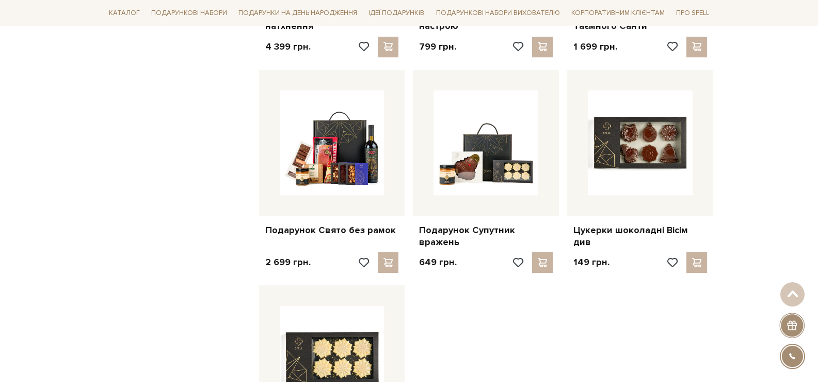
scroll to position [2014, 0]
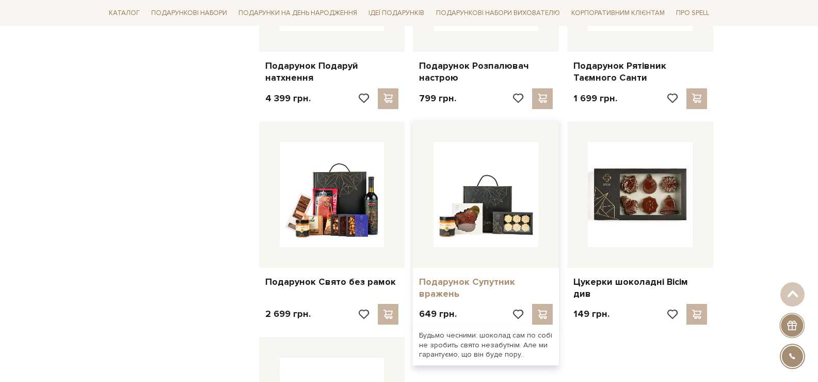
click at [484, 285] on link "Подарунок Супутник вражень" at bounding box center [486, 288] width 134 height 24
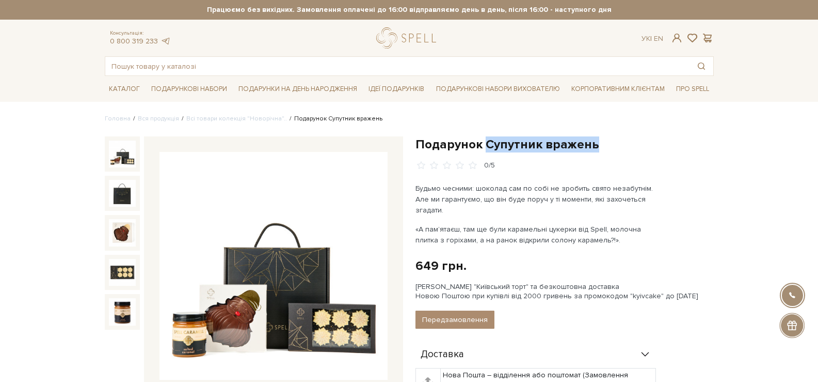
drag, startPoint x: 592, startPoint y: 145, endPoint x: 485, endPoint y: 144, distance: 106.9
click at [485, 144] on h1 "Подарунок Супутник вражень" at bounding box center [565, 144] width 298 height 16
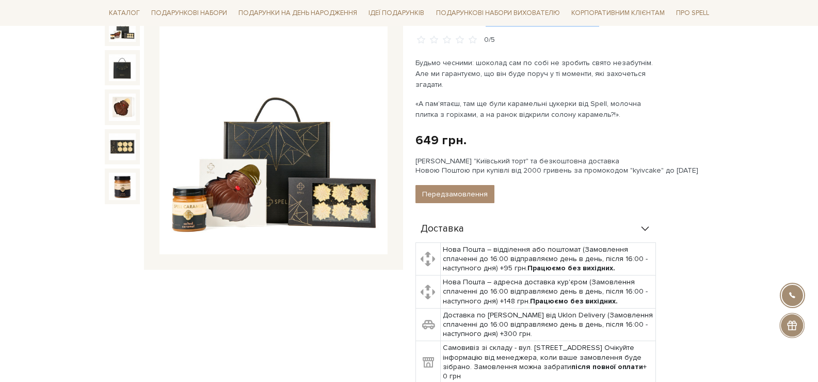
scroll to position [258, 0]
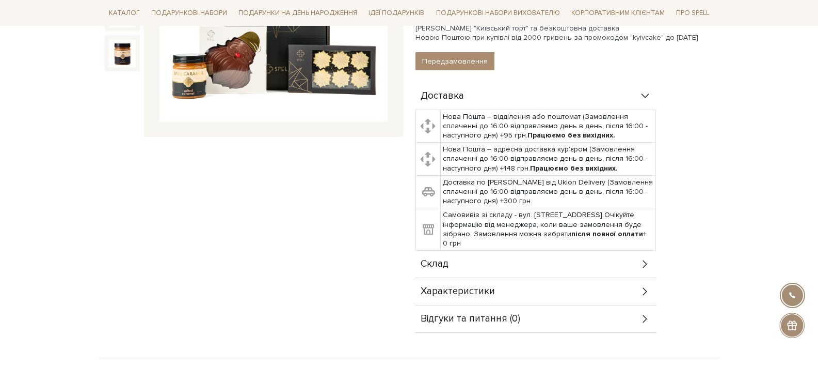
click at [554, 259] on div "Склад" at bounding box center [536, 263] width 241 height 27
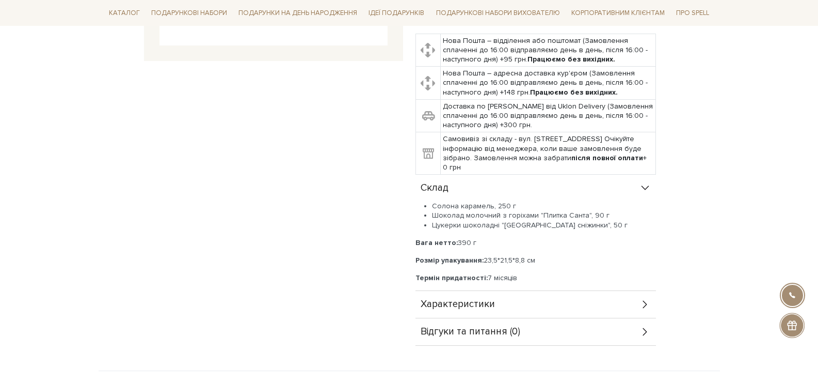
scroll to position [413, 0]
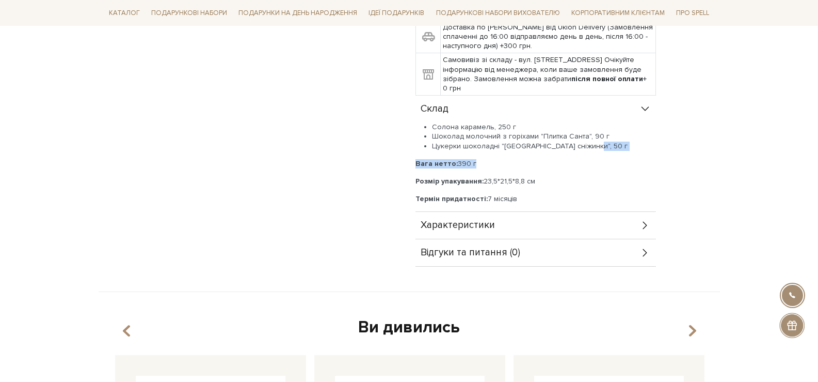
click at [587, 137] on div "Солона карамель, 250 г Шоколад молочний з горіхами "Плитка Санта", 90 г Цукерки…" at bounding box center [536, 162] width 241 height 81
click at [603, 141] on li "Цукерки шоколадні "Карамельні сніжинки", 50 г" at bounding box center [544, 145] width 224 height 9
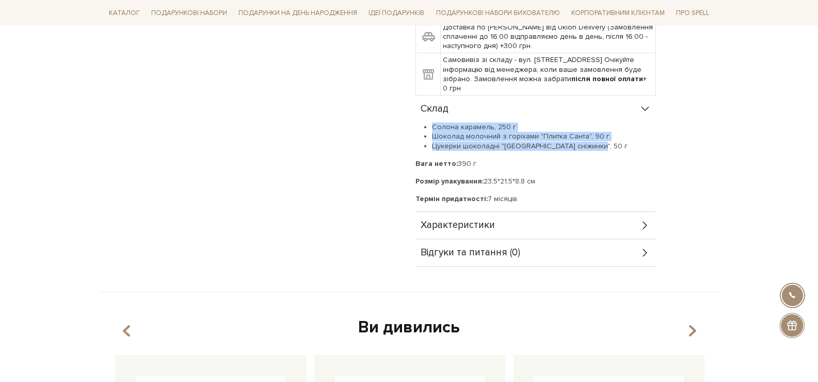
drag, startPoint x: 433, startPoint y: 116, endPoint x: 616, endPoint y: 131, distance: 183.4
click at [616, 131] on ul "Солона карамель, 250 г Шоколад молочний з горіхами "Плитка Санта", 90 г Цукерки…" at bounding box center [536, 136] width 241 height 28
copy ul "Солона карамель, 250 г Шоколад молочний з горіхами "Плитка Санта", 90 г Цукерки…"
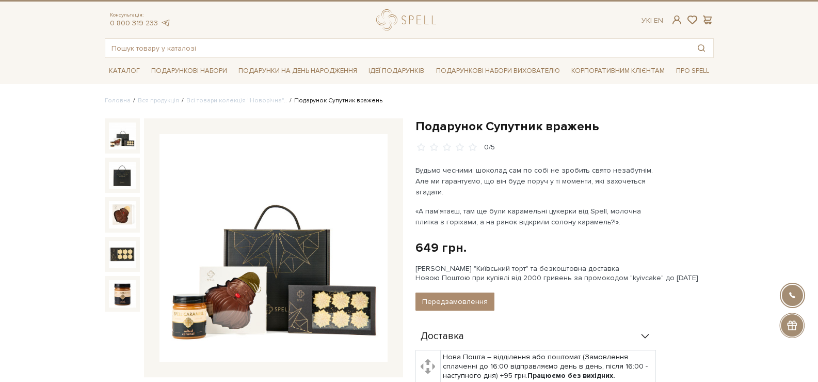
scroll to position [0, 0]
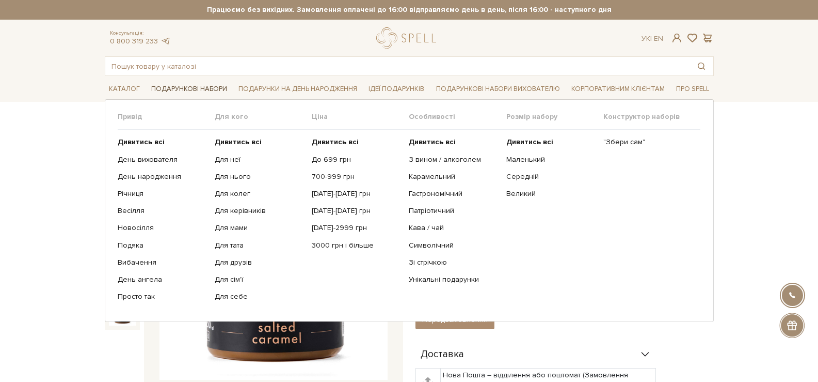
click at [178, 83] on link "Подарункові набори" at bounding box center [189, 89] width 84 height 16
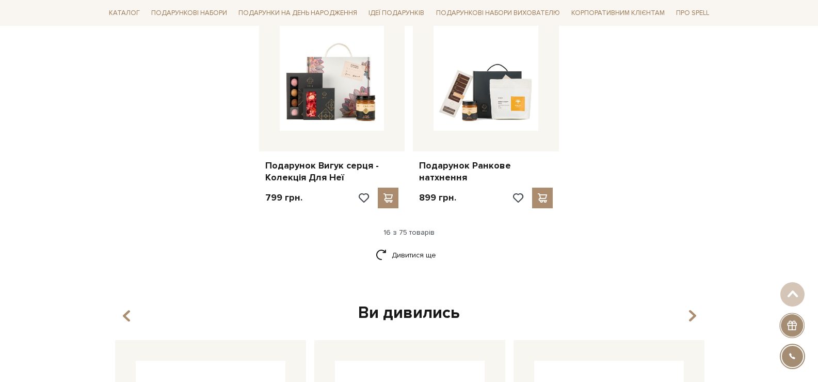
scroll to position [1291, 0]
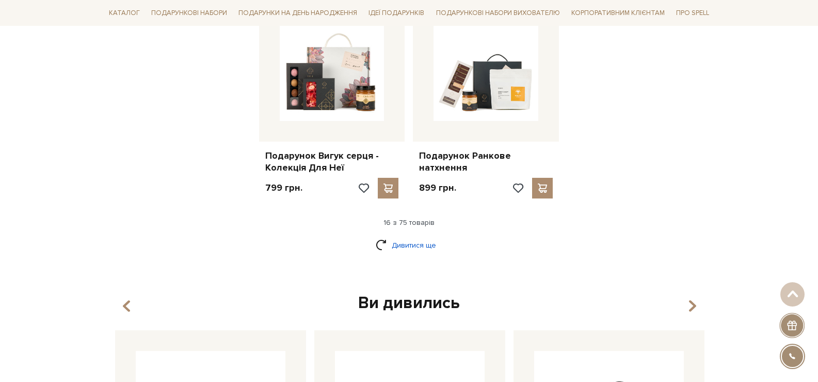
click at [421, 236] on link "Дивитися ще" at bounding box center [409, 245] width 67 height 18
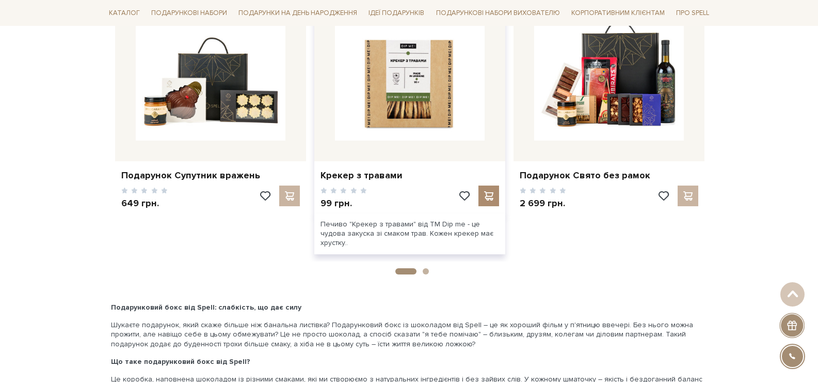
scroll to position [2324, 0]
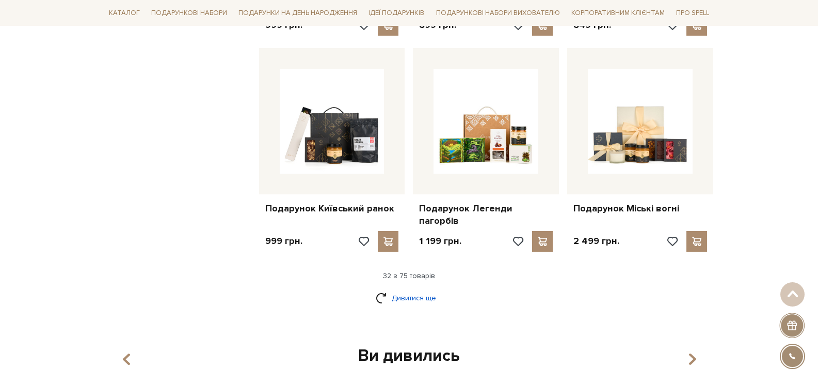
click at [405, 289] on link "Дивитися ще" at bounding box center [409, 298] width 67 height 18
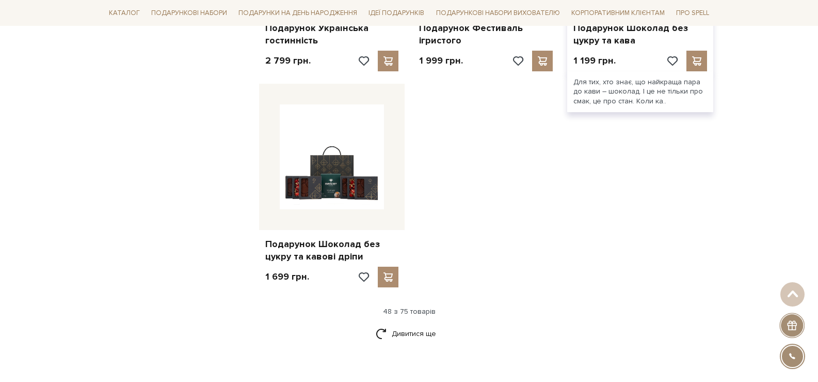
scroll to position [3614, 0]
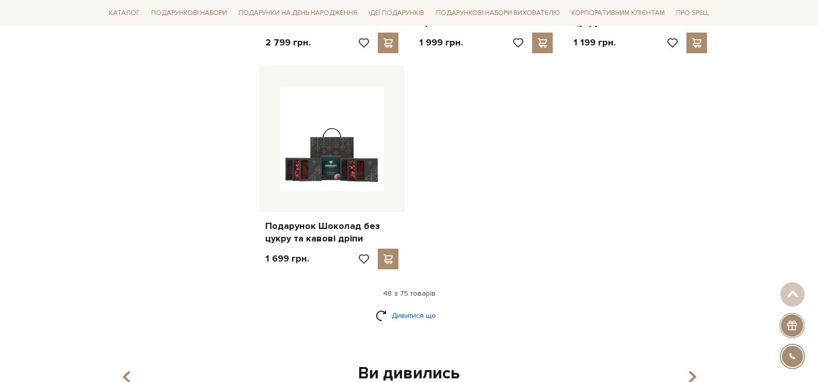
click at [418, 306] on link "Дивитися ще" at bounding box center [409, 315] width 67 height 18
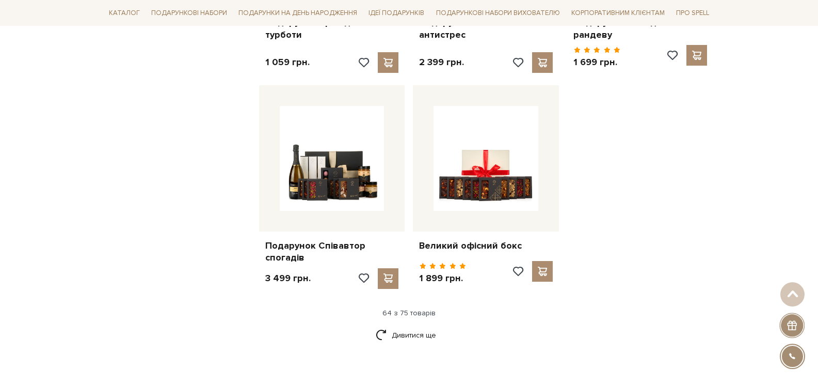
scroll to position [4699, 0]
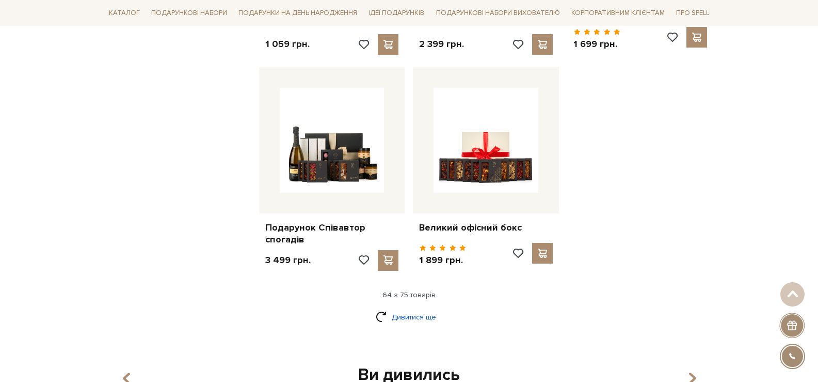
click at [419, 308] on link "Дивитися ще" at bounding box center [409, 317] width 67 height 18
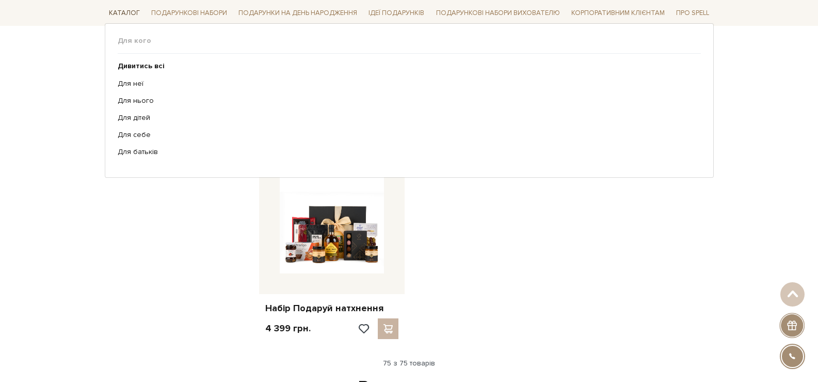
scroll to position [5473, 0]
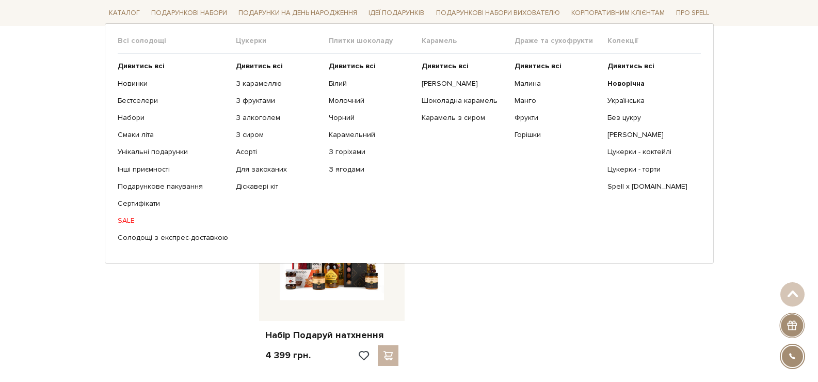
click at [636, 94] on ul "Дивитись всі Новорічна Українська Без цукру Сирні цукерки" at bounding box center [654, 152] width 93 height 196
click at [638, 98] on link "Українська" at bounding box center [650, 100] width 85 height 9
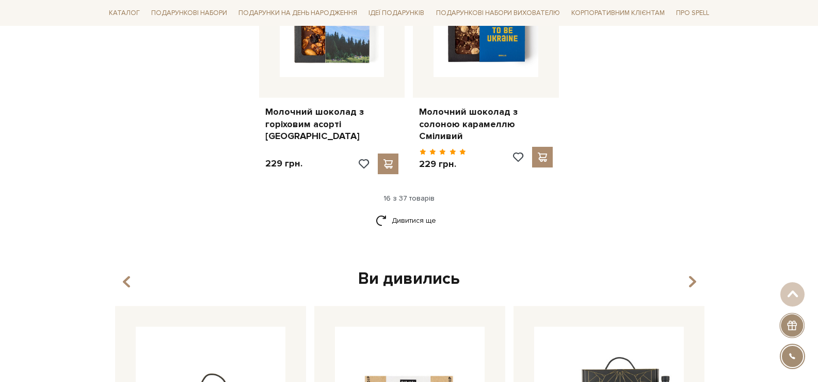
scroll to position [1342, 0]
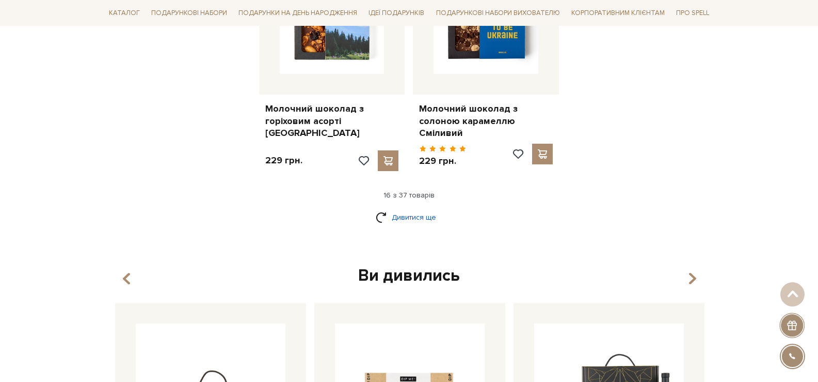
click at [426, 208] on link "Дивитися ще" at bounding box center [409, 217] width 67 height 18
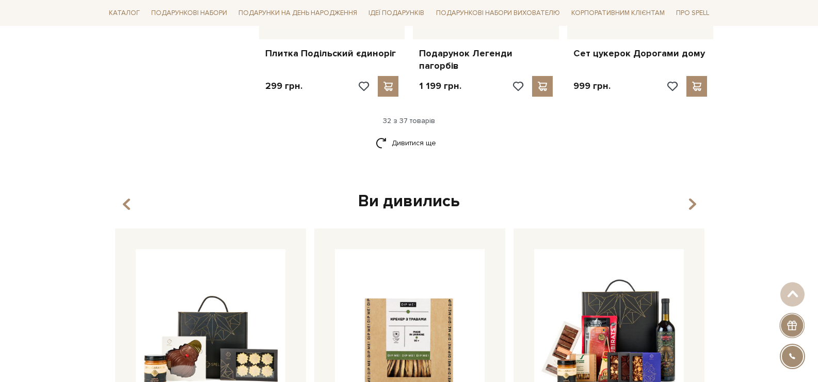
scroll to position [2582, 0]
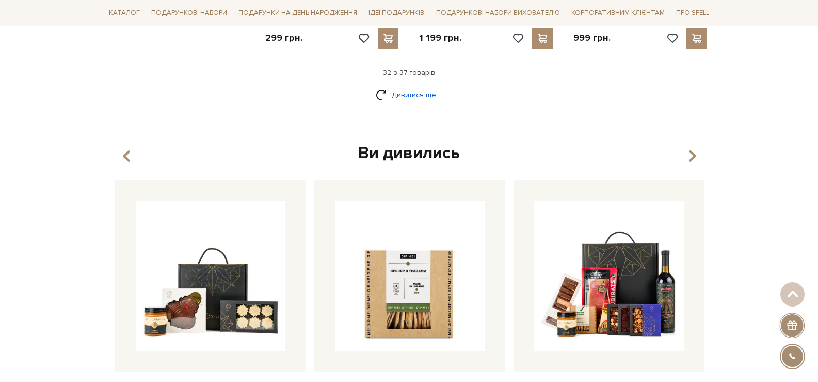
click at [434, 86] on link "Дивитися ще" at bounding box center [409, 95] width 67 height 18
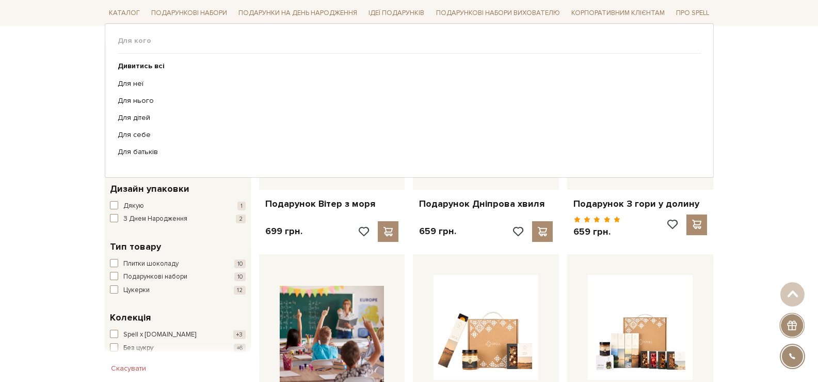
scroll to position [0, 0]
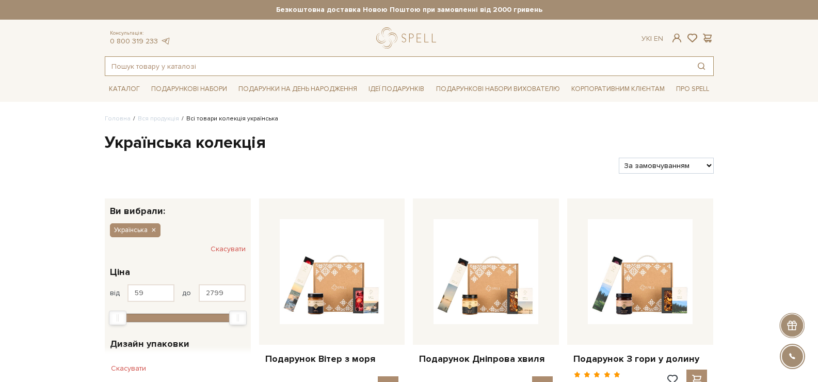
click at [297, 72] on input "text" at bounding box center [397, 66] width 584 height 19
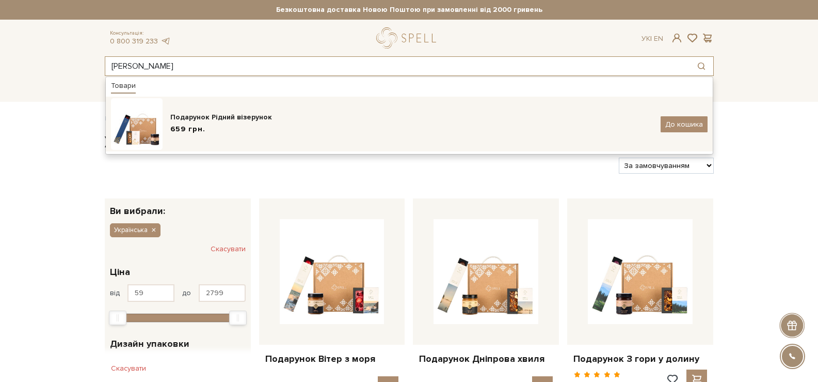
type input "[PERSON_NAME]"
click at [324, 131] on div "659 грн." at bounding box center [411, 129] width 483 height 11
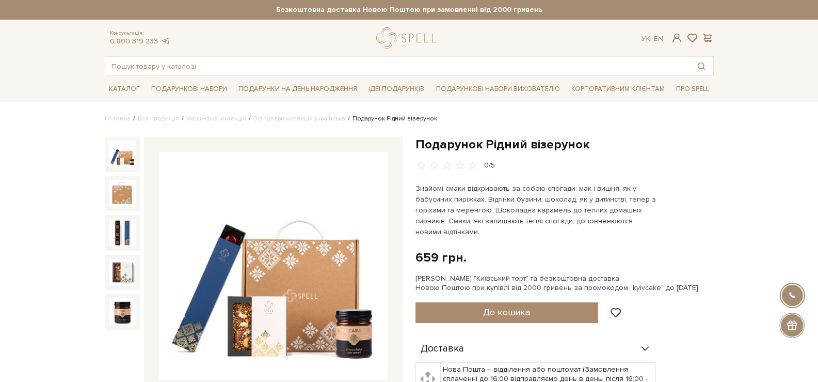
click at [293, 293] on img at bounding box center [274, 266] width 228 height 228
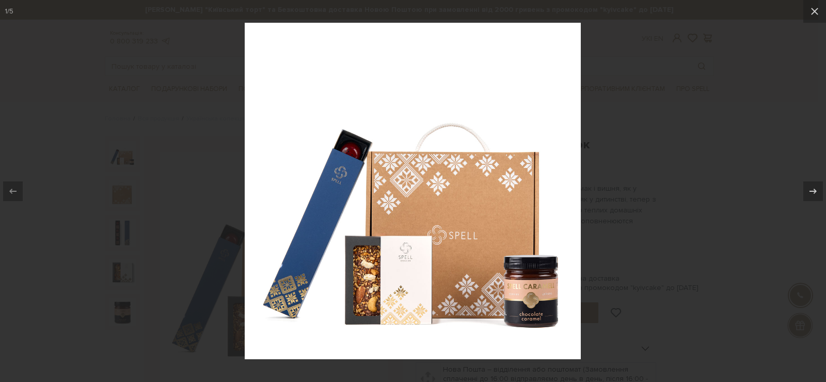
click at [543, 254] on img at bounding box center [413, 191] width 336 height 336
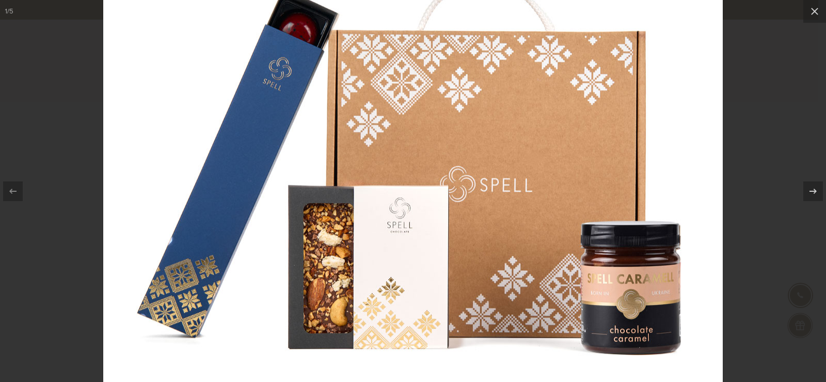
drag, startPoint x: 563, startPoint y: 297, endPoint x: 539, endPoint y: 263, distance: 42.6
click at [539, 263] on img at bounding box center [413, 103] width 620 height 620
click at [817, 7] on icon at bounding box center [815, 11] width 12 height 12
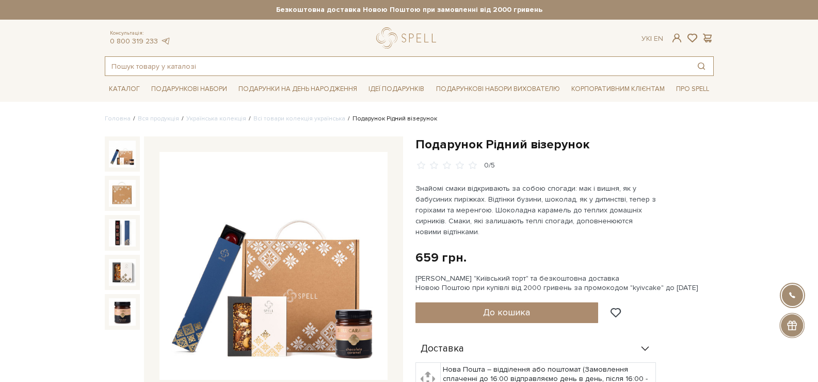
click at [212, 66] on input "text" at bounding box center [397, 66] width 584 height 19
